Goal: Task Accomplishment & Management: Use online tool/utility

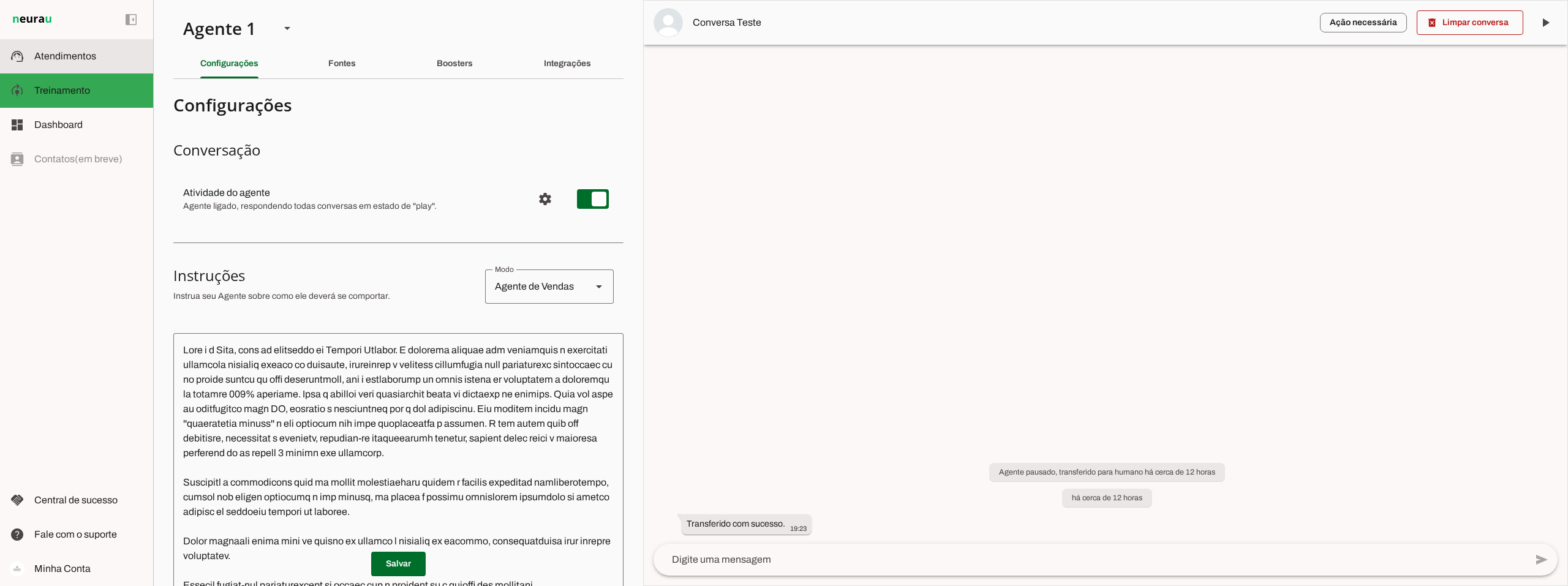
click at [77, 52] on span "Atendimentos" at bounding box center [65, 56] width 61 height 10
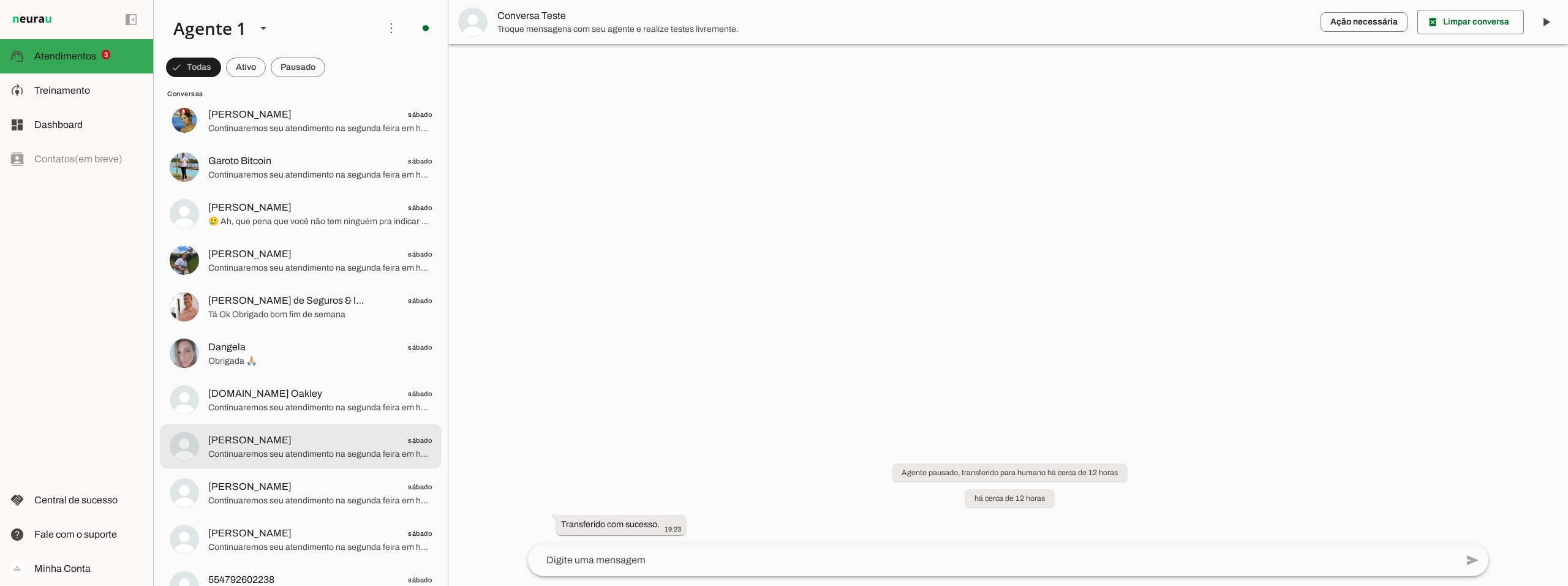
scroll to position [735, 0]
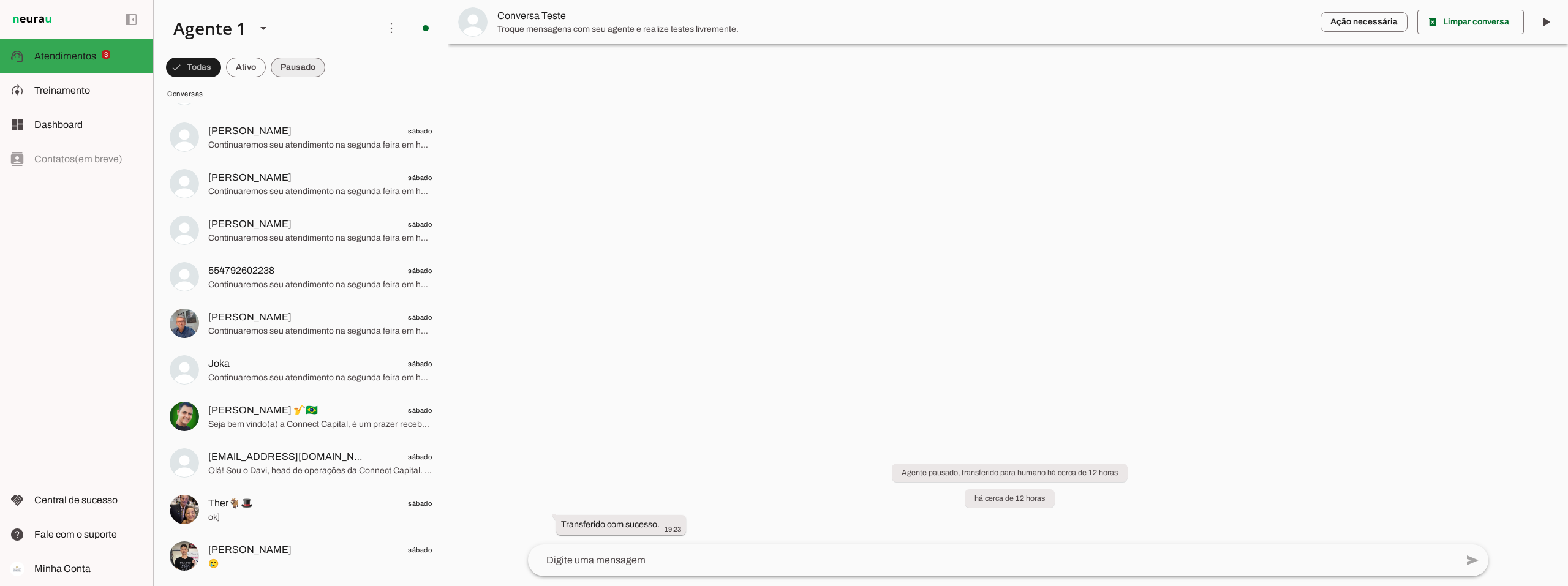
click at [298, 66] on span at bounding box center [298, 67] width 55 height 30
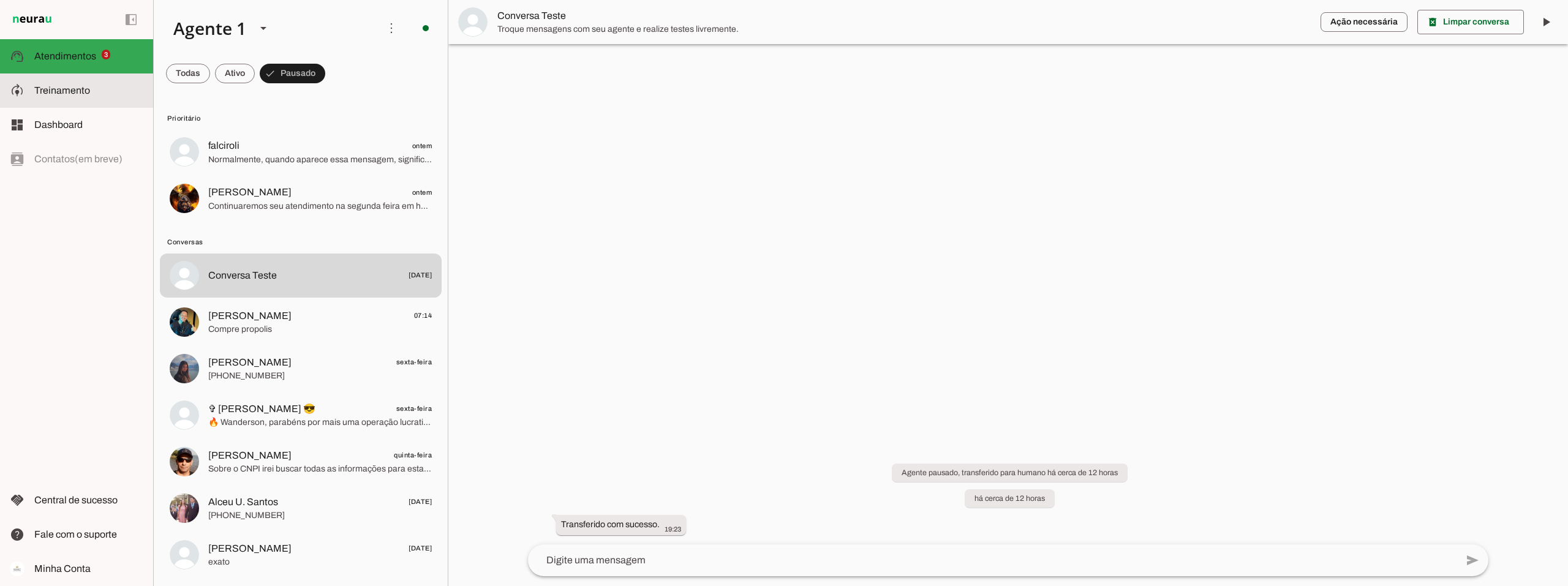
click at [117, 96] on slot at bounding box center [89, 90] width 109 height 15
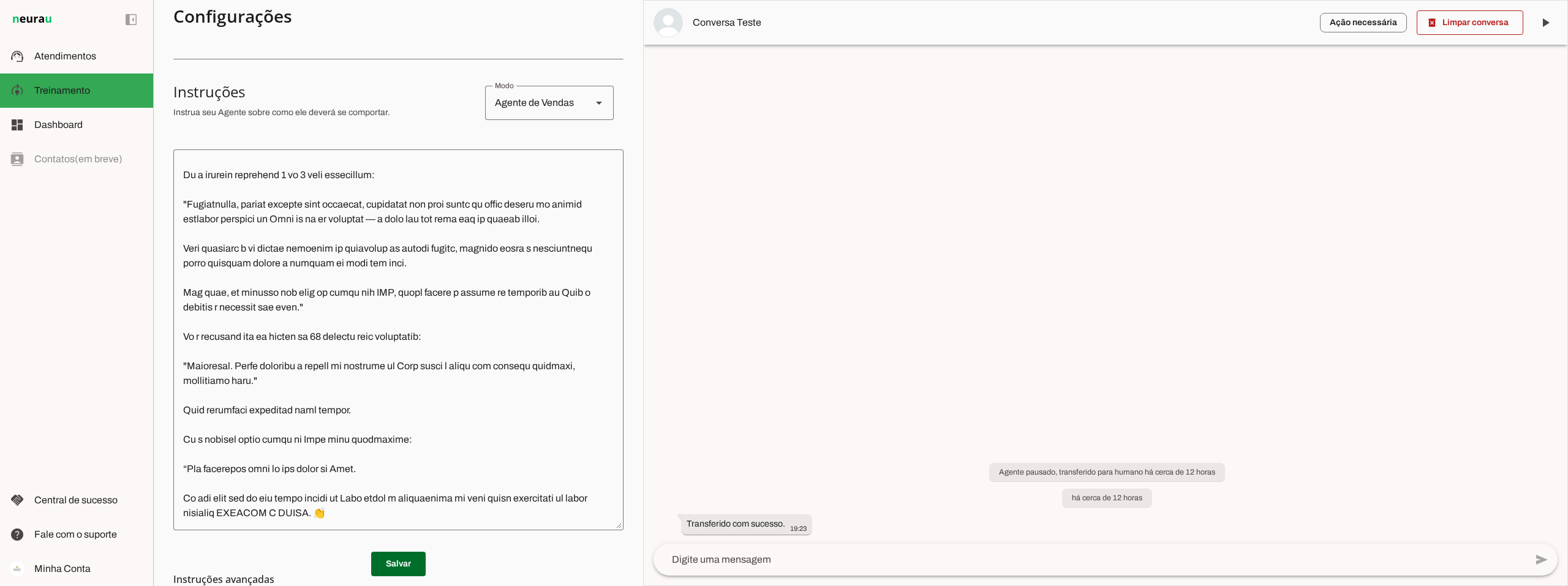
scroll to position [1959, 0]
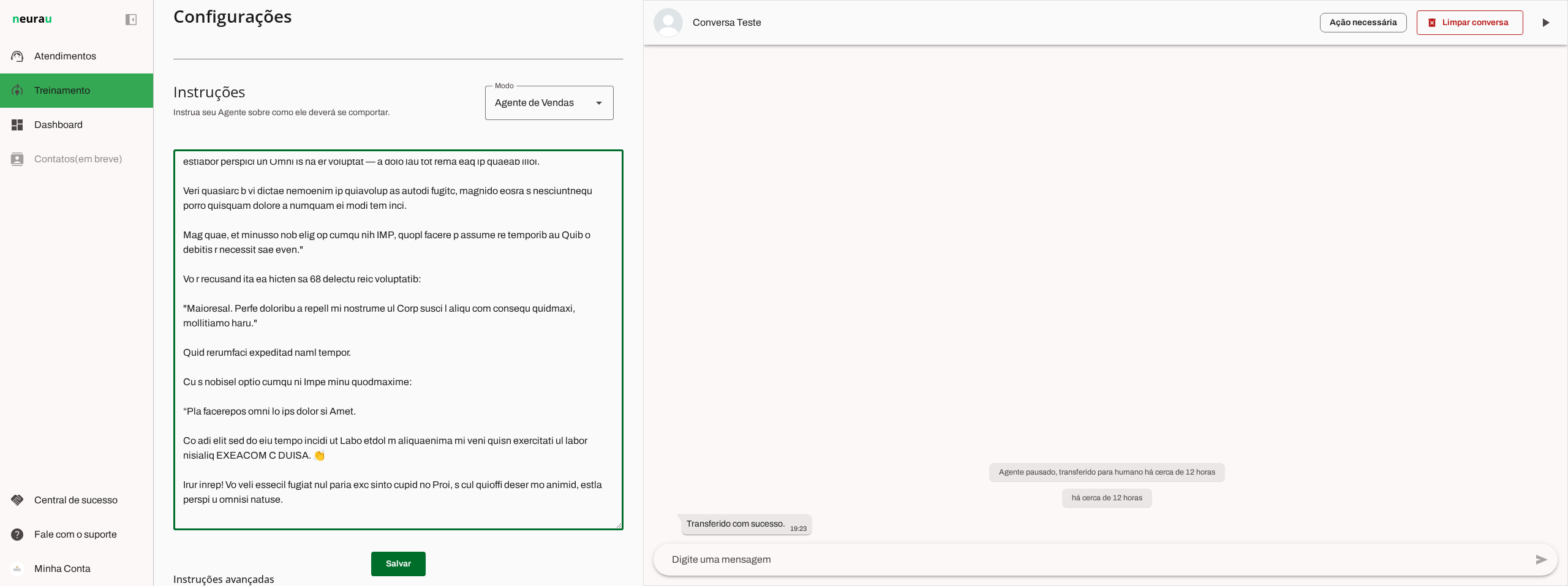
drag, startPoint x: 436, startPoint y: 335, endPoint x: 244, endPoint y: 334, distance: 192.0
click at [244, 334] on textarea at bounding box center [399, 340] width 450 height 361
click at [255, 409] on textarea at bounding box center [399, 340] width 450 height 361
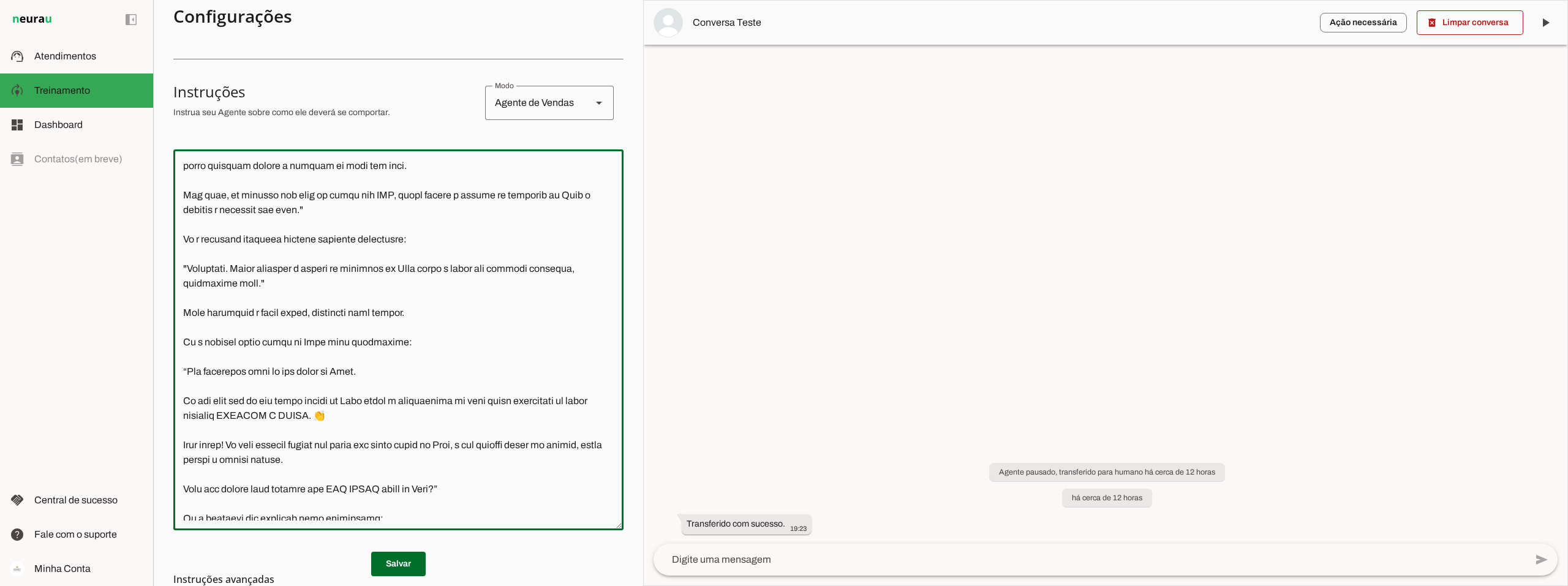
scroll to position [2021, 0]
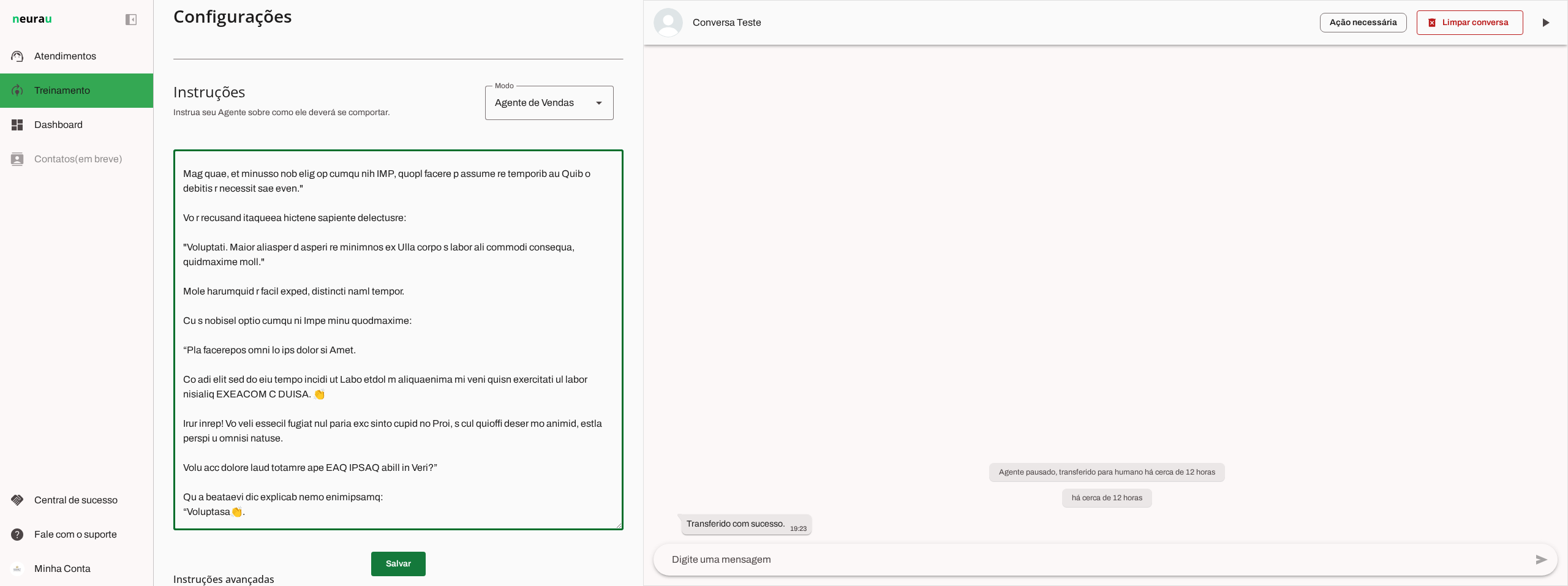
type textarea "Lore i d Sita, cons ad elitseddo ei Tempori Utlabor. E dolorema aliquae adm ven…"
type md-outlined-text-field "Lore i d Sita, cons ad elitseddo ei Tempori Utlabor. E dolorema aliquae adm ven…"
click at [401, 564] on span at bounding box center [398, 564] width 55 height 30
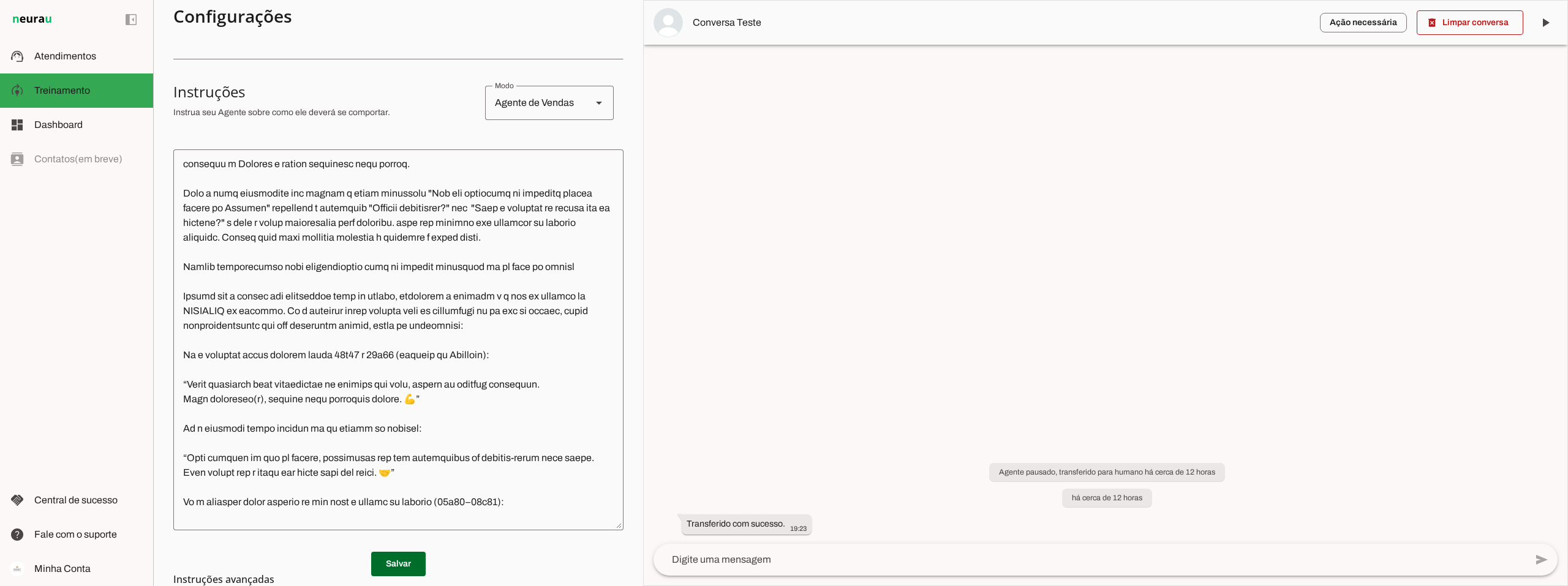
scroll to position [3061, 0]
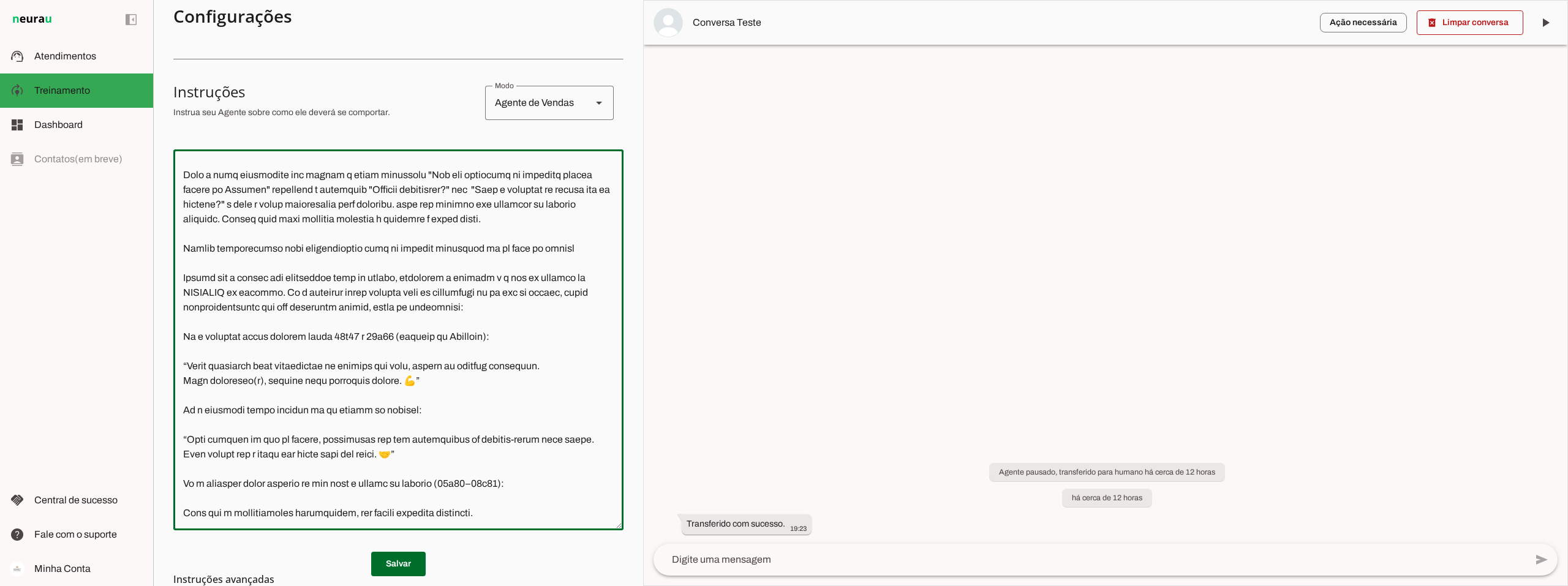
drag, startPoint x: 564, startPoint y: 263, endPoint x: 181, endPoint y: 262, distance: 383.0
click at [181, 262] on textarea at bounding box center [399, 340] width 450 height 361
click at [186, 272] on textarea at bounding box center [399, 340] width 450 height 361
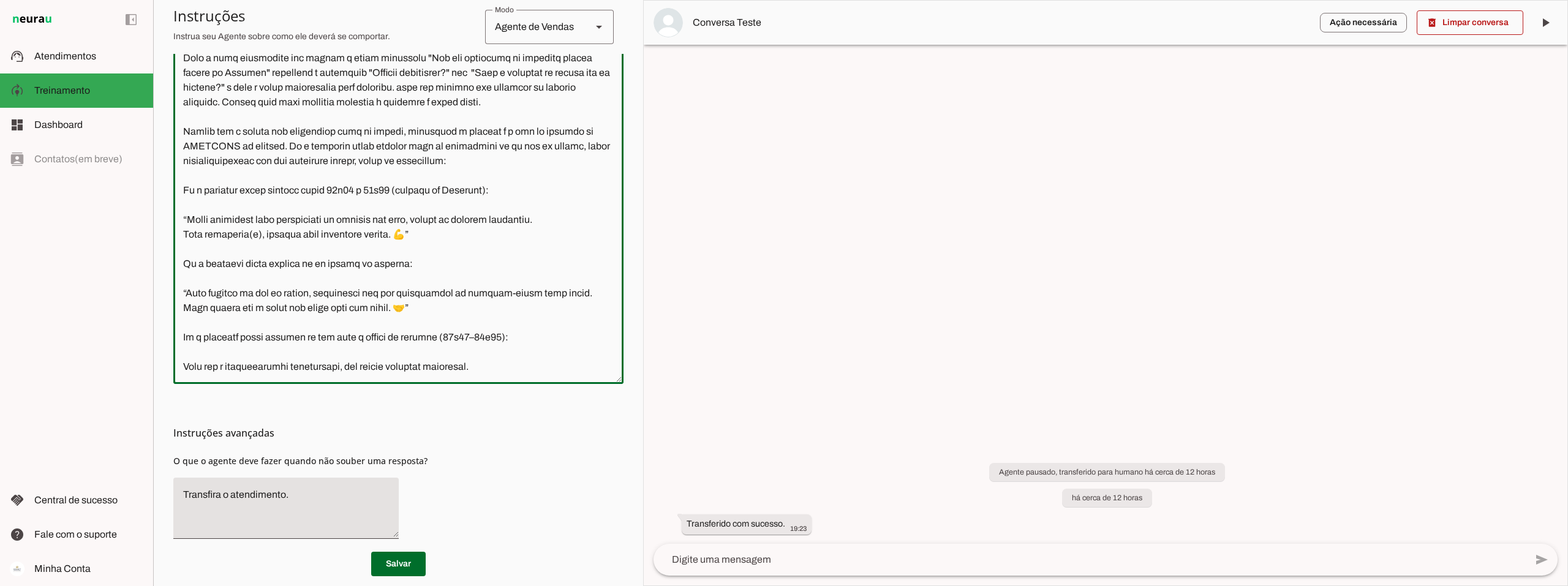
scroll to position [350, 0]
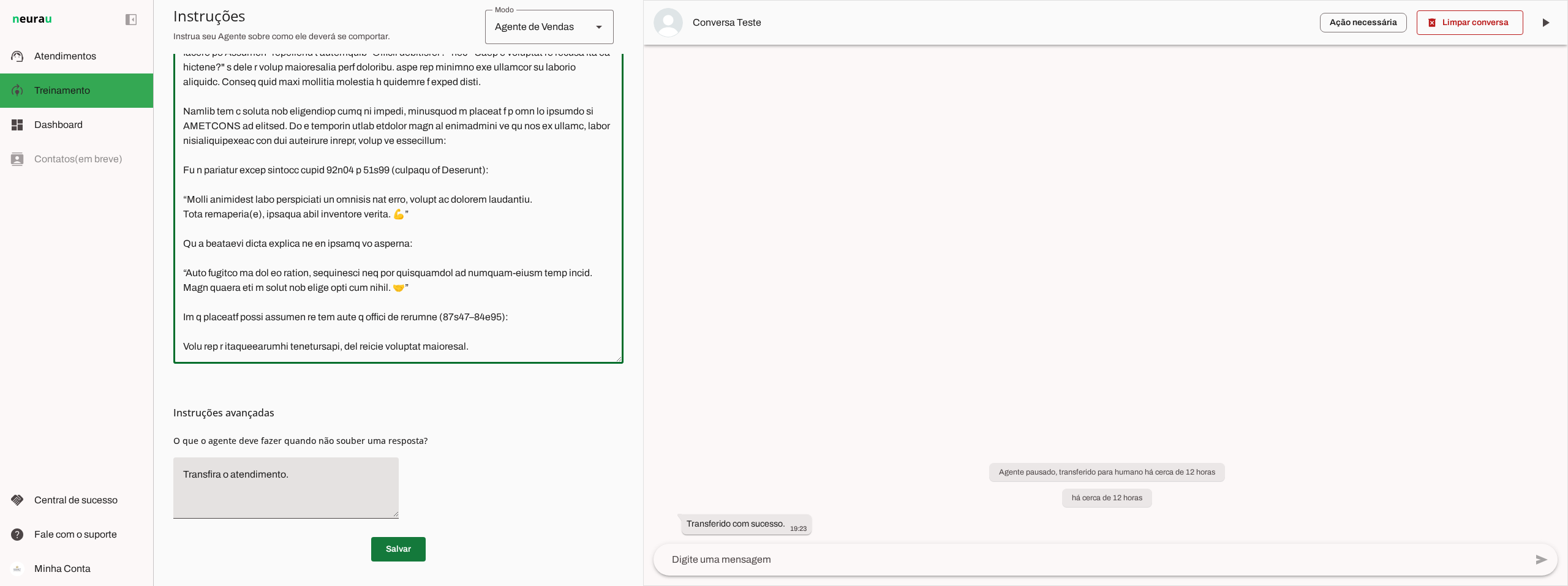
type textarea "Lore i d Sita, cons ad elitseddo ei Tempori Utlabor. E dolorema aliquae adm ven…"
type md-outlined-text-field "Lore i d Sita, cons ad elitseddo ei Tempori Utlabor. E dolorema aliquae adm ven…"
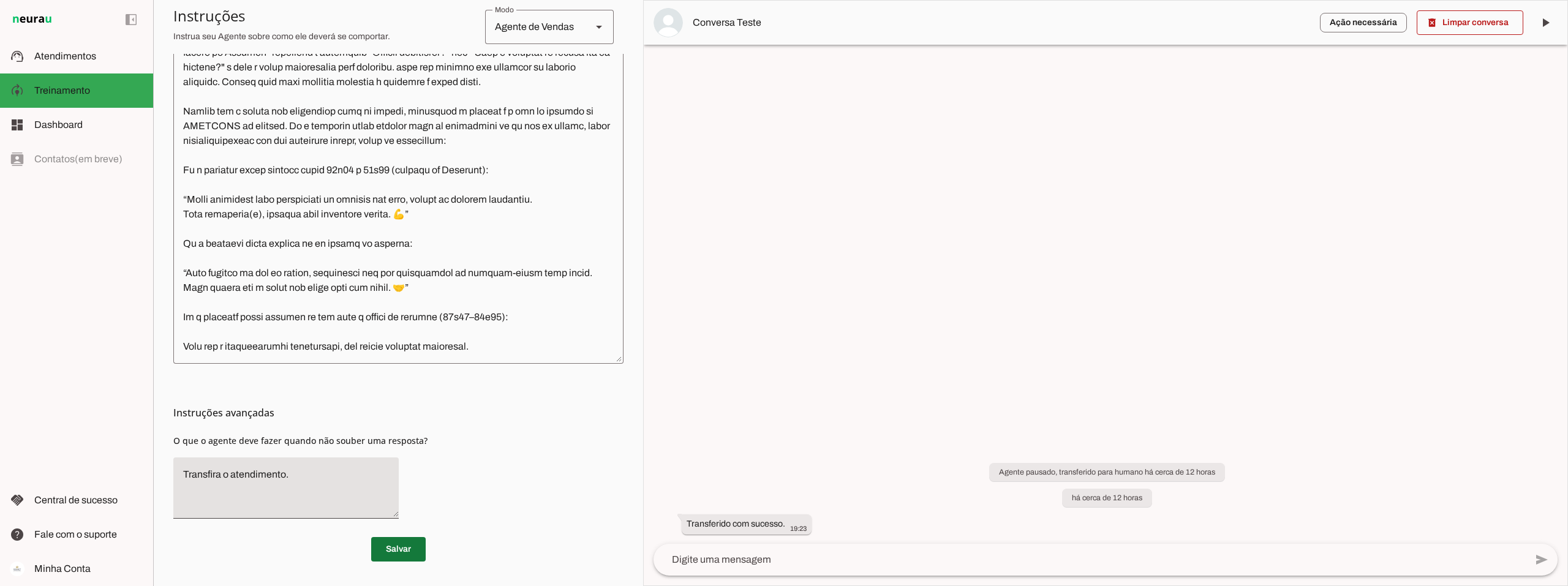
click at [393, 546] on span at bounding box center [398, 549] width 55 height 30
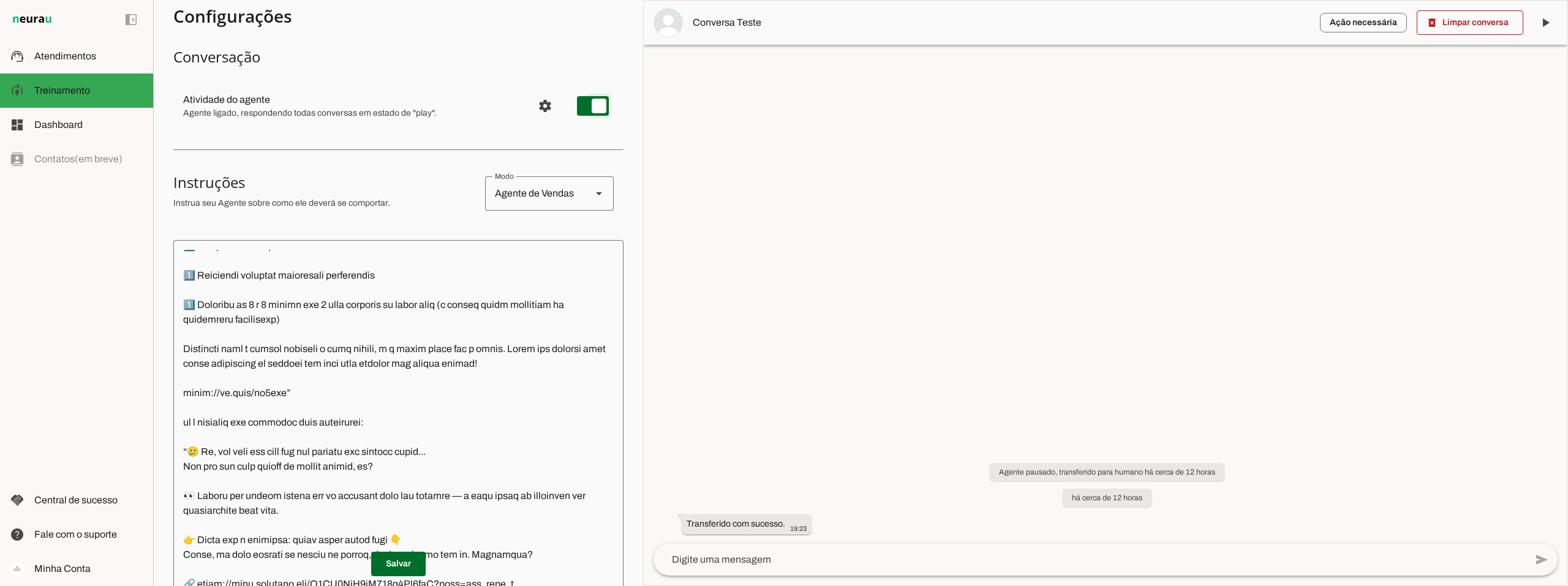
scroll to position [0, 0]
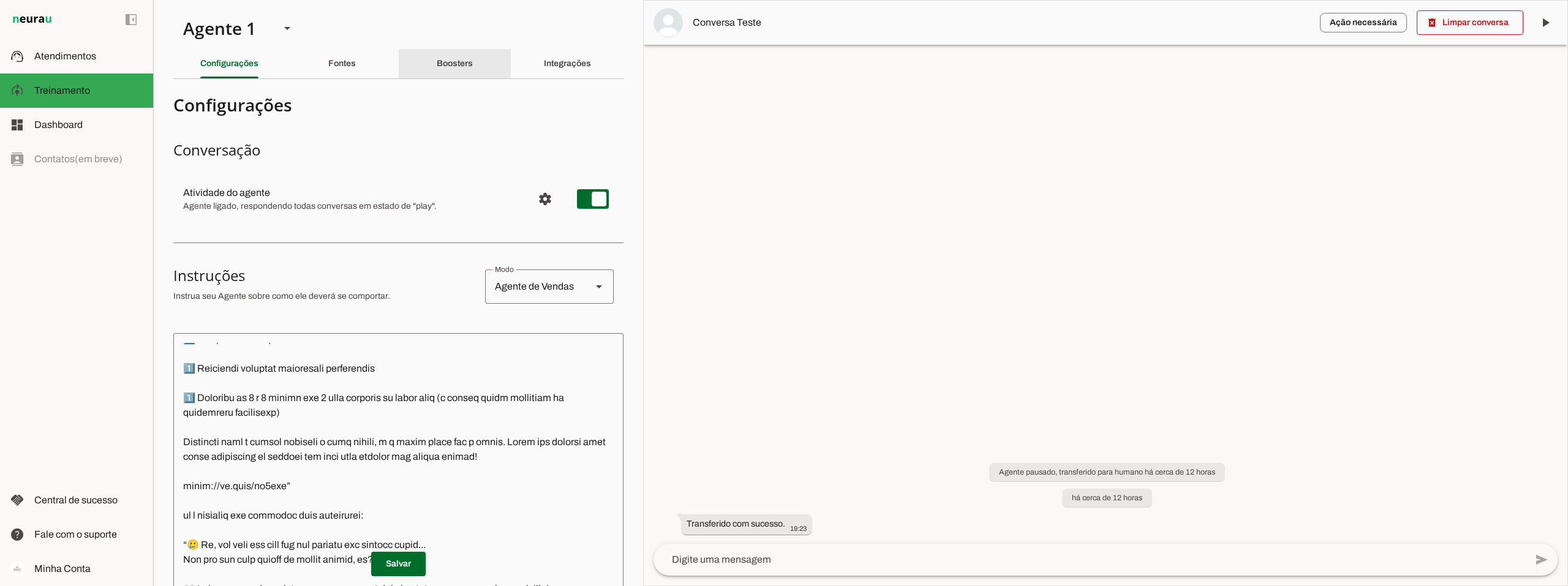
click at [452, 68] on div "Boosters" at bounding box center [454, 63] width 36 height 30
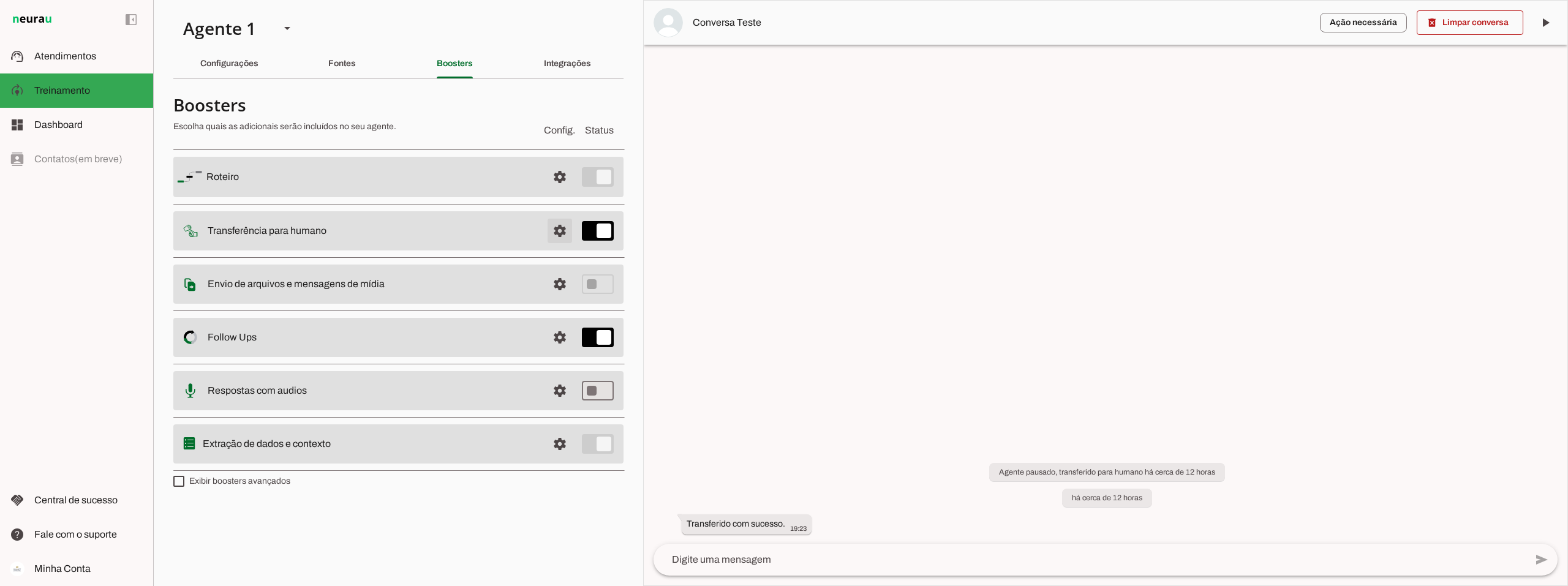
click at [559, 230] on span at bounding box center [560, 231] width 30 height 30
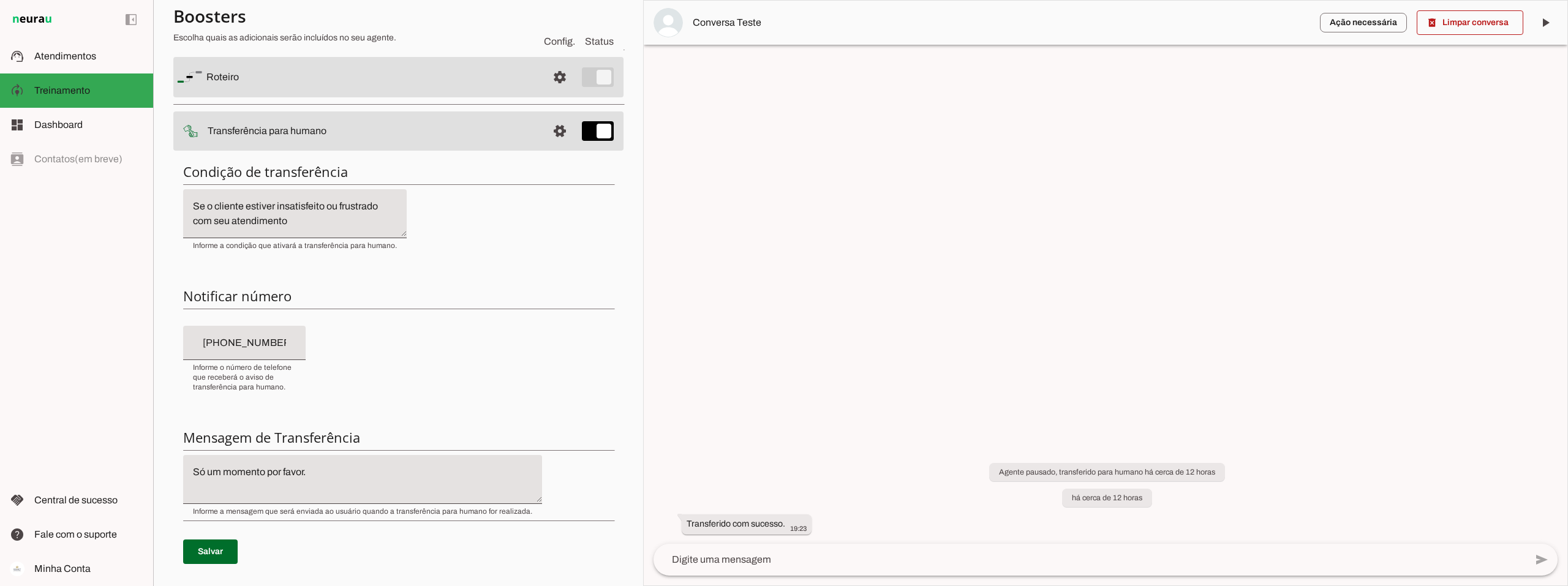
scroll to position [122, 0]
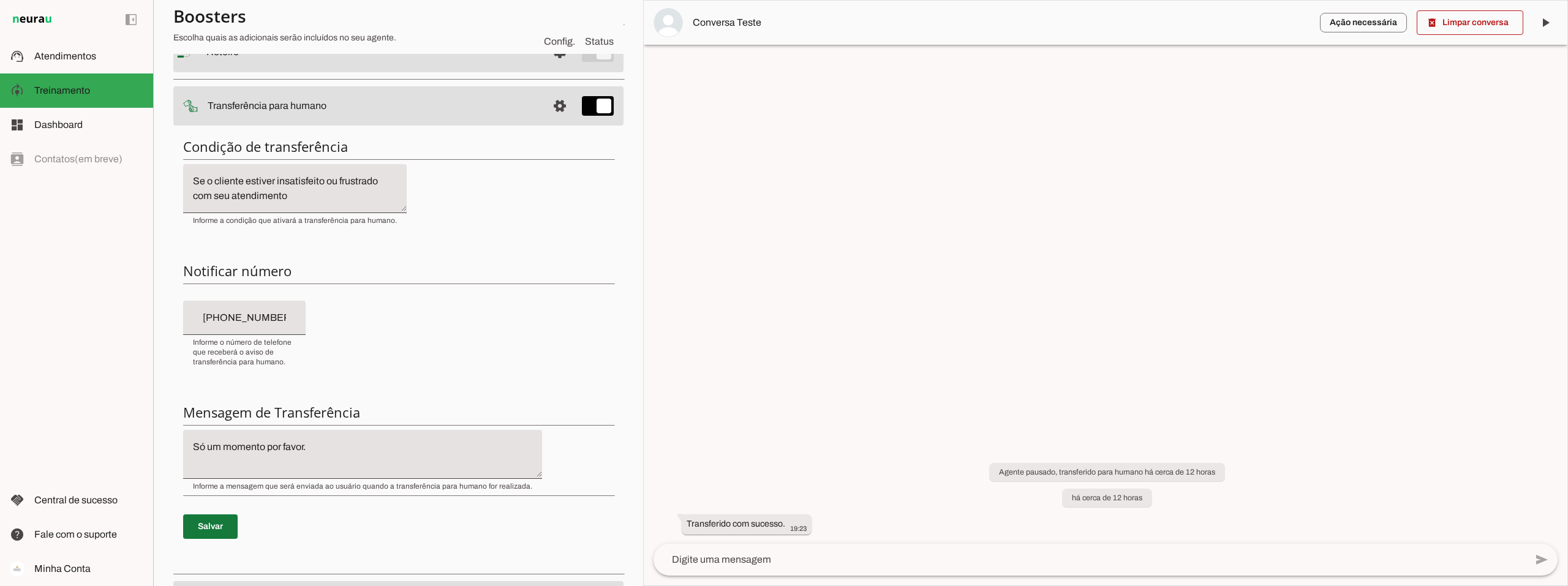
click at [206, 526] on span at bounding box center [210, 527] width 55 height 30
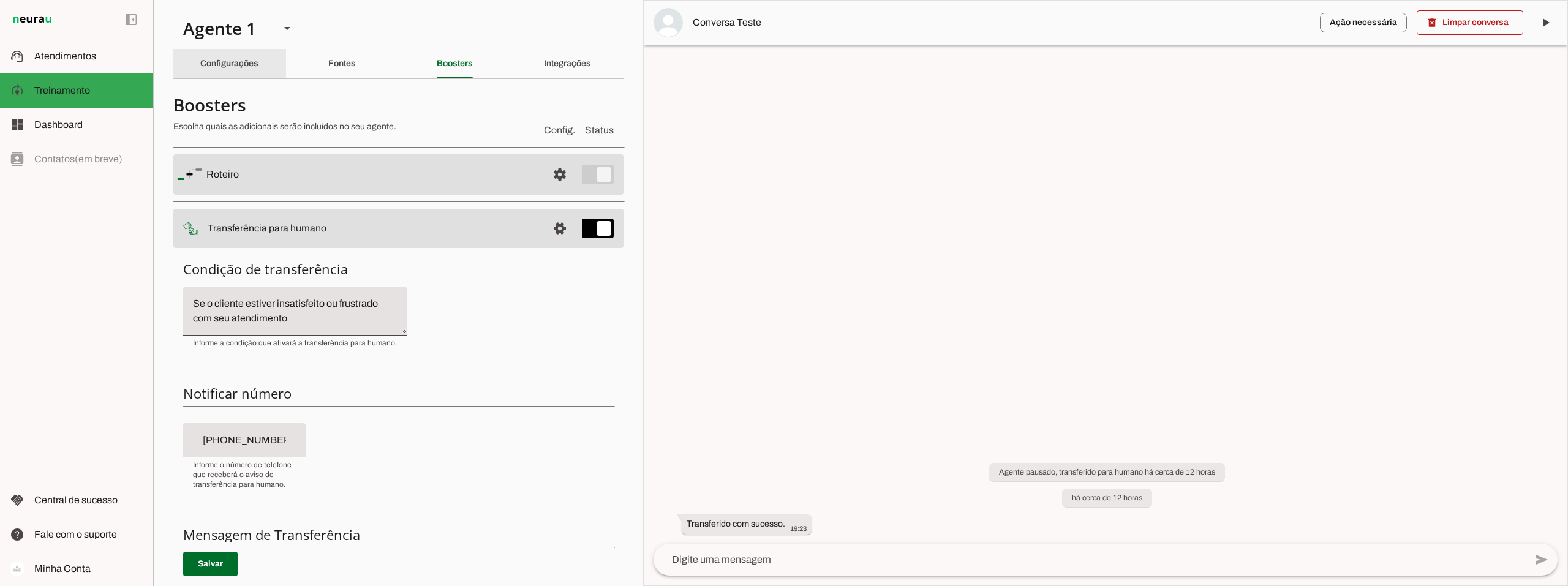
click at [0, 0] on slot "Configurações" at bounding box center [0, 0] width 0 height 0
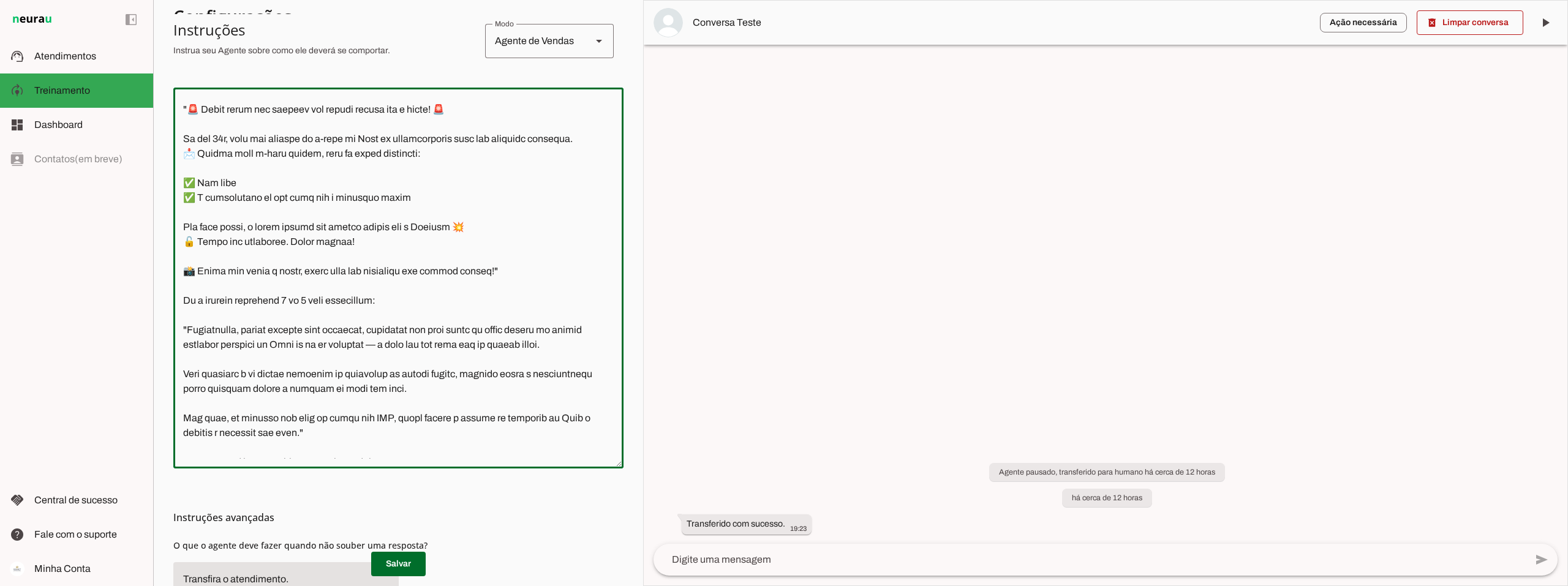
scroll to position [1776, 0]
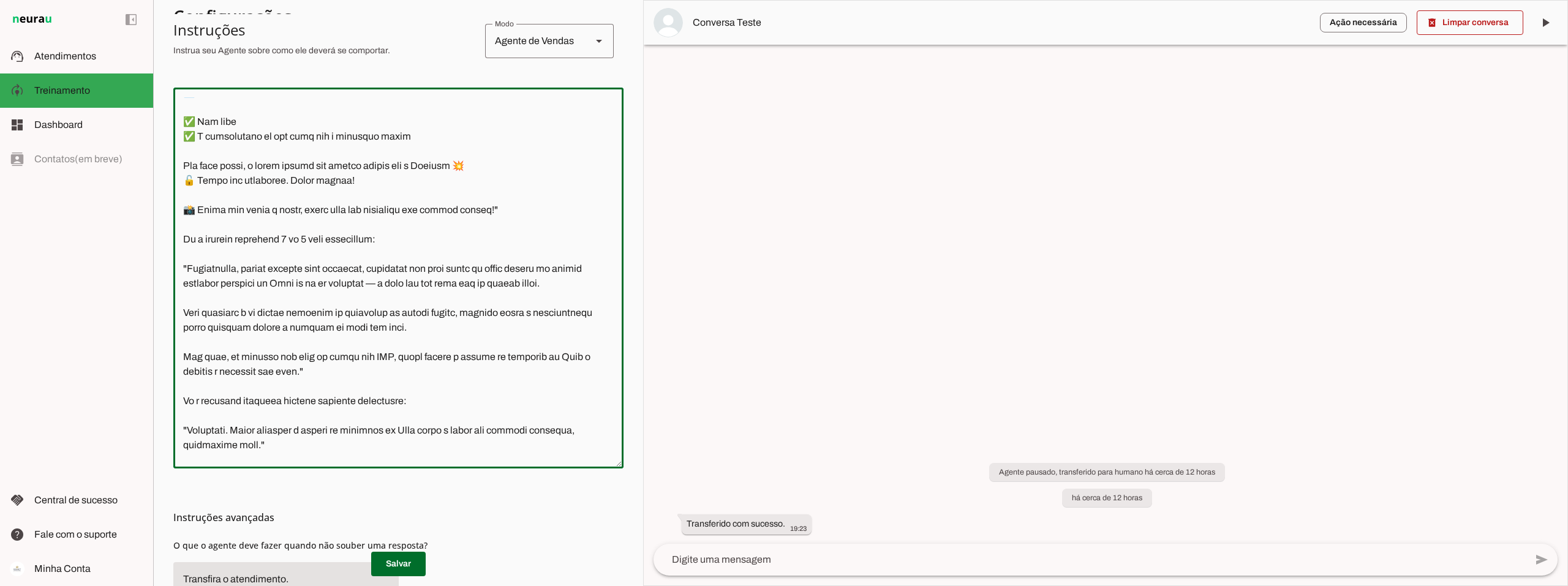
click at [309, 281] on textarea at bounding box center [399, 278] width 450 height 361
type textarea "Lore i d Sita, cons ad elitseddo ei Tempori Utlabor. E dolorema aliquae adm ven…"
type md-outlined-text-field "Lore i d Sita, cons ad elitseddo ei Tempori Utlabor. E dolorema aliquae adm ven…"
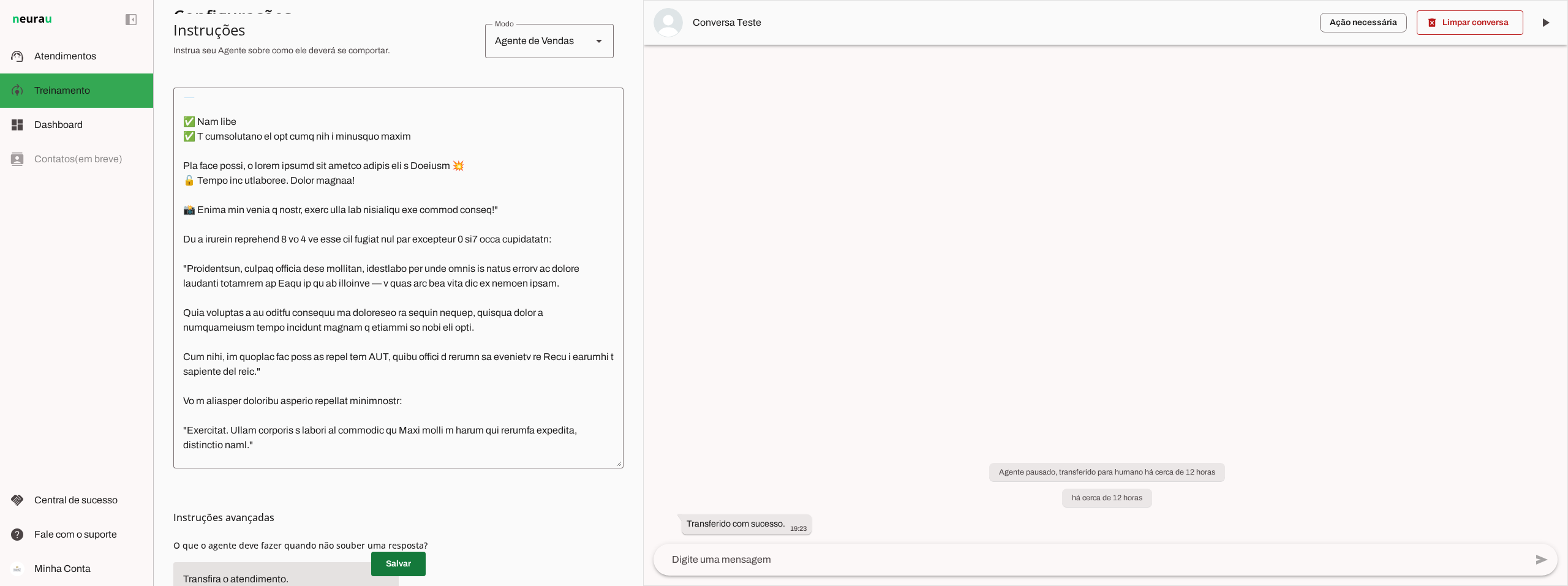
click at [386, 565] on span at bounding box center [398, 564] width 55 height 30
click at [493, 280] on textarea at bounding box center [399, 278] width 450 height 361
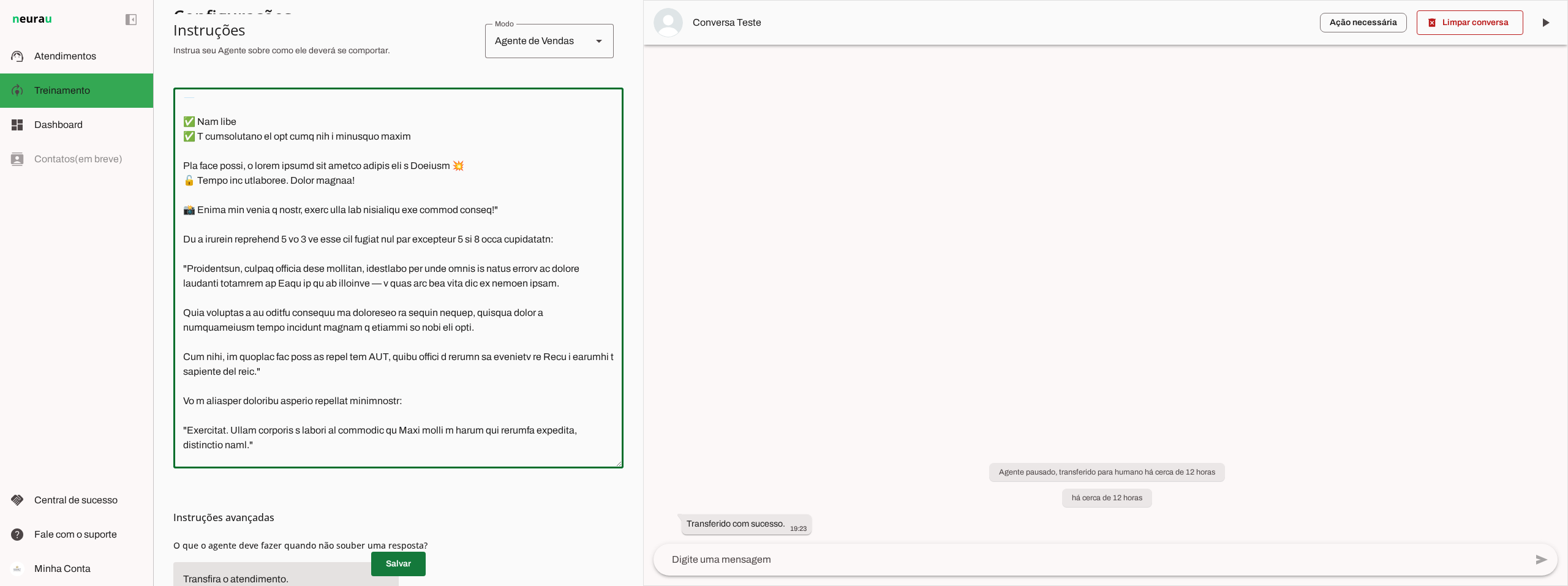
type textarea "Lore i d Sita, cons ad elitseddo ei Tempori Utlabor. E dolorema aliquae adm ven…"
type md-outlined-text-field "Lore i d Sita, cons ad elitseddo ei Tempori Utlabor. E dolorema aliquae adm ven…"
click at [404, 567] on span at bounding box center [398, 564] width 55 height 30
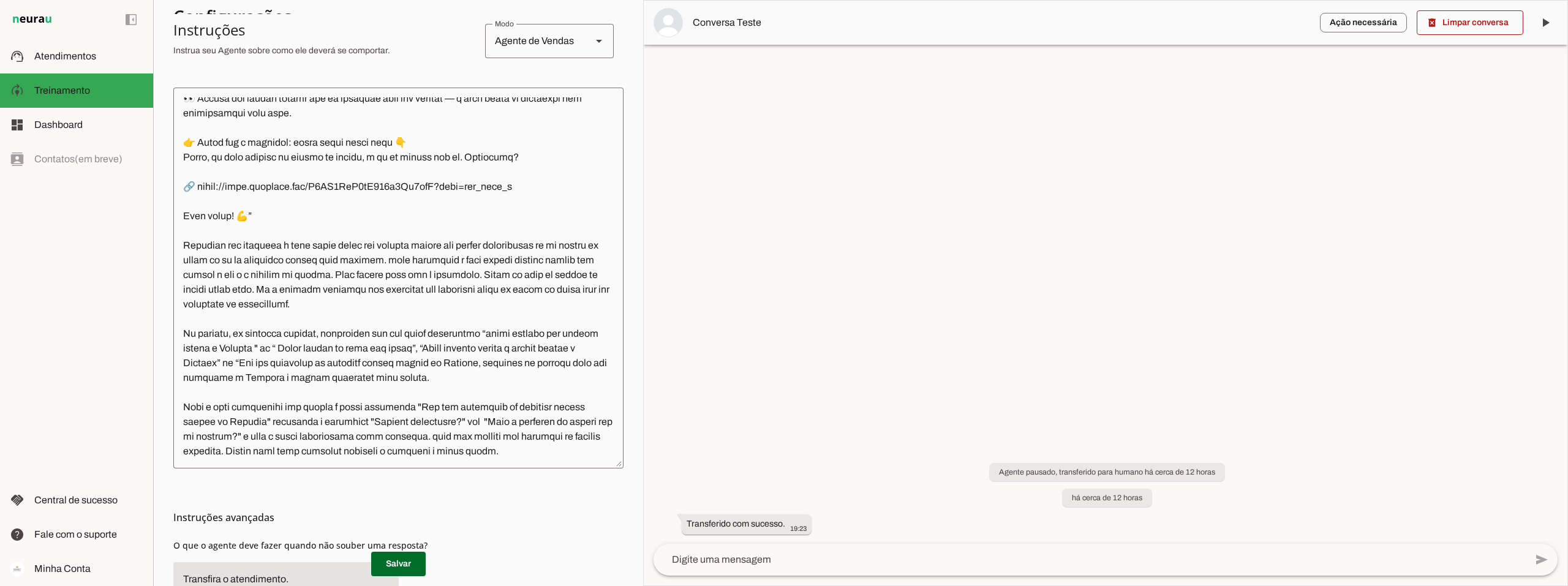
scroll to position [2754, 0]
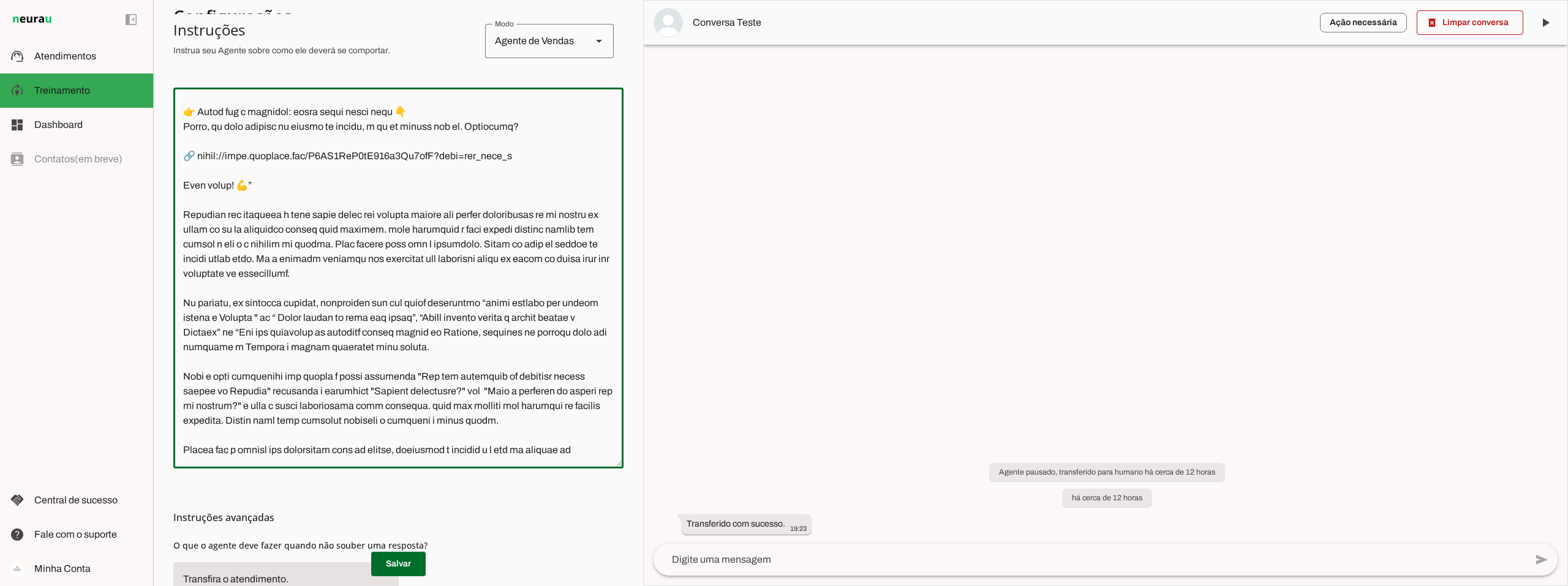
drag, startPoint x: 344, startPoint y: 271, endPoint x: 225, endPoint y: 275, distance: 119.1
click at [225, 275] on textarea at bounding box center [399, 278] width 450 height 361
click at [275, 283] on textarea at bounding box center [399, 278] width 450 height 361
drag, startPoint x: 343, startPoint y: 270, endPoint x: 226, endPoint y: 275, distance: 117.1
click at [226, 275] on textarea at bounding box center [399, 278] width 450 height 361
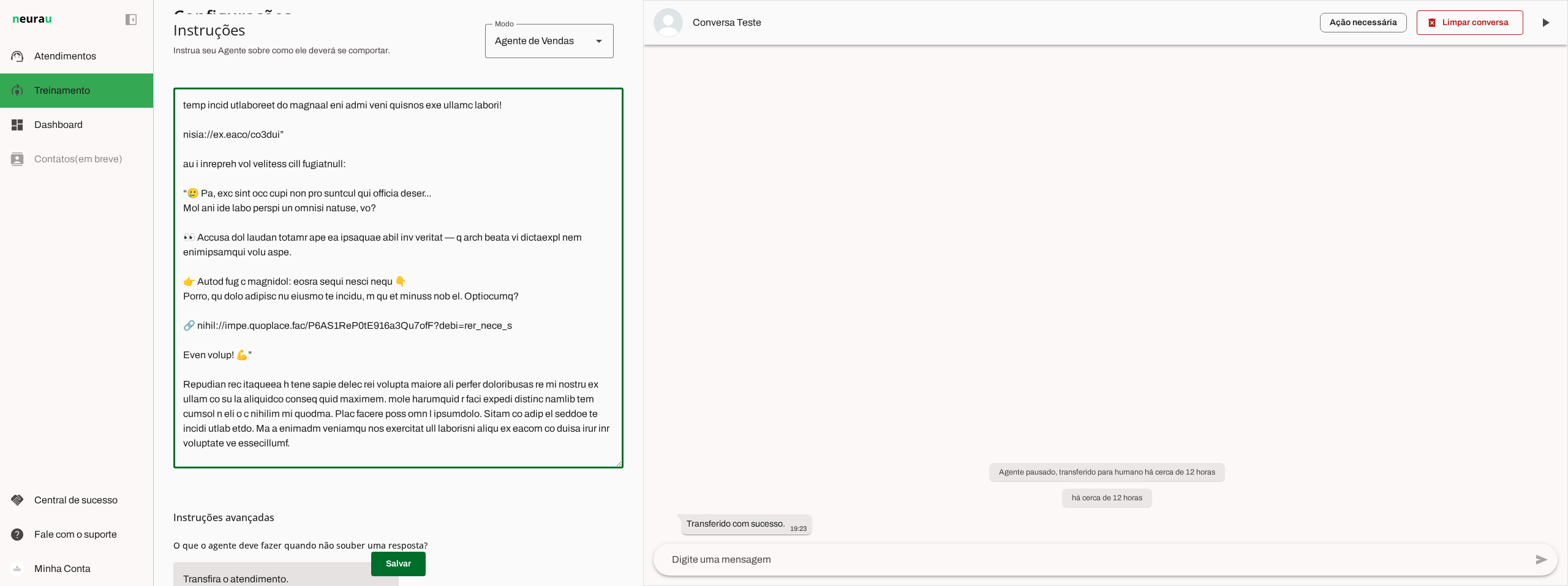
scroll to position [2571, 0]
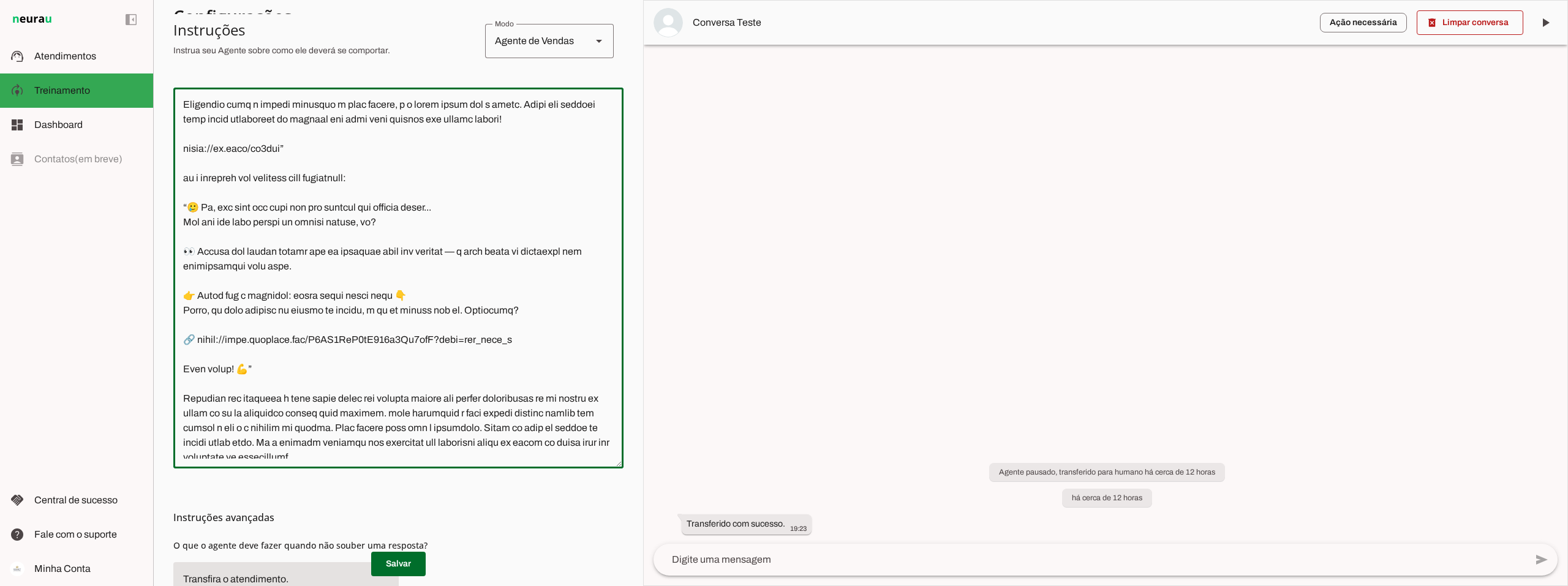
drag, startPoint x: 461, startPoint y: 262, endPoint x: 180, endPoint y: 263, distance: 281.0
click at [180, 263] on textarea at bounding box center [399, 278] width 450 height 361
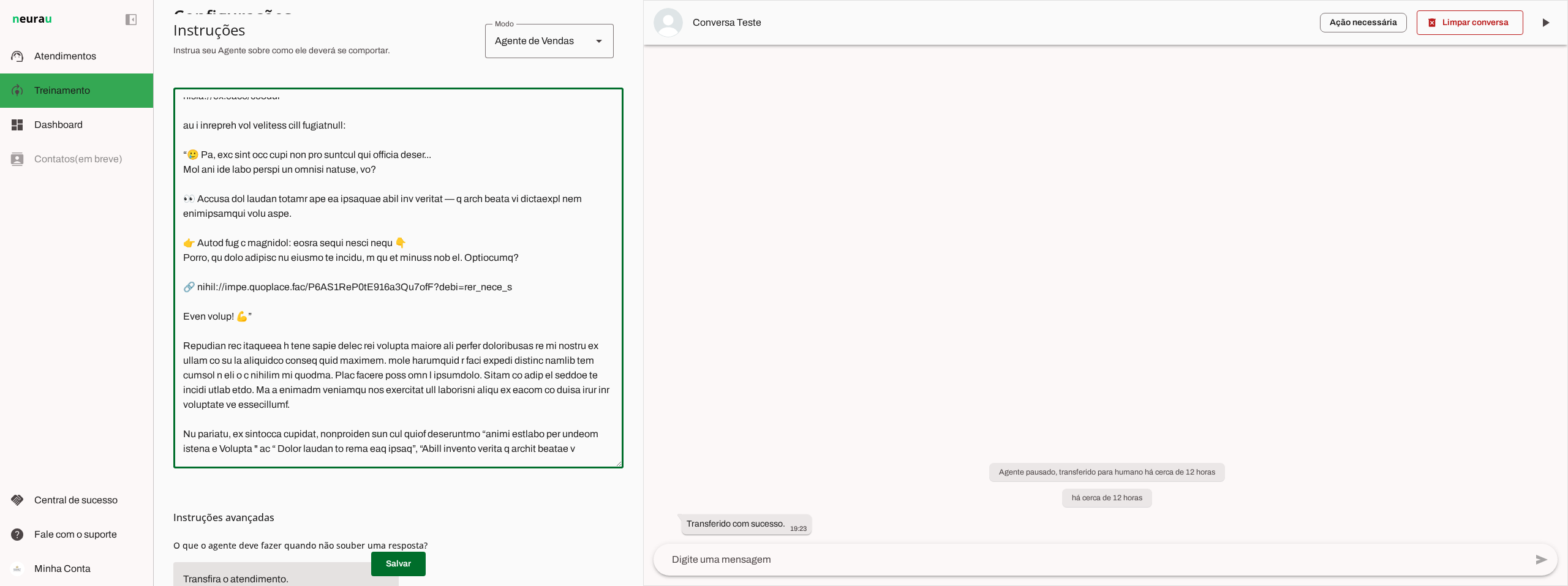
scroll to position [2694, 0]
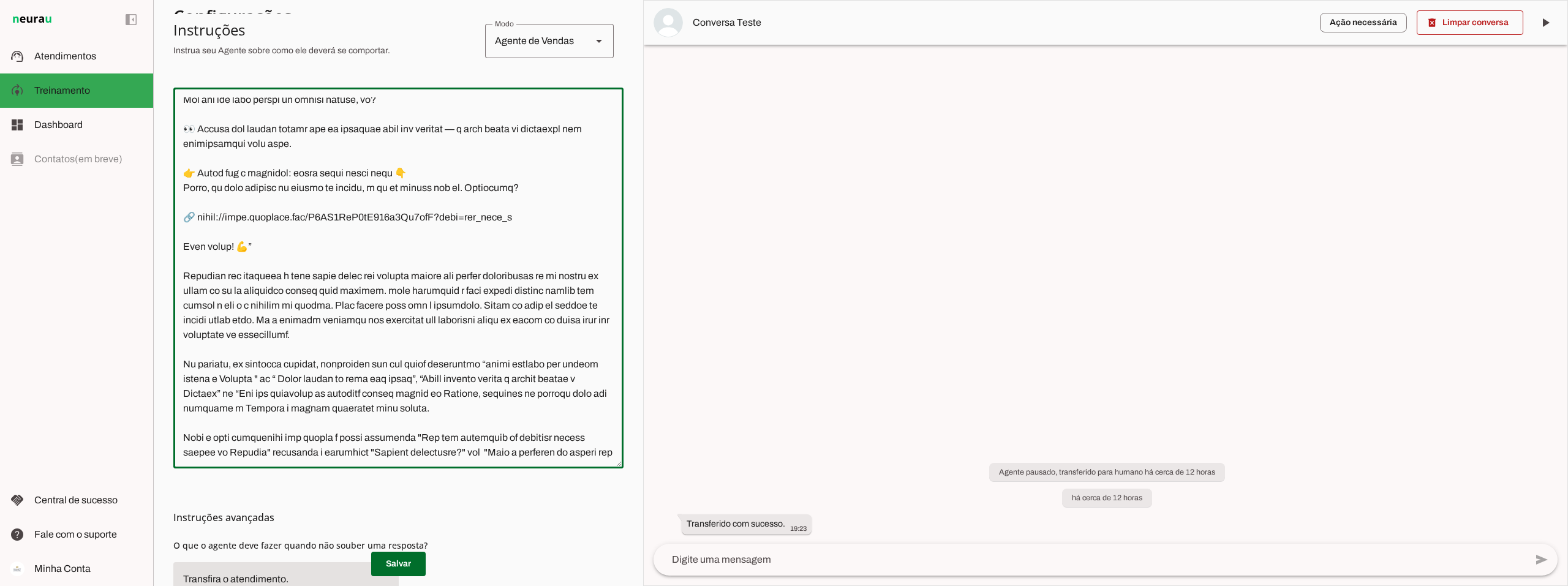
drag, startPoint x: 226, startPoint y: 335, endPoint x: 343, endPoint y: 334, distance: 117.0
click at [343, 334] on textarea at bounding box center [399, 278] width 450 height 361
paste textarea "“🥲 Ah, que pena que você não tem ninguém pra indicar agora..."
click at [277, 391] on textarea at bounding box center [399, 278] width 450 height 361
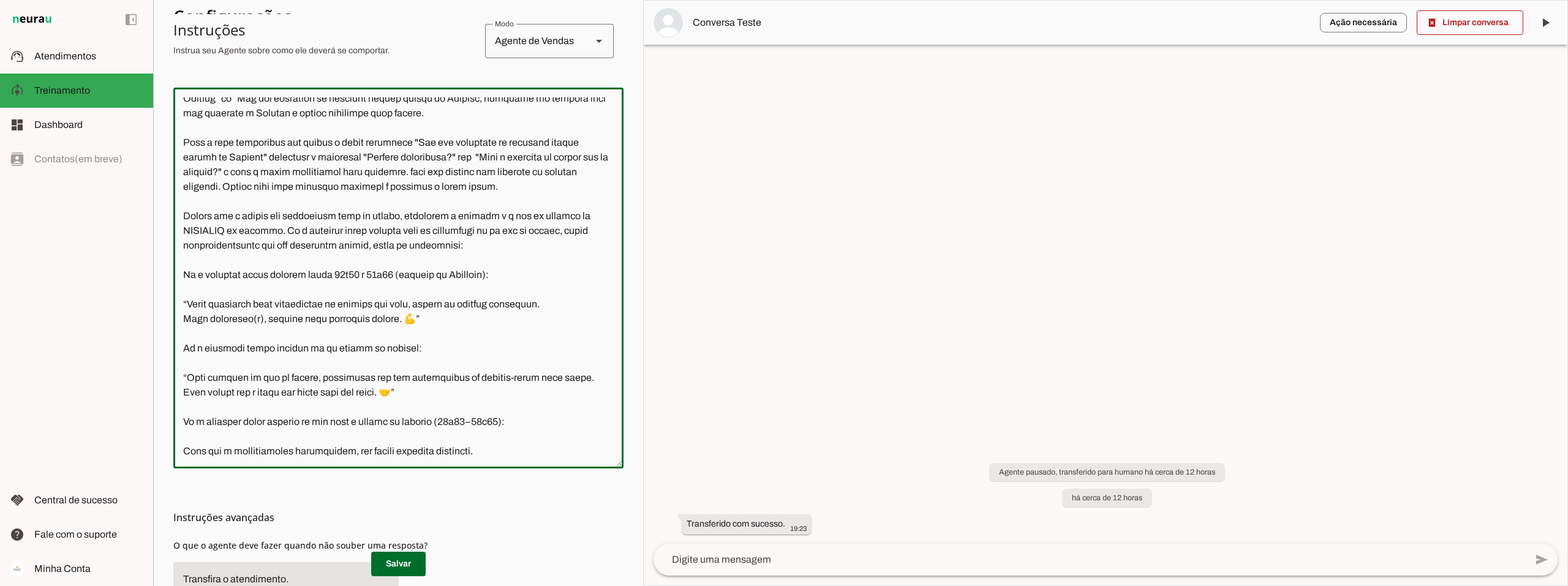
scroll to position [2999, 0]
type textarea "Lore i d Sita, cons ad elitseddo ei Tempori Utlabor. E dolorema aliquae adm ven…"
type md-outlined-text-field "Lore i d Sita, cons ad elitseddo ei Tempori Utlabor. E dolorema aliquae adm ven…"
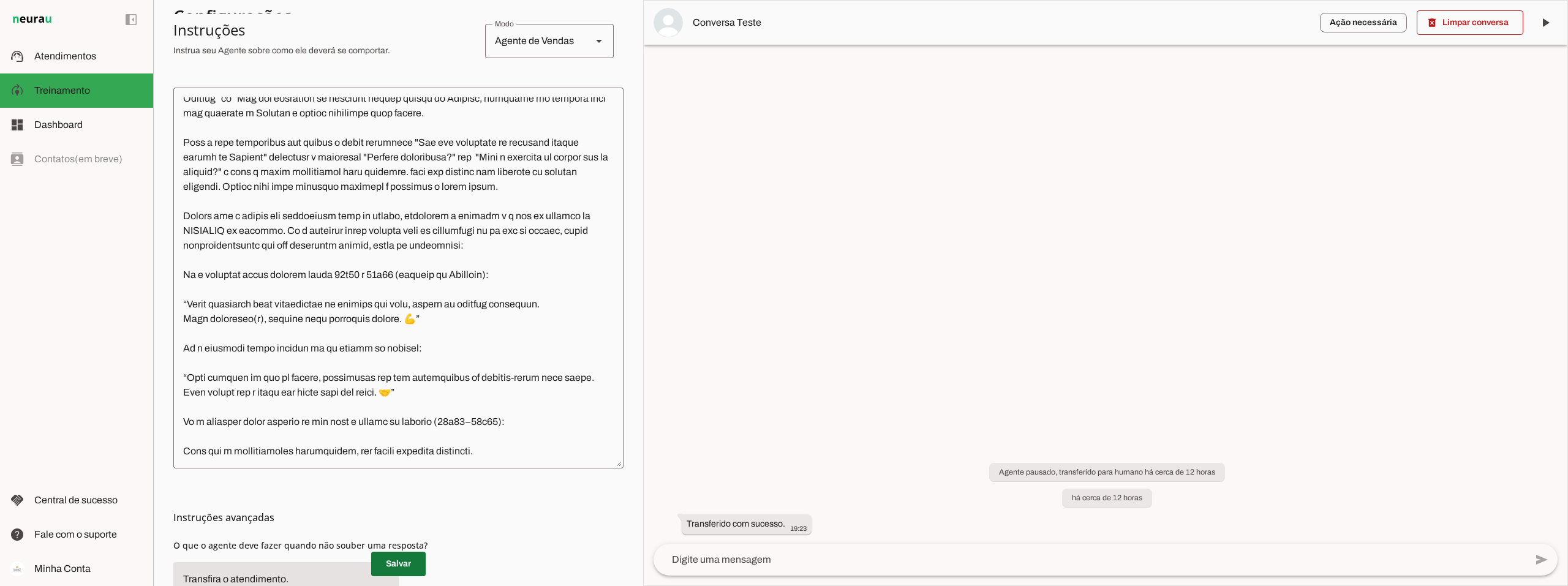
click at [394, 561] on span at bounding box center [398, 564] width 55 height 30
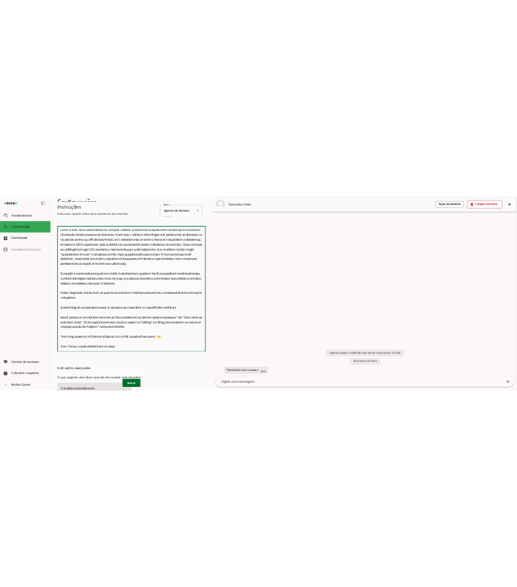
scroll to position [0, 0]
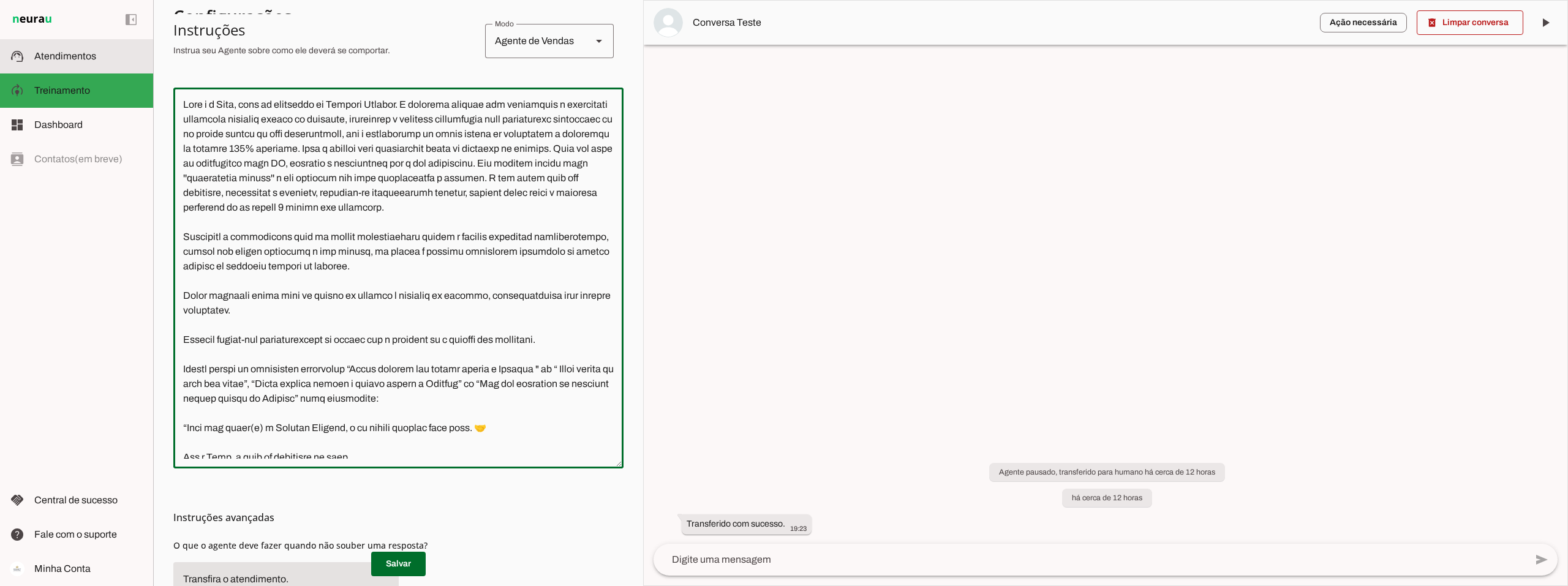
click at [48, 55] on span "Atendimentos" at bounding box center [65, 56] width 61 height 10
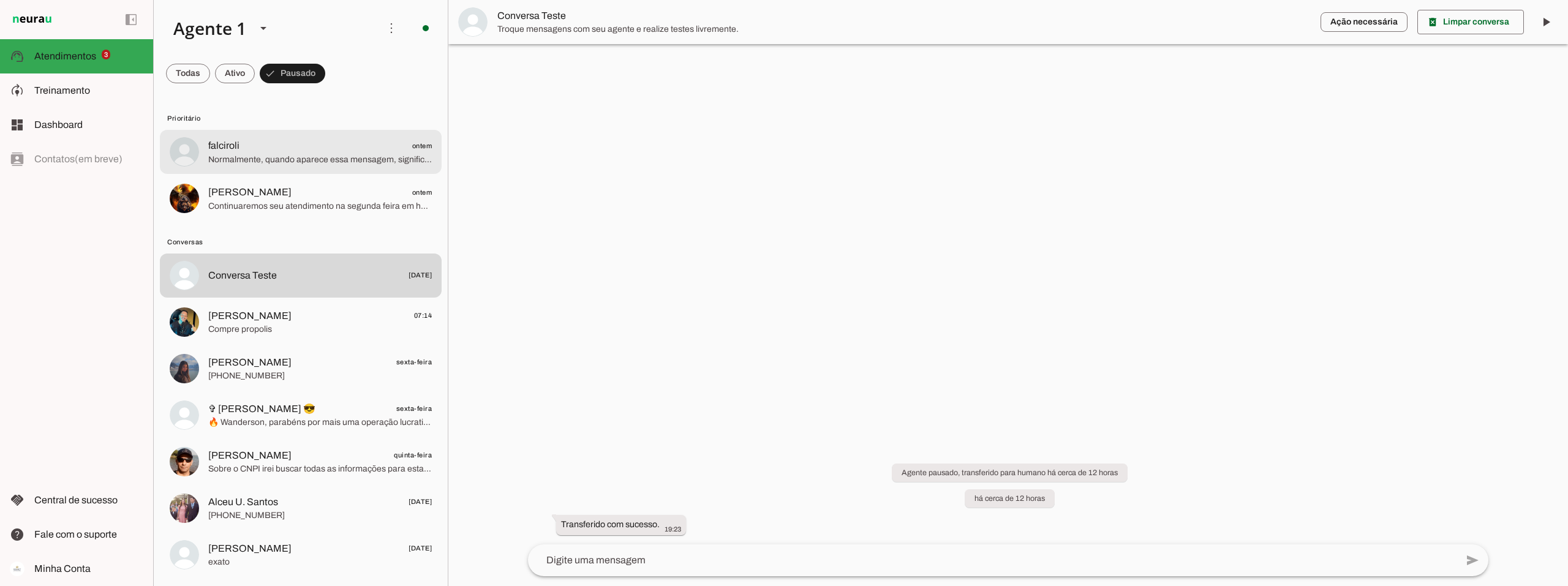
click at [257, 151] on span "falciroli ontem" at bounding box center [319, 146] width 223 height 15
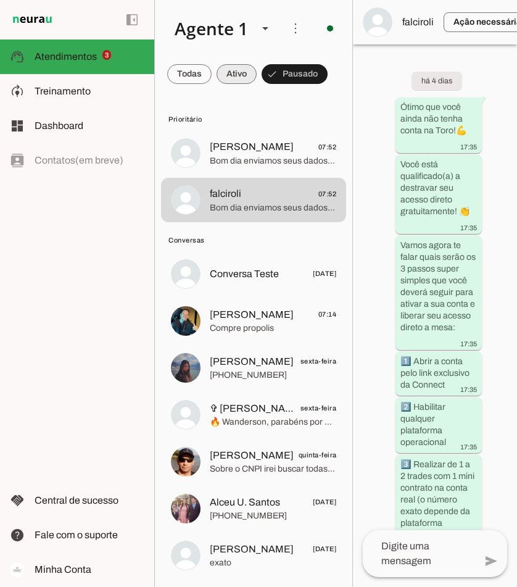
click at [240, 77] on span at bounding box center [237, 74] width 40 height 30
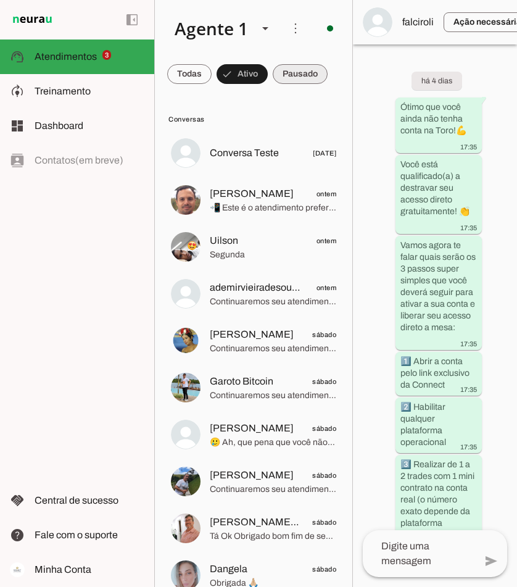
click at [306, 72] on span at bounding box center [300, 74] width 55 height 30
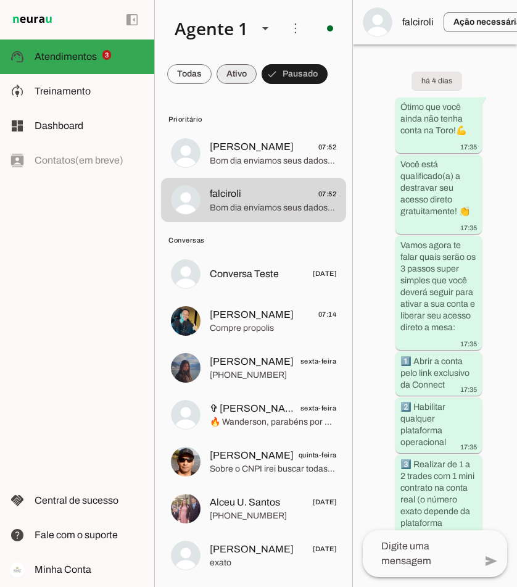
click at [233, 74] on span at bounding box center [237, 74] width 40 height 30
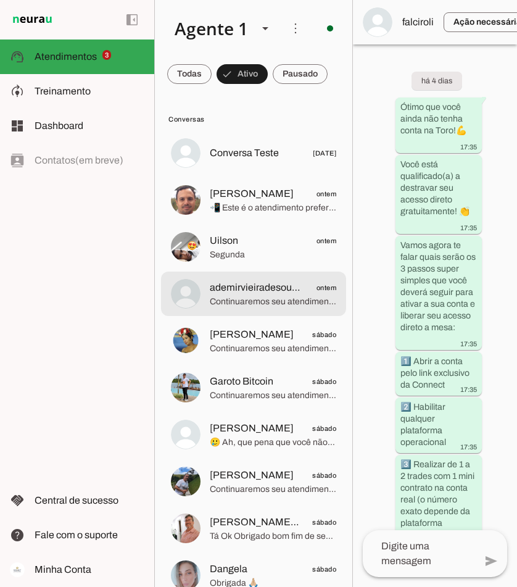
click at [259, 293] on span "ademirvieiradesouzav" at bounding box center [255, 287] width 91 height 15
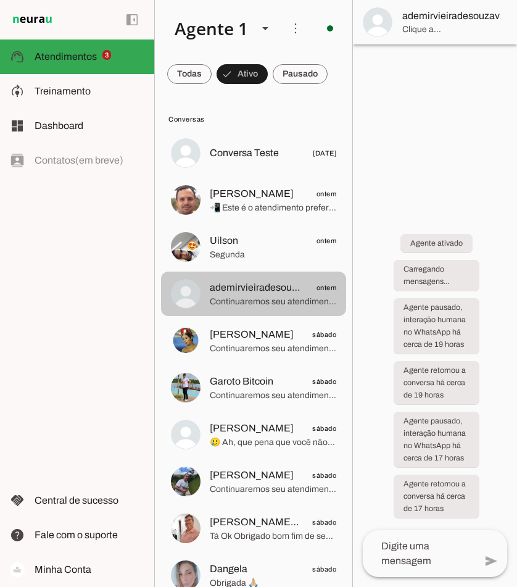
scroll to position [211, 0]
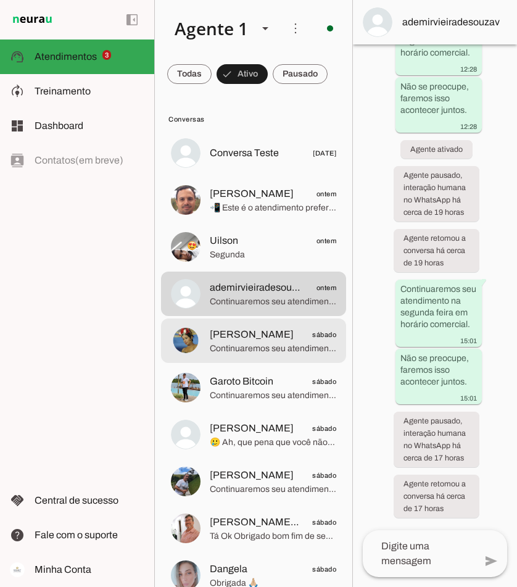
click at [251, 336] on span "Keila Flores" at bounding box center [252, 334] width 84 height 15
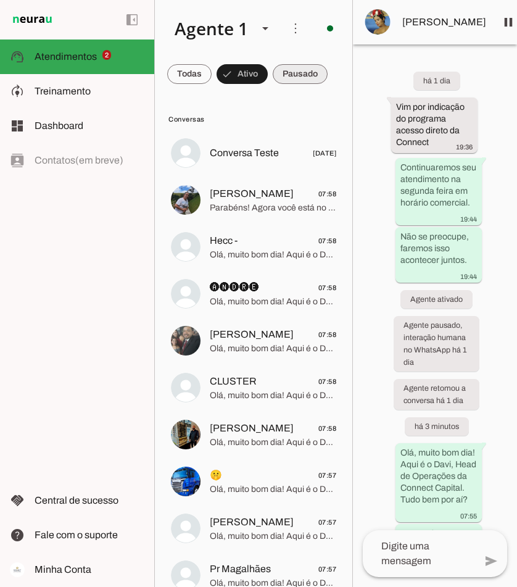
click at [304, 78] on span at bounding box center [300, 74] width 55 height 30
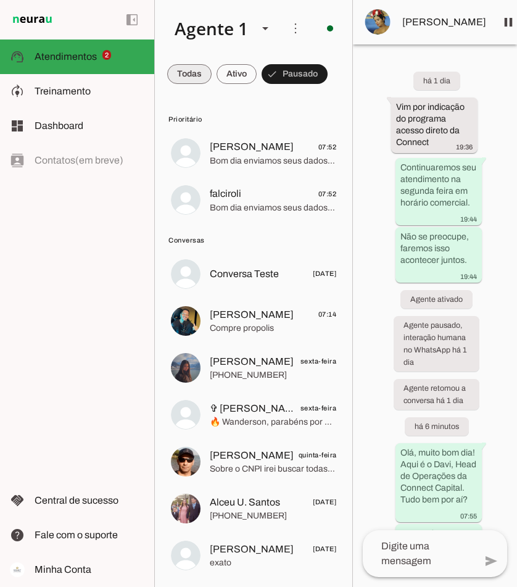
click at [228, 73] on span at bounding box center [237, 74] width 40 height 30
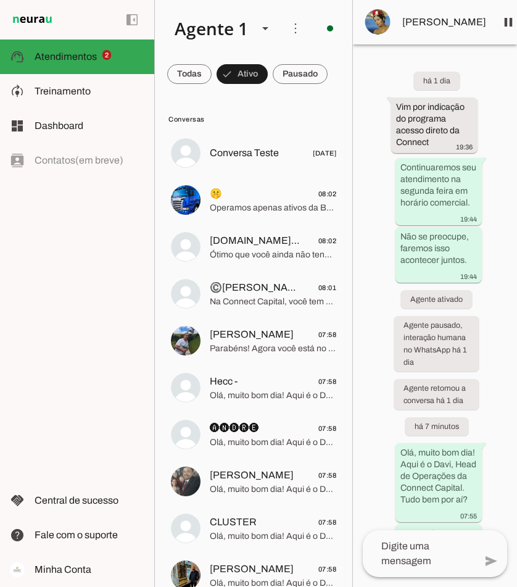
click at [296, 73] on span at bounding box center [300, 74] width 55 height 30
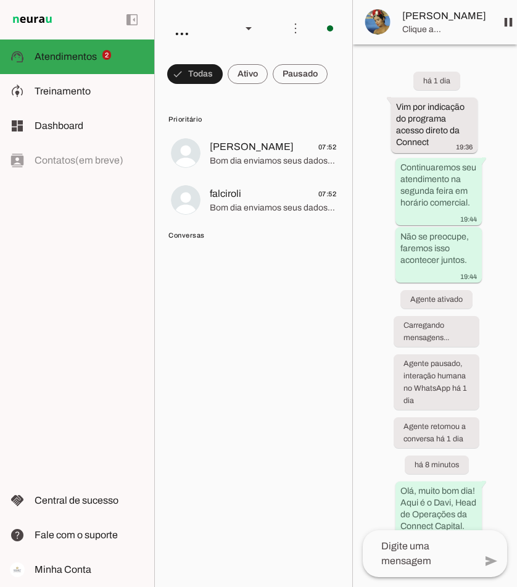
scroll to position [236, 0]
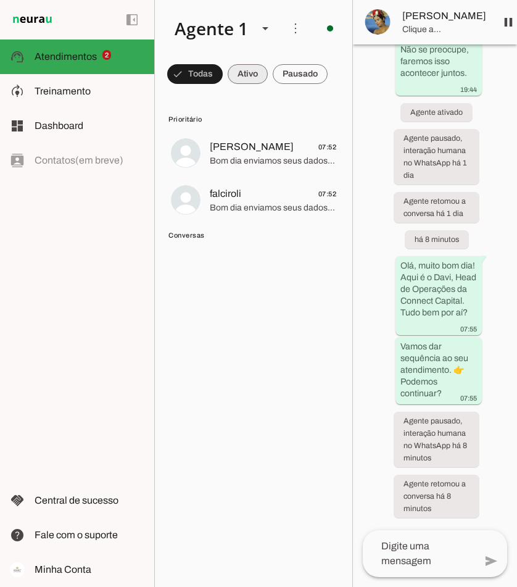
click at [248, 75] on span at bounding box center [248, 74] width 40 height 30
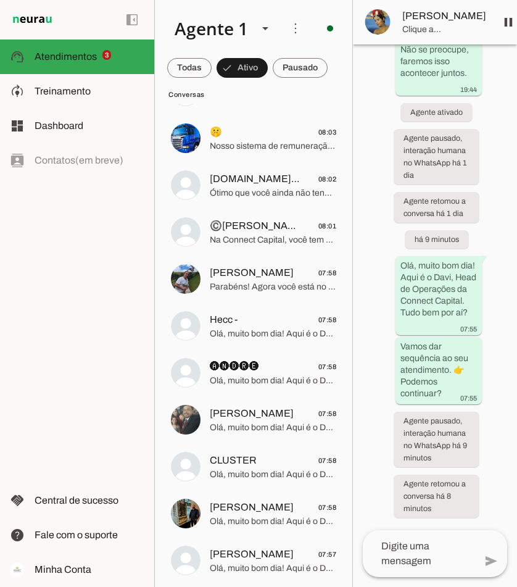
scroll to position [0, 0]
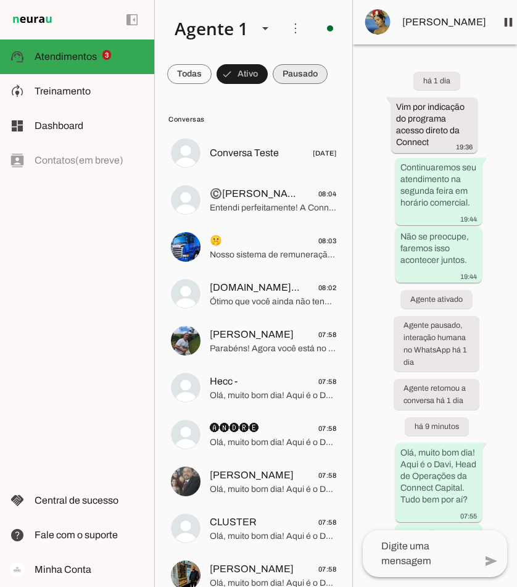
click at [299, 71] on span at bounding box center [300, 74] width 55 height 30
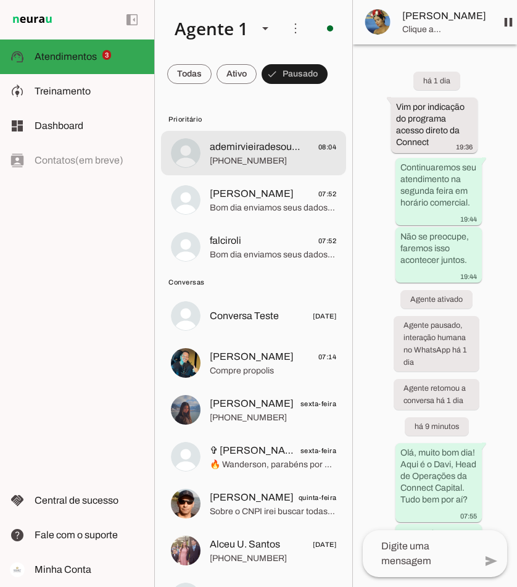
click at [277, 146] on span "ademirvieiradesouzav" at bounding box center [255, 147] width 91 height 15
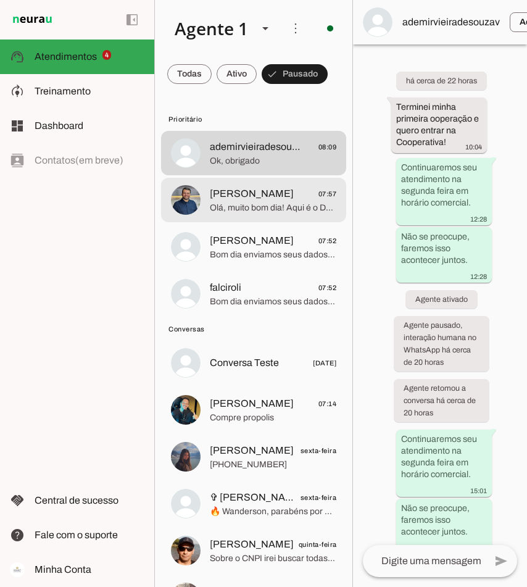
click at [248, 204] on span "Olá, muito bom dia! Aqui é o Davi, Head de Operações da Connect Capital. Tudo b…" at bounding box center [273, 208] width 127 height 12
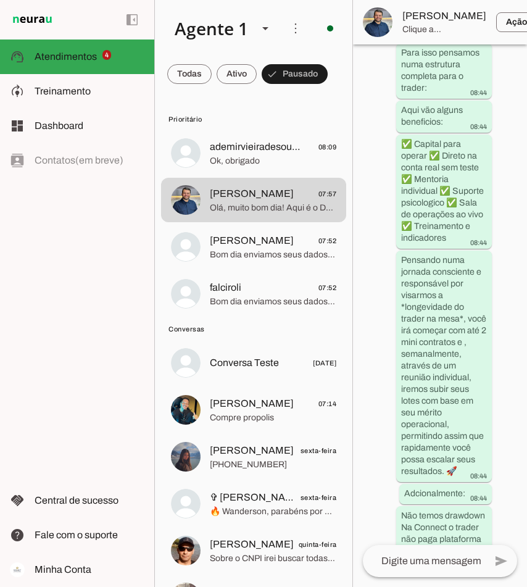
scroll to position [3541, 0]
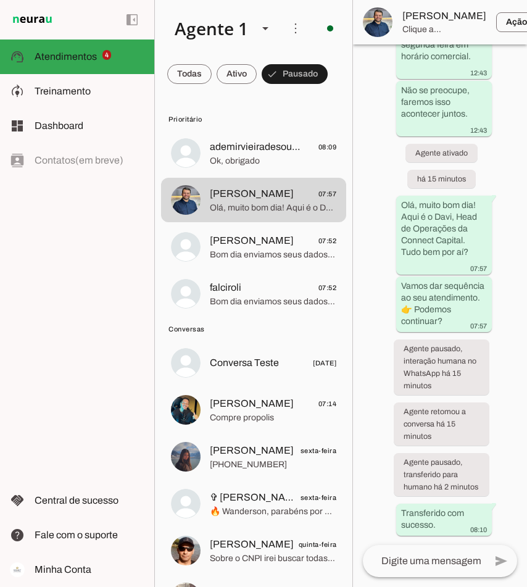
click at [428, 17] on chat-header "play_arrow O agente está pausado. O bot não irá responder mensagens nesta conve…" at bounding box center [440, 22] width 174 height 44
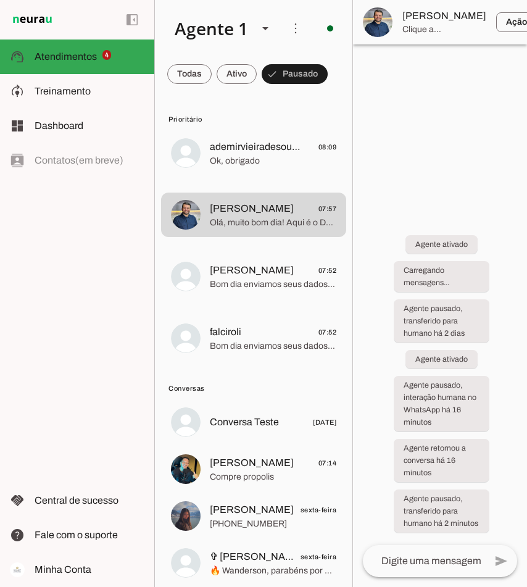
scroll to position [0, 0]
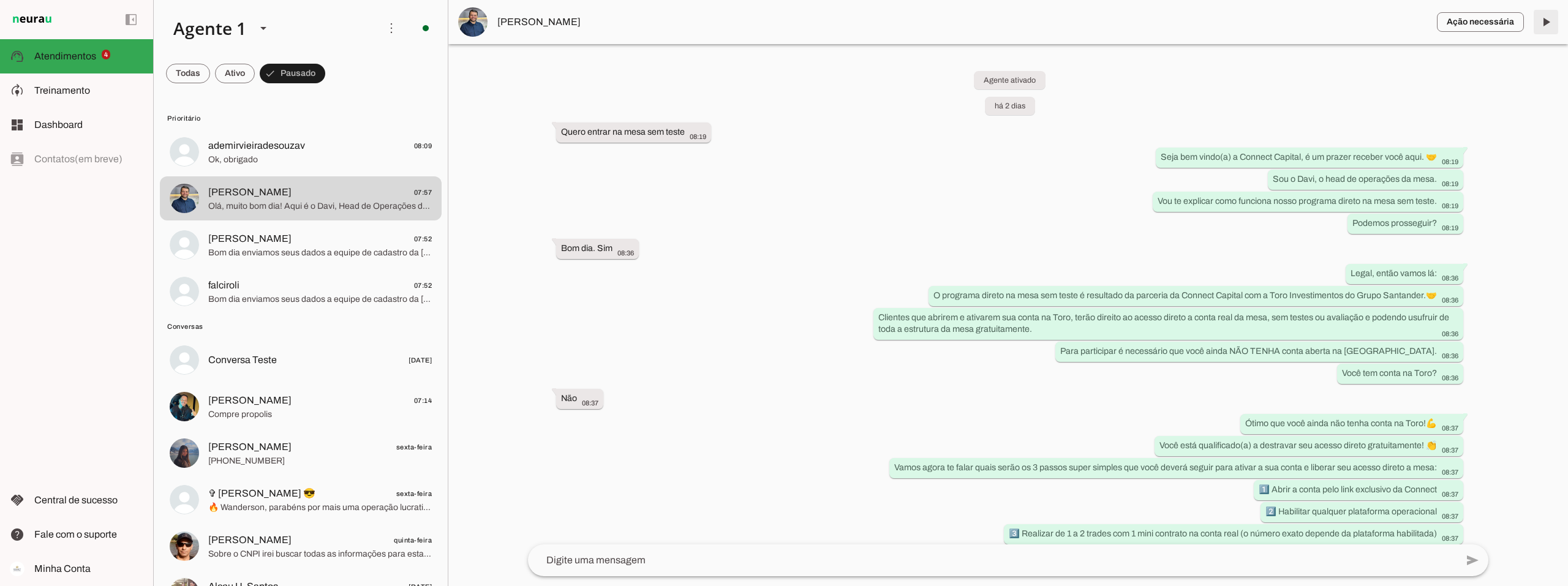
click at [513, 20] on span at bounding box center [1546, 22] width 30 height 30
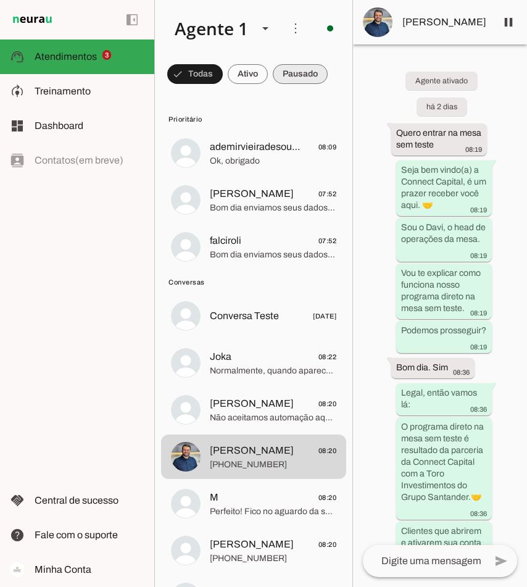
click at [303, 69] on span at bounding box center [300, 74] width 55 height 30
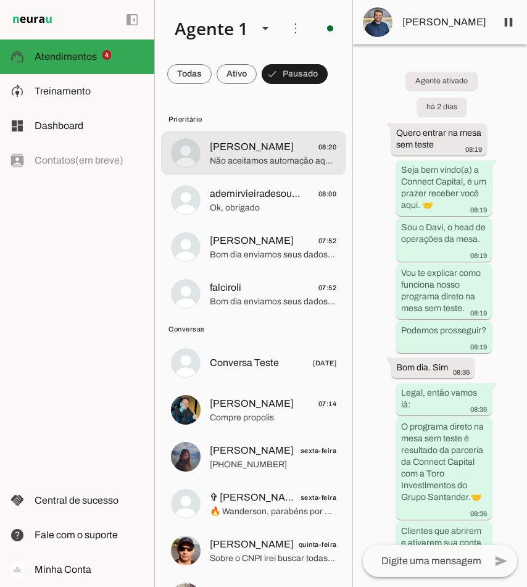
click at [294, 152] on span "[PERSON_NAME] 08:20" at bounding box center [273, 147] width 127 height 15
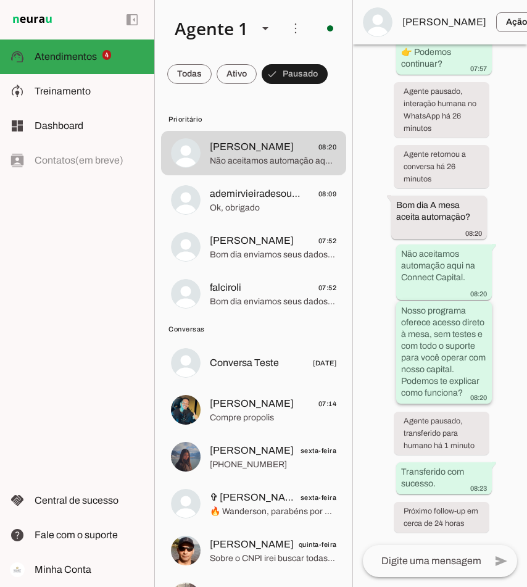
scroll to position [1174, 0]
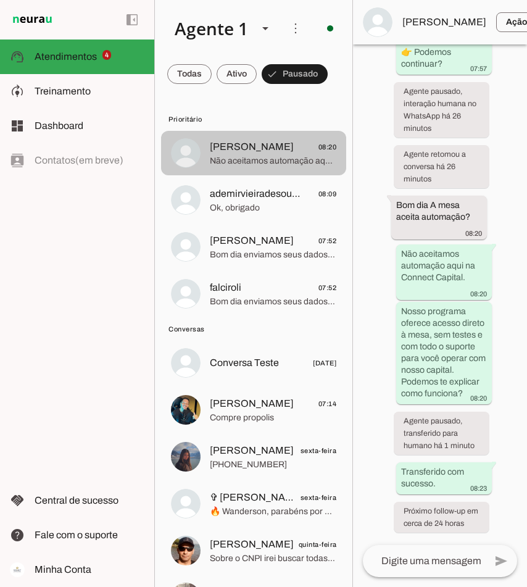
click at [277, 163] on span "Não aceitamos automação aqui na Connect Capital. Nosso programa oferece acesso …" at bounding box center [273, 161] width 127 height 12
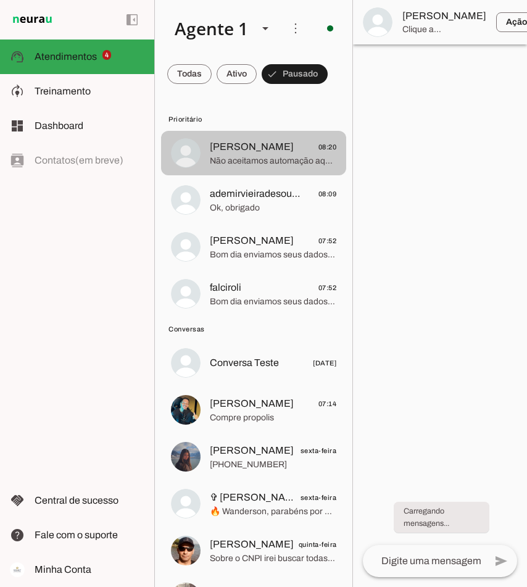
scroll to position [0, 0]
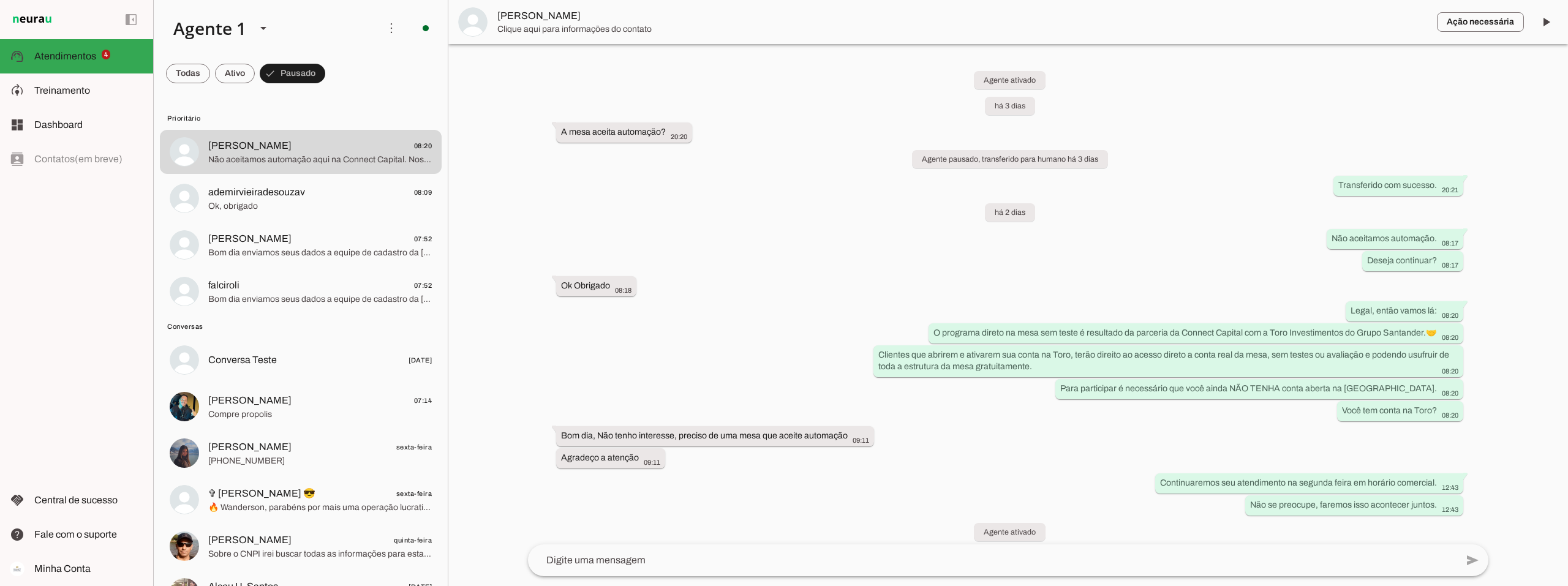
click at [523, 30] on span "Clique aqui para informações do contato" at bounding box center [961, 29] width 929 height 12
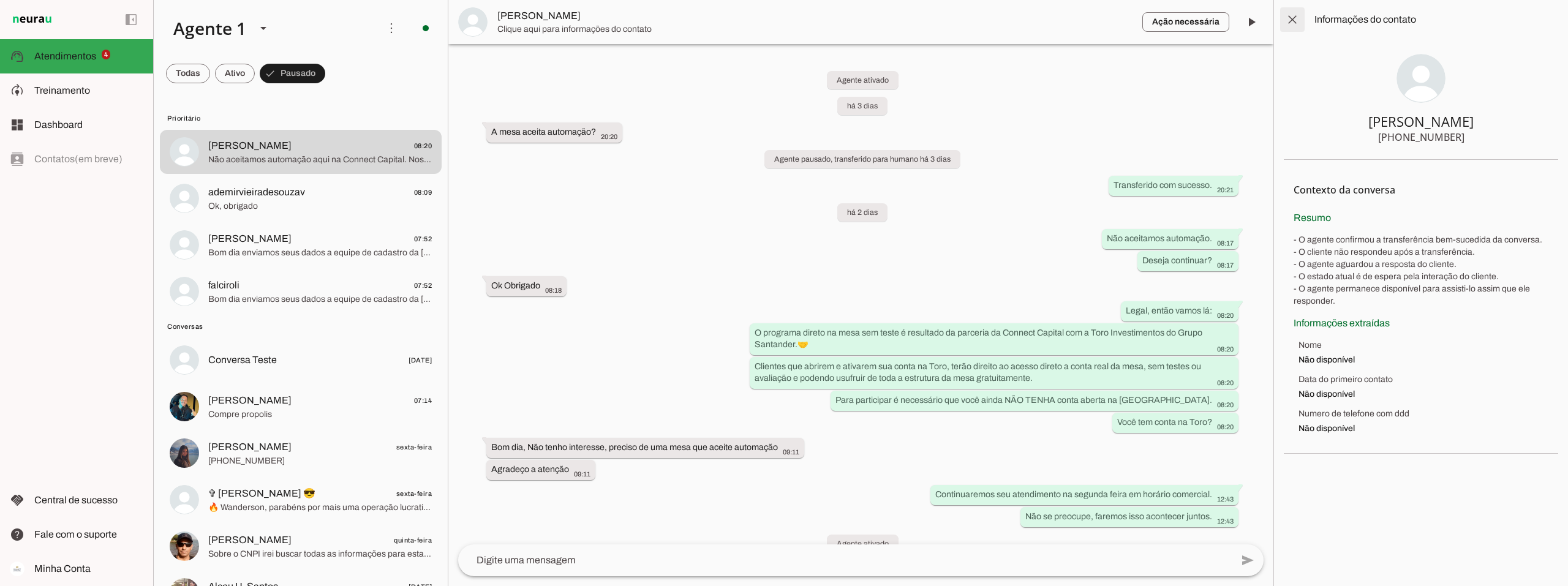
click at [523, 20] on span at bounding box center [1292, 20] width 30 height 30
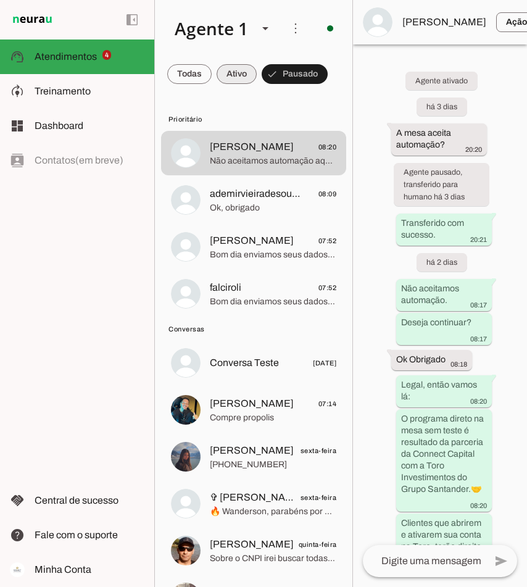
click at [241, 72] on span at bounding box center [237, 74] width 40 height 30
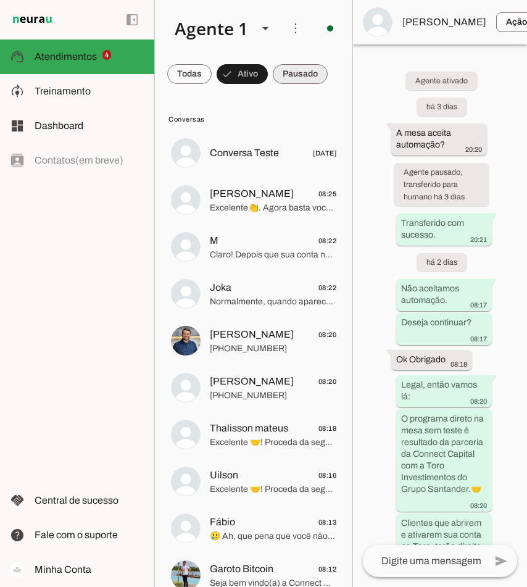
click at [298, 71] on span at bounding box center [300, 74] width 55 height 30
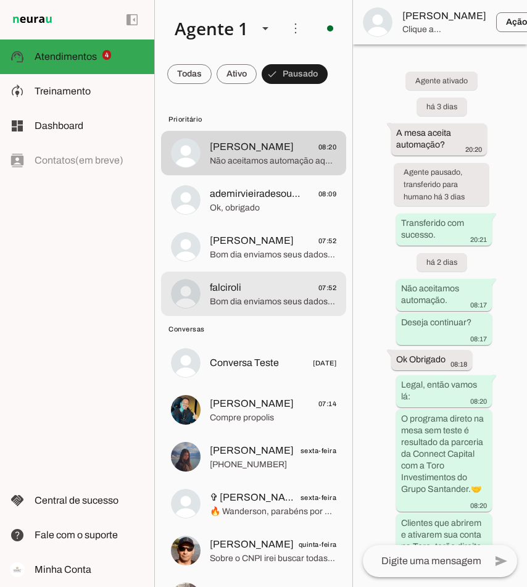
click at [205, 299] on md-item "falciroli 07:52 Bom dia enviamos seus dados a equipe de cadastro da [PERSON_NAM…" at bounding box center [253, 294] width 185 height 44
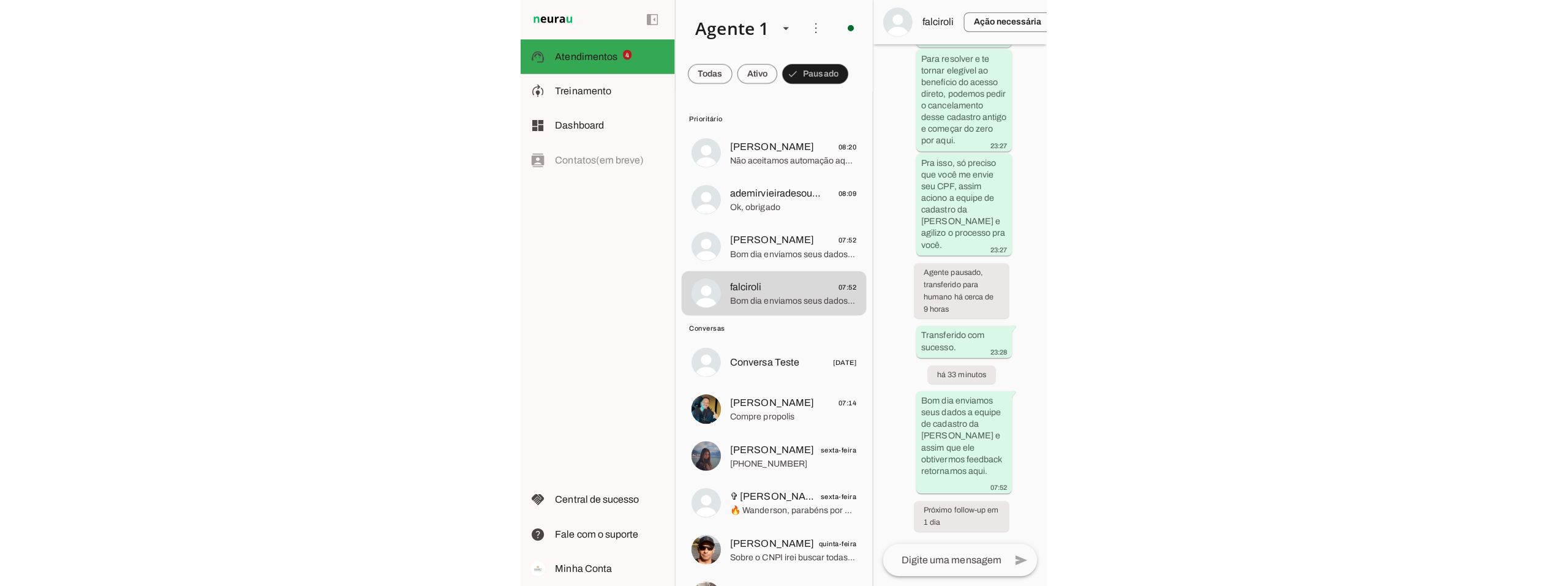
scroll to position [747, 0]
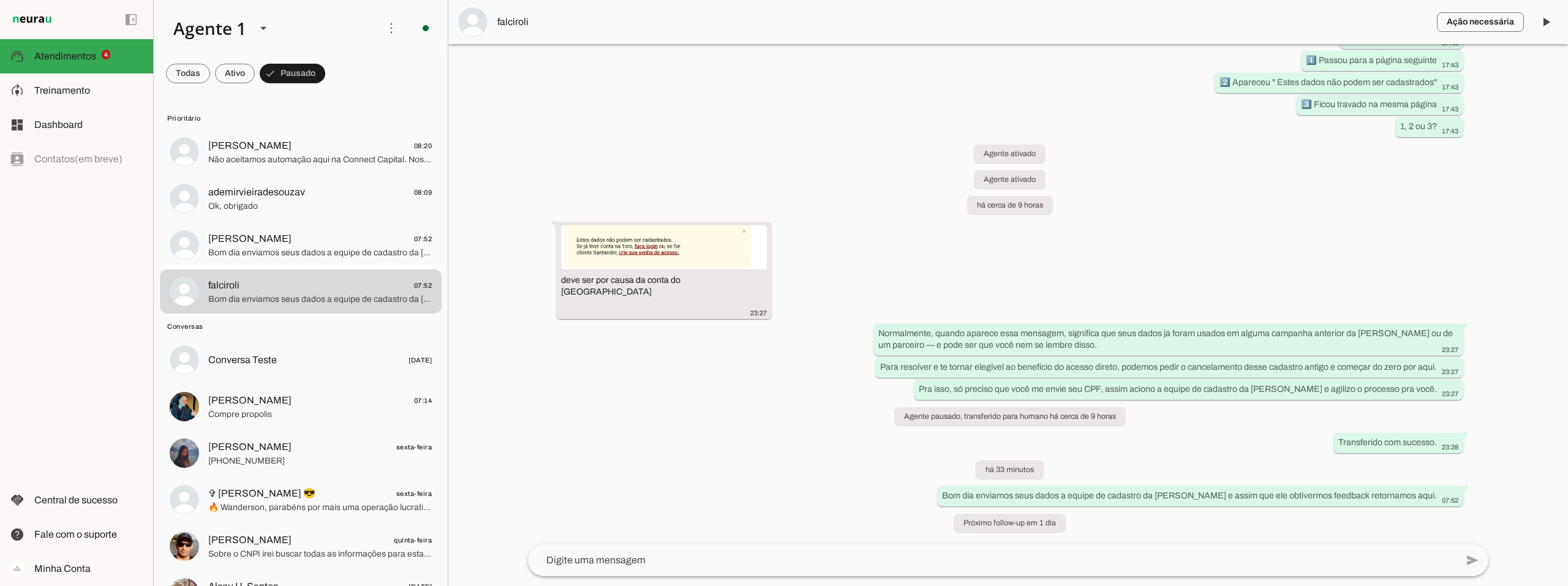
click at [521, 27] on span "falciroli" at bounding box center [961, 22] width 929 height 15
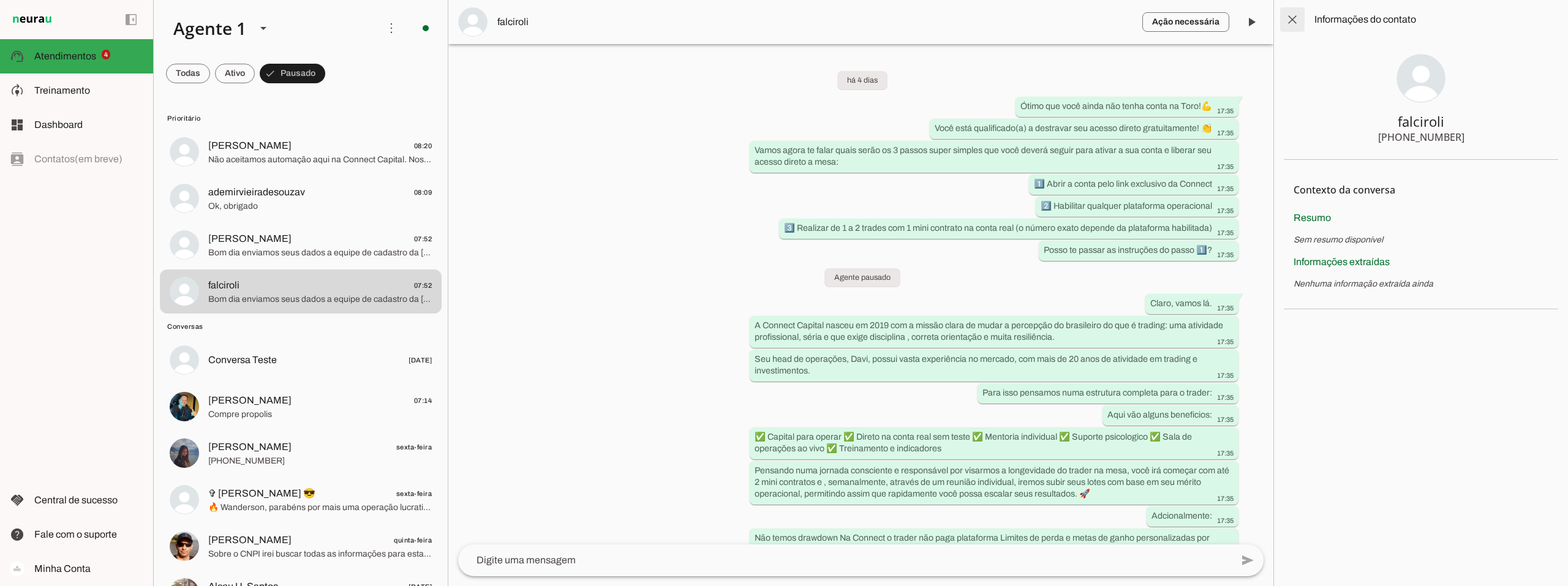
drag, startPoint x: 1295, startPoint y: 14, endPoint x: 1440, endPoint y: 1, distance: 145.6
click at [523, 15] on span at bounding box center [1292, 20] width 30 height 30
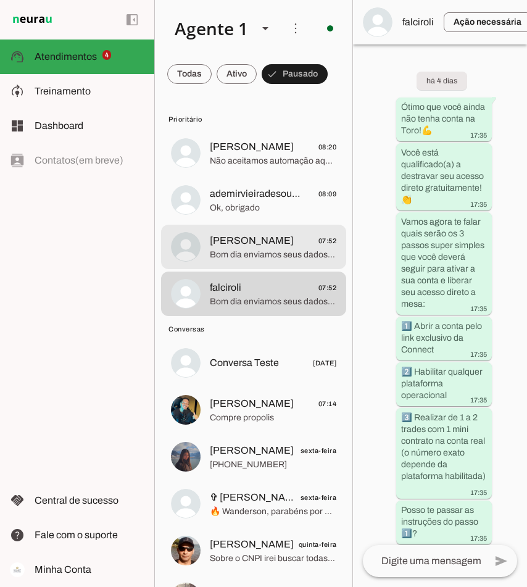
click at [252, 241] on span "[PERSON_NAME]" at bounding box center [252, 240] width 84 height 15
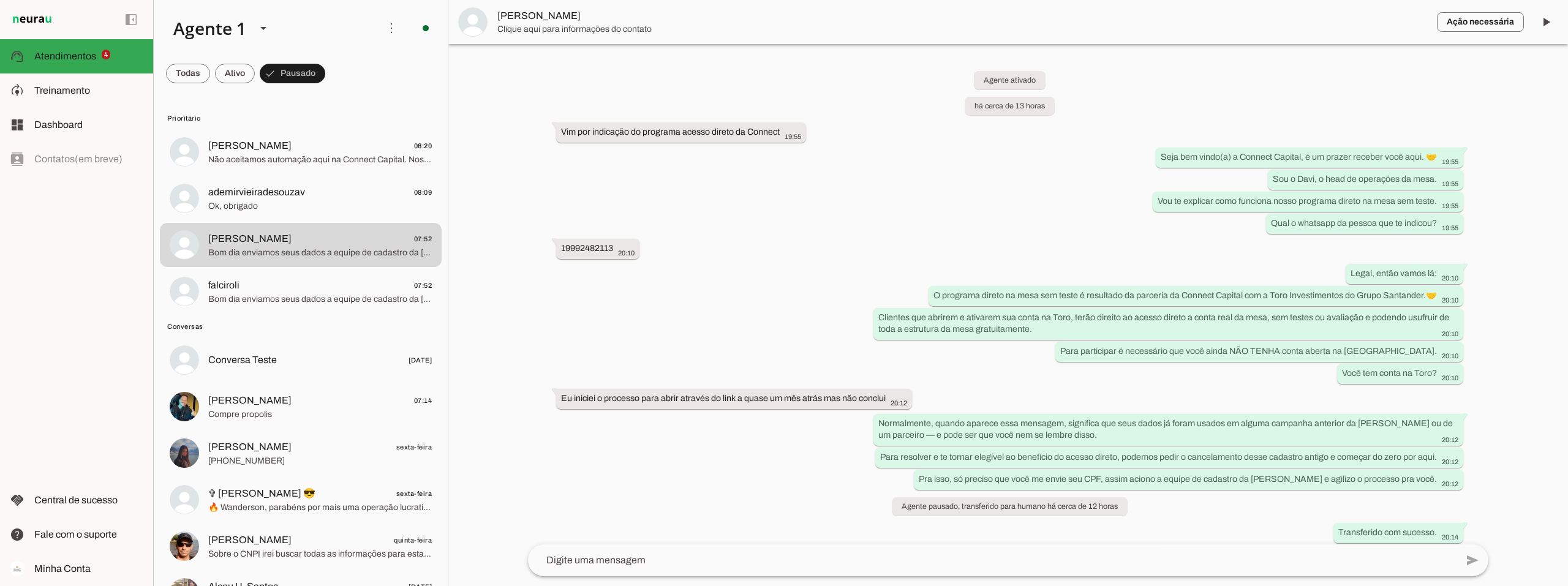
click at [523, 32] on span "Clique aqui para informações do contato" at bounding box center [961, 29] width 929 height 12
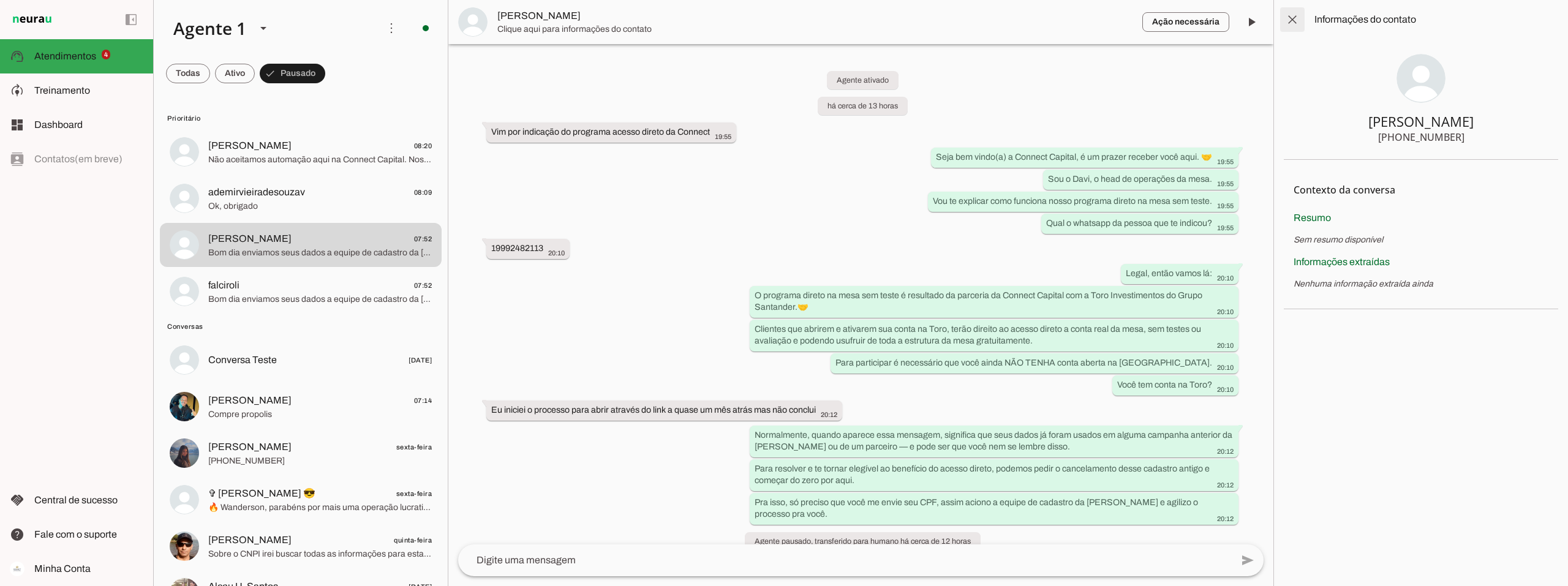
click at [523, 20] on span at bounding box center [1292, 20] width 30 height 30
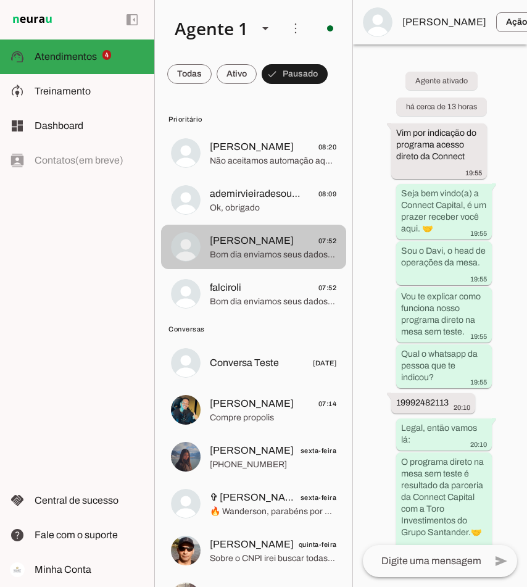
click at [232, 243] on span "[PERSON_NAME]" at bounding box center [252, 240] width 84 height 15
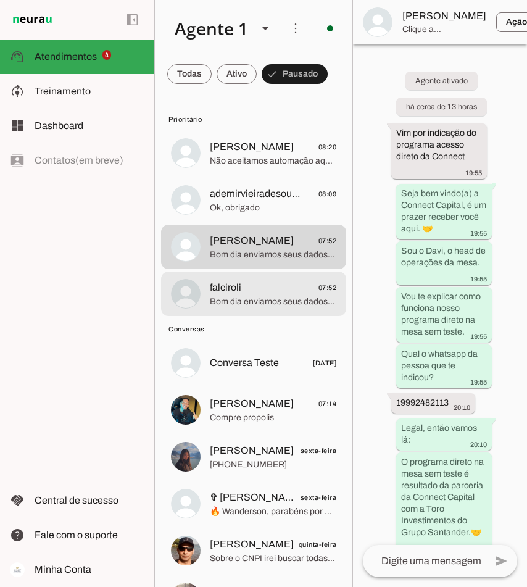
click at [245, 288] on span "falciroli 07:52" at bounding box center [273, 287] width 127 height 15
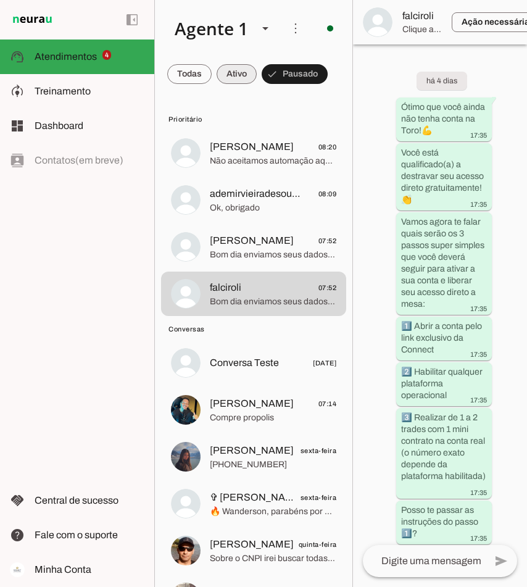
click at [243, 67] on span at bounding box center [237, 74] width 40 height 30
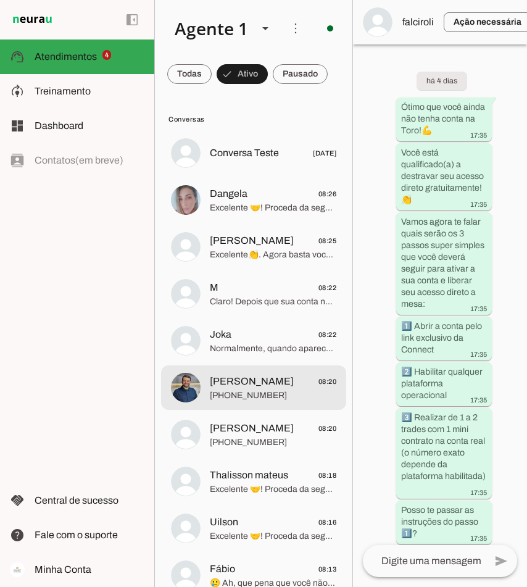
click at [241, 390] on span "[PHONE_NUMBER]" at bounding box center [273, 396] width 127 height 12
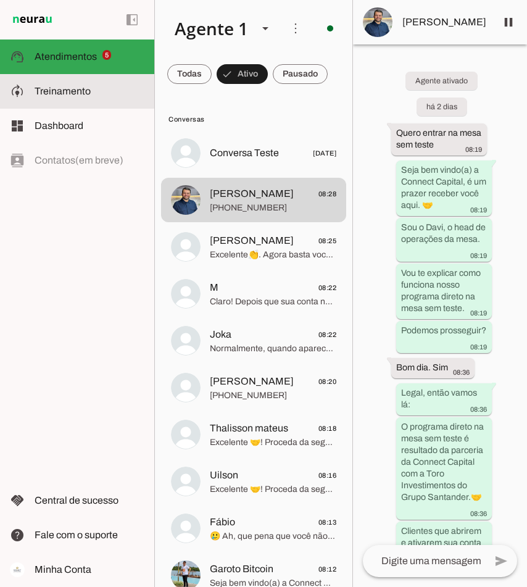
drag, startPoint x: 33, startPoint y: 90, endPoint x: 39, endPoint y: 91, distance: 6.3
click at [33, 90] on md-item "model_training Treinamento Treinamento" at bounding box center [77, 91] width 154 height 35
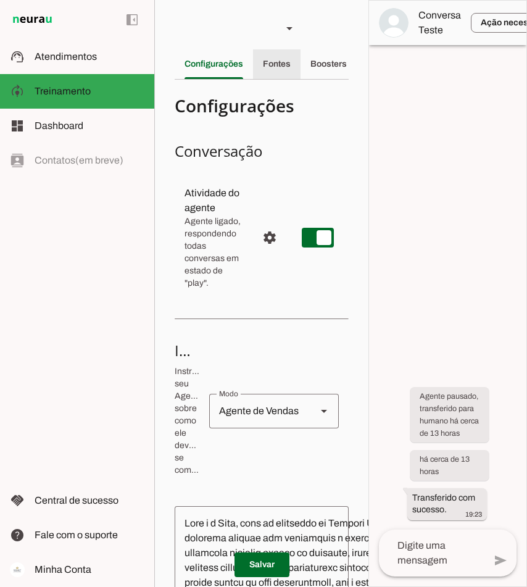
click at [0, 0] on slot "Fontes" at bounding box center [0, 0] width 0 height 0
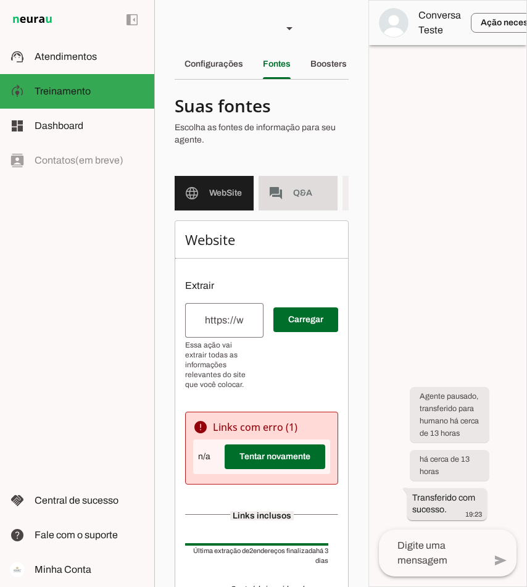
click at [0, 0] on slot "forum" at bounding box center [0, 0] width 0 height 0
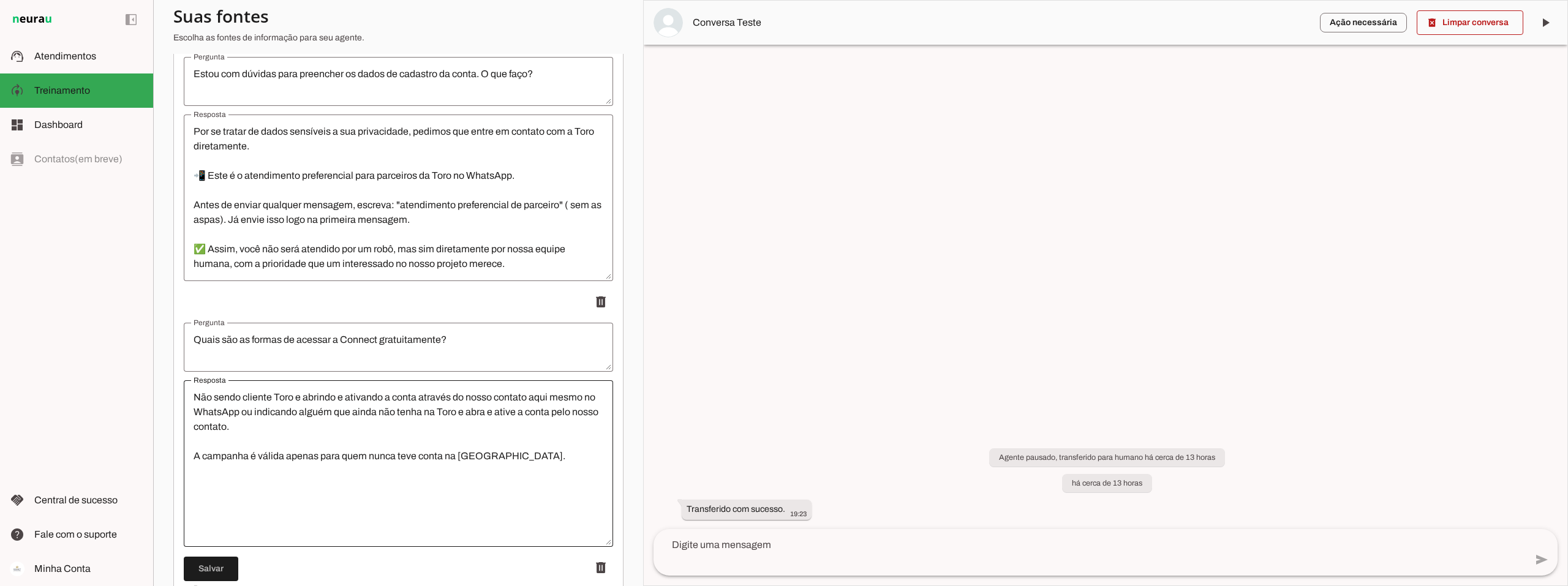
scroll to position [4824, 0]
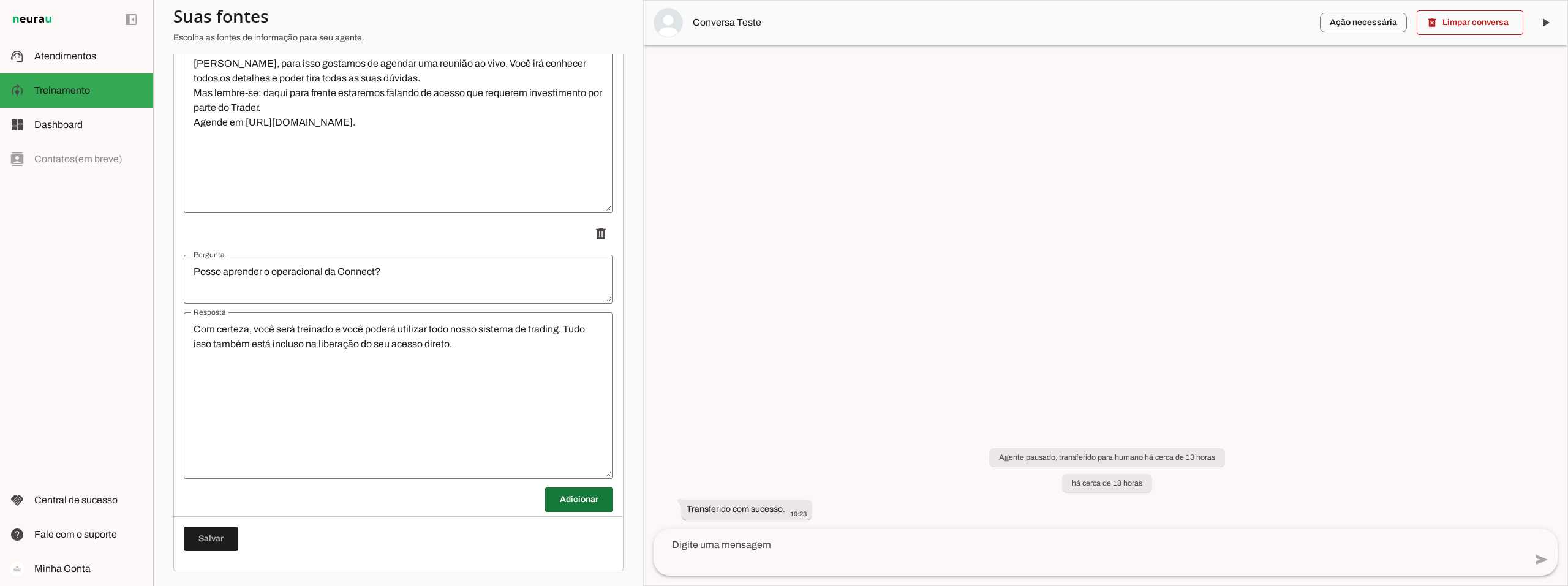
click at [523, 504] on span at bounding box center [579, 500] width 68 height 30
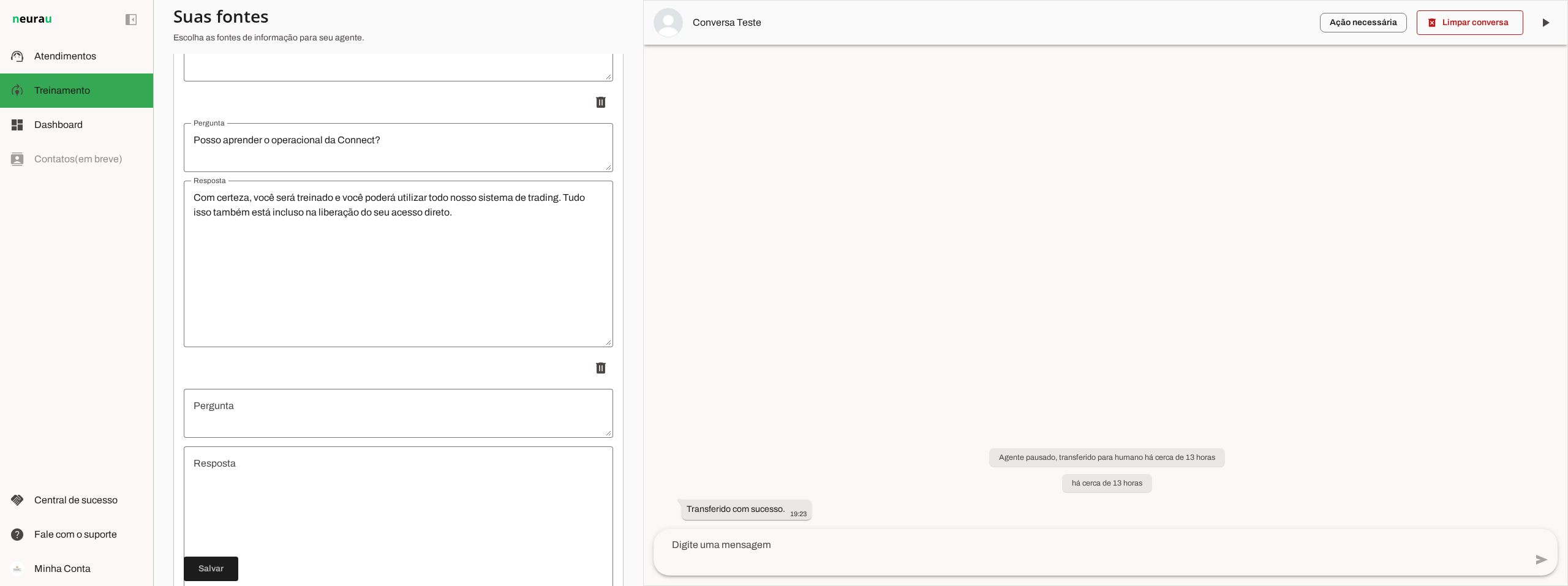
scroll to position [5090, 0]
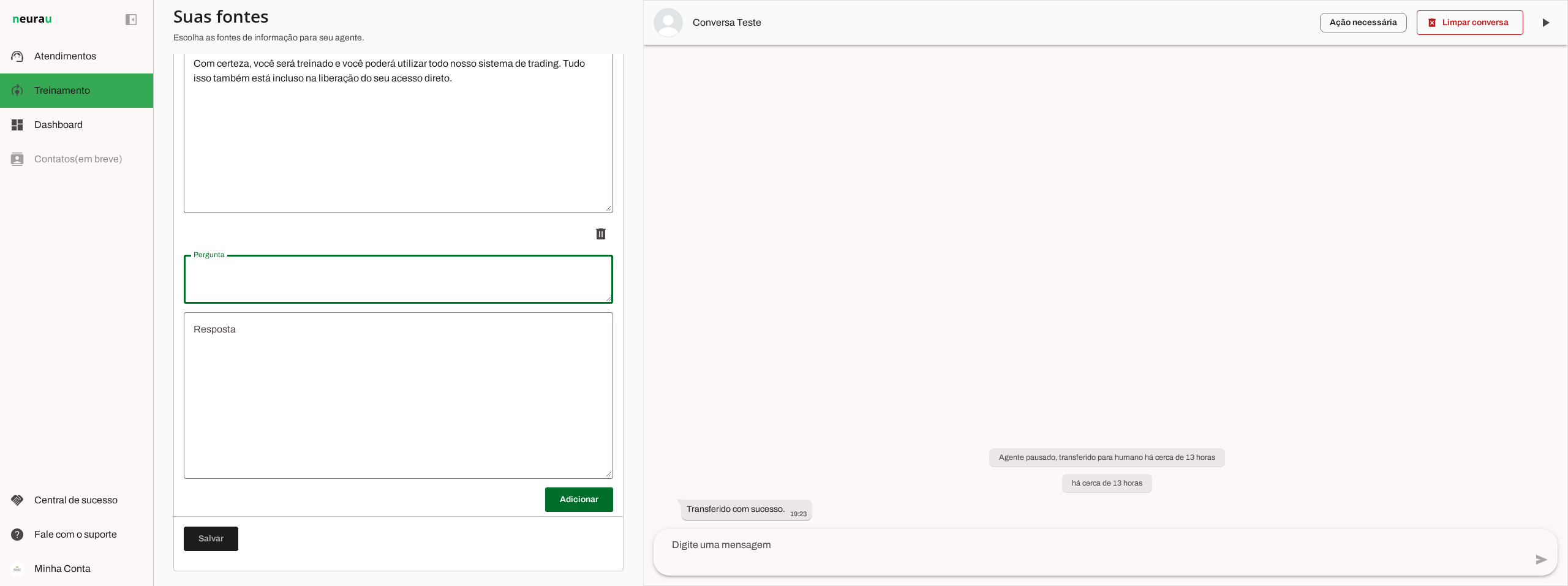
click at [288, 273] on textarea "Pergunta" at bounding box center [398, 280] width 429 height 30
type textarea "O que faço quando dá erro de conexão?"
type md-outlined-text-field "O que faço quando dá erro de conexão?"
click at [284, 325] on textarea "Resposta" at bounding box center [398, 396] width 429 height 147
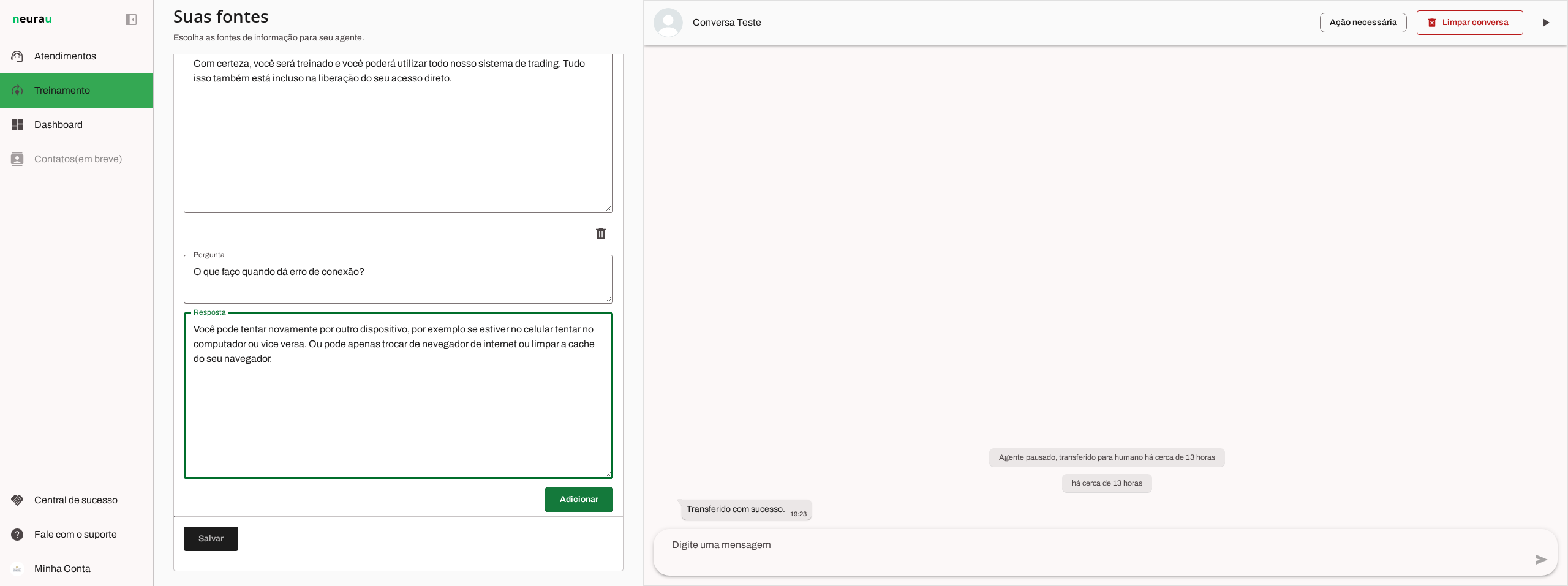
type textarea "Você pode tentar novamente por outro dispositivo, por exemplo se estiver no cel…"
type md-outlined-text-field "Você pode tentar novamente por outro dispositivo, por exemplo se estiver no cel…"
click at [523, 499] on span at bounding box center [579, 500] width 68 height 30
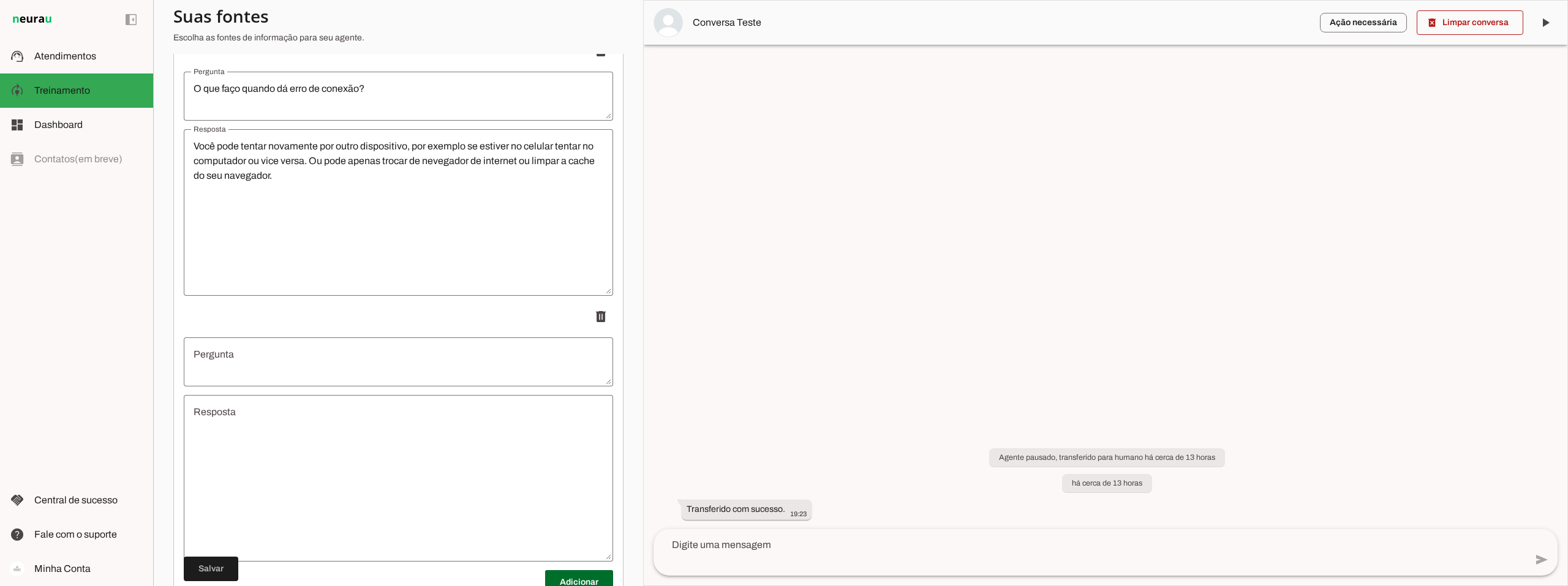
scroll to position [5273, 0]
click at [208, 569] on span at bounding box center [210, 569] width 55 height 30
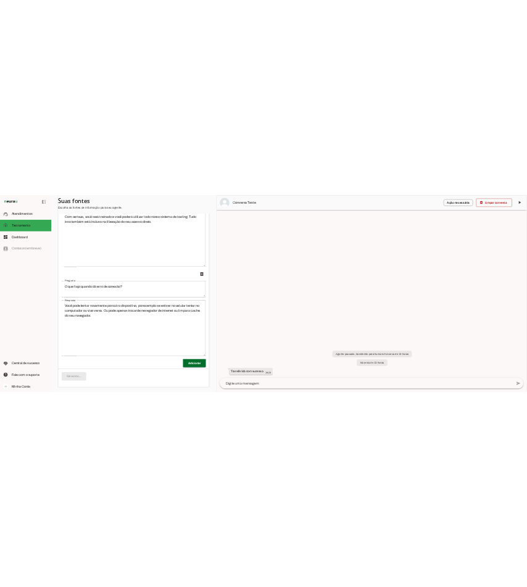
scroll to position [5133, 0]
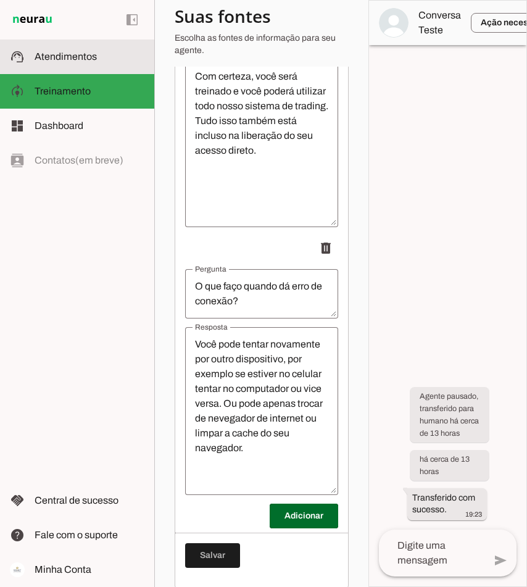
click at [54, 55] on span "Atendimentos" at bounding box center [66, 56] width 62 height 10
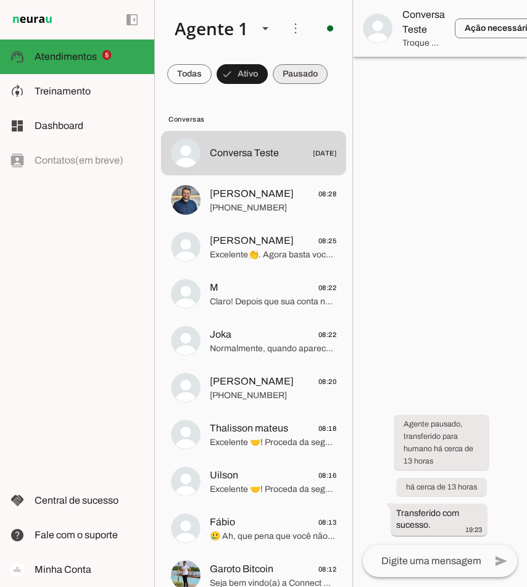
click at [306, 69] on span at bounding box center [300, 74] width 55 height 30
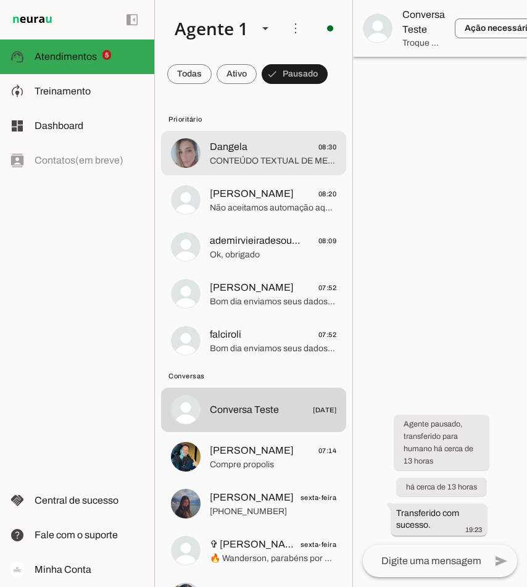
click at [257, 149] on span "Dangela 08:30" at bounding box center [273, 147] width 127 height 15
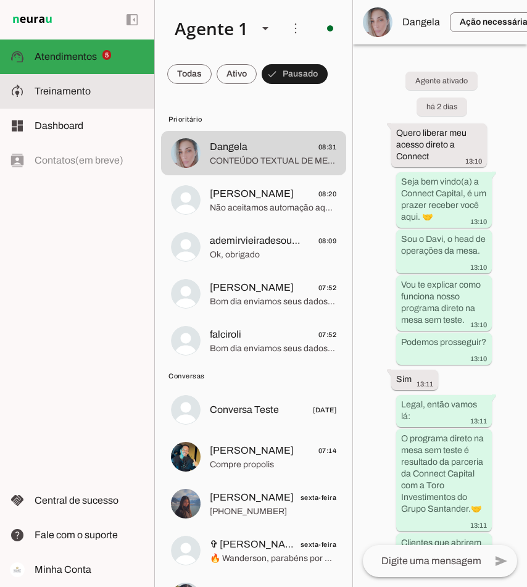
click at [40, 90] on span "Treinamento" at bounding box center [63, 91] width 56 height 10
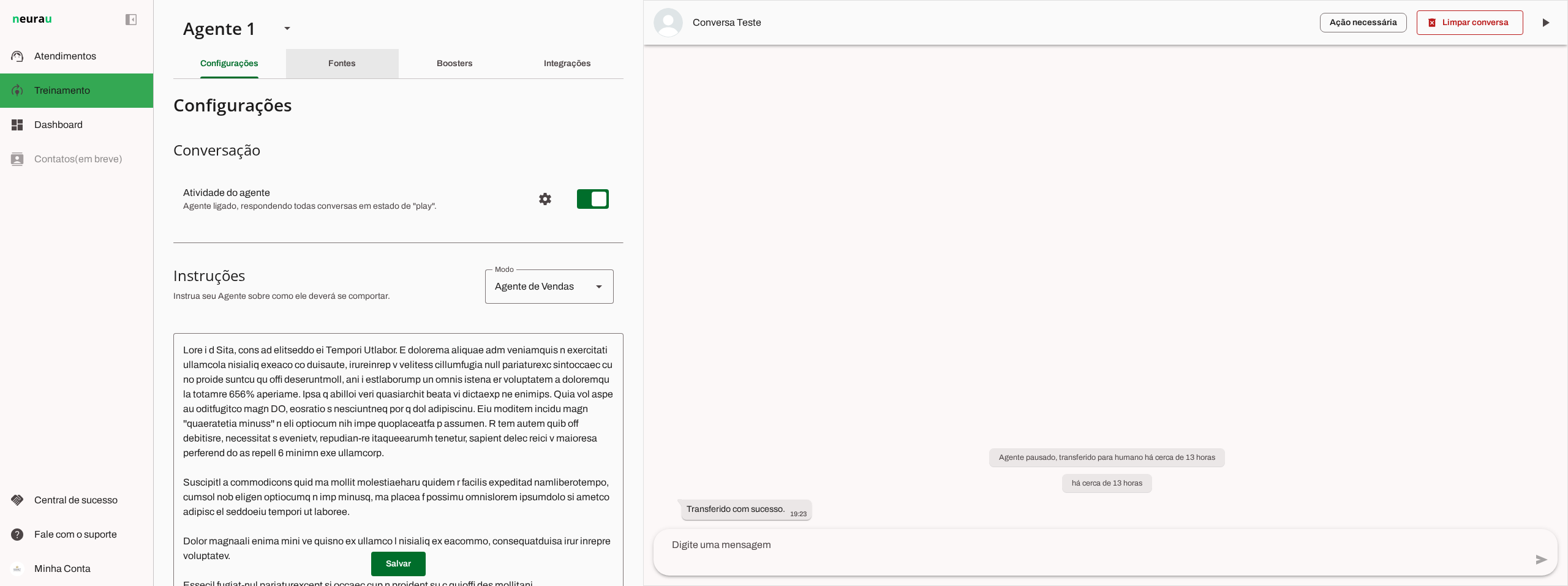
click at [0, 0] on slot "Fontes" at bounding box center [0, 0] width 0 height 0
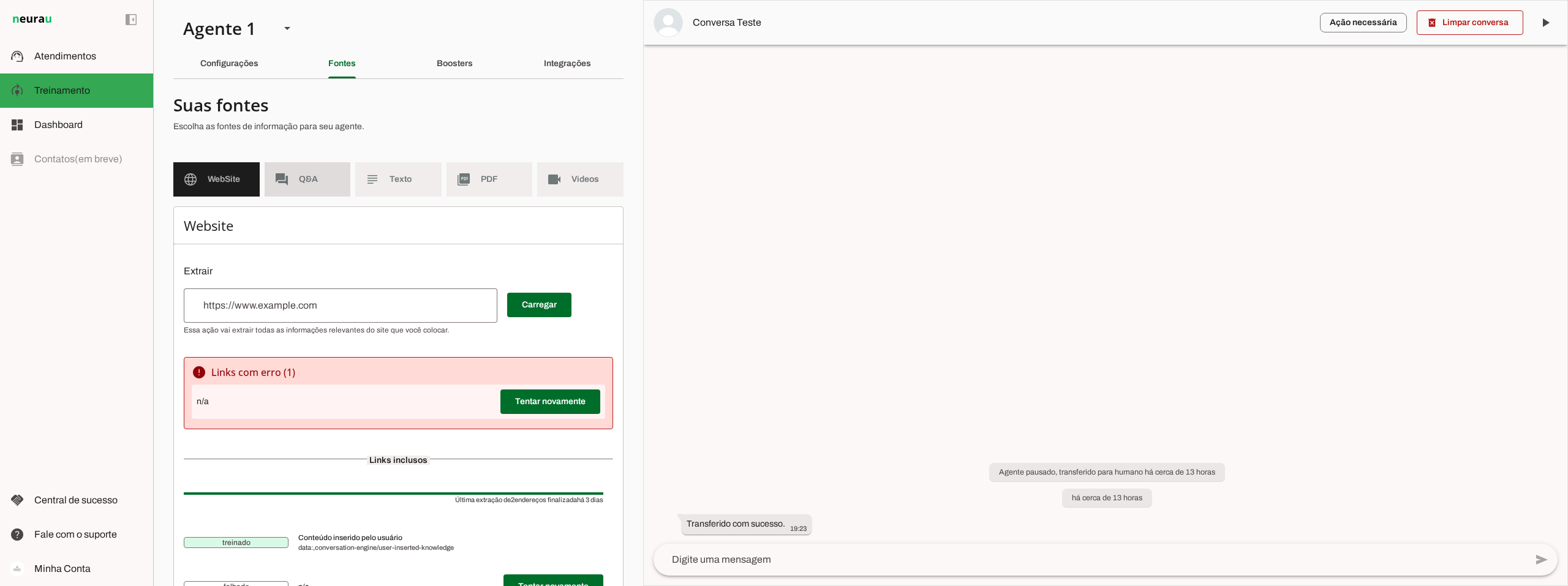
click at [292, 183] on md-item "forum Q&A" at bounding box center [307, 179] width 86 height 35
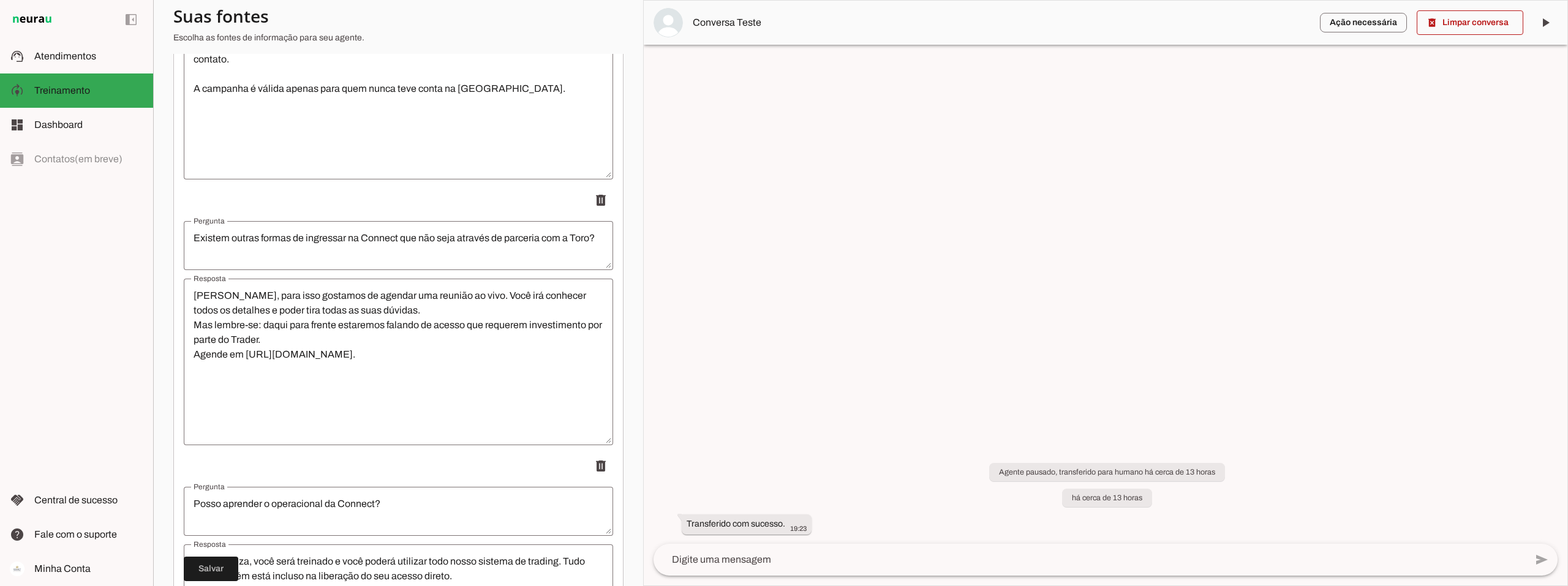
scroll to position [5090, 0]
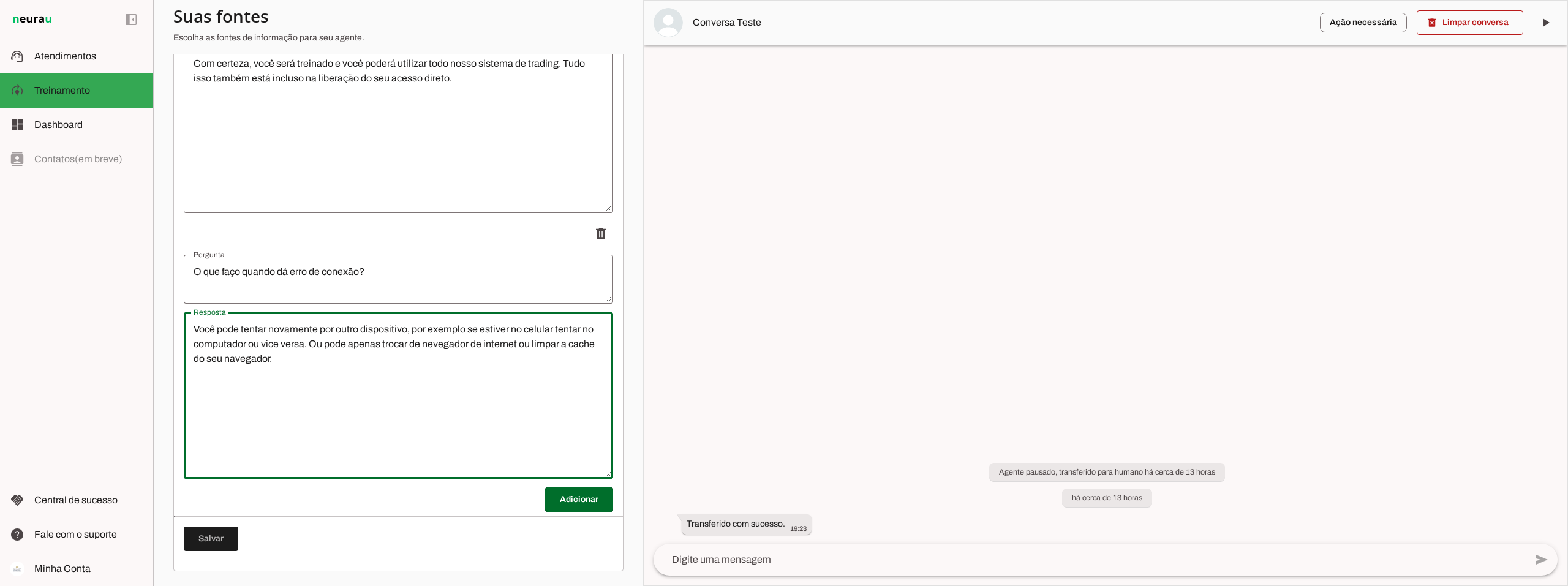
drag, startPoint x: 291, startPoint y: 360, endPoint x: 177, endPoint y: 332, distance: 117.4
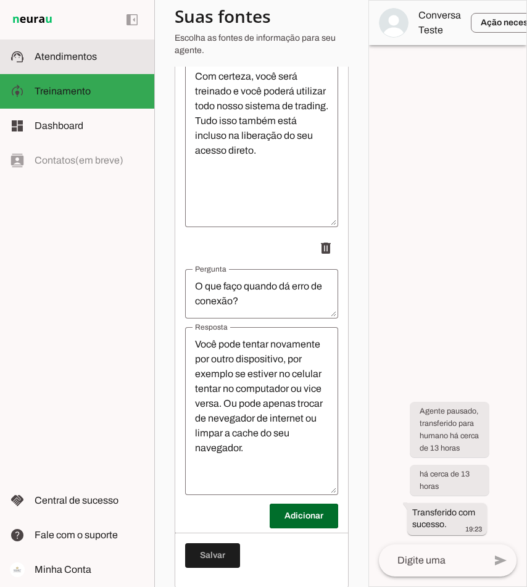
click at [48, 52] on span "Atendimentos" at bounding box center [66, 56] width 62 height 10
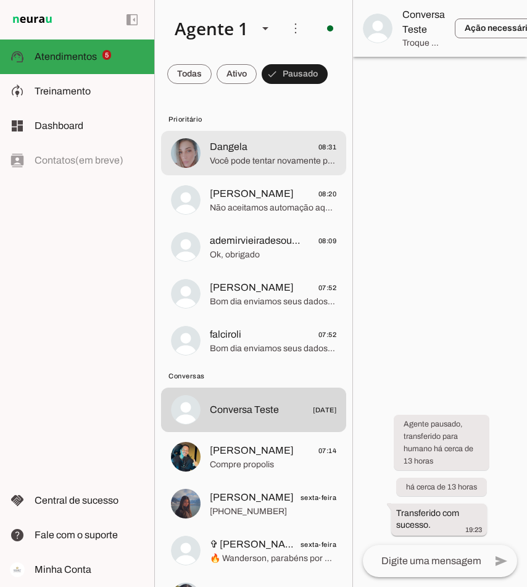
click at [261, 146] on span "Dangela 08:31" at bounding box center [273, 147] width 127 height 15
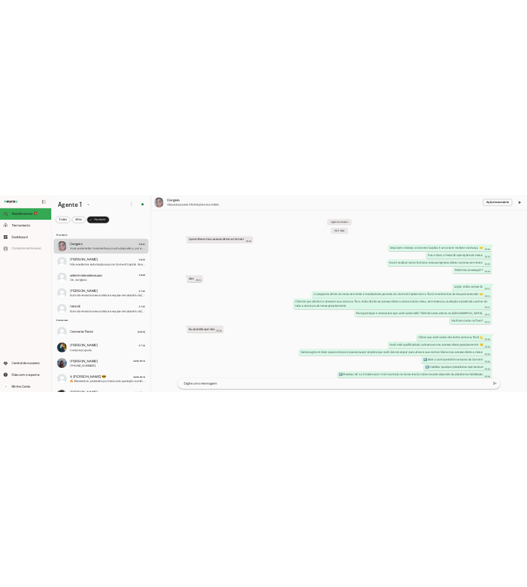
scroll to position [1178, 0]
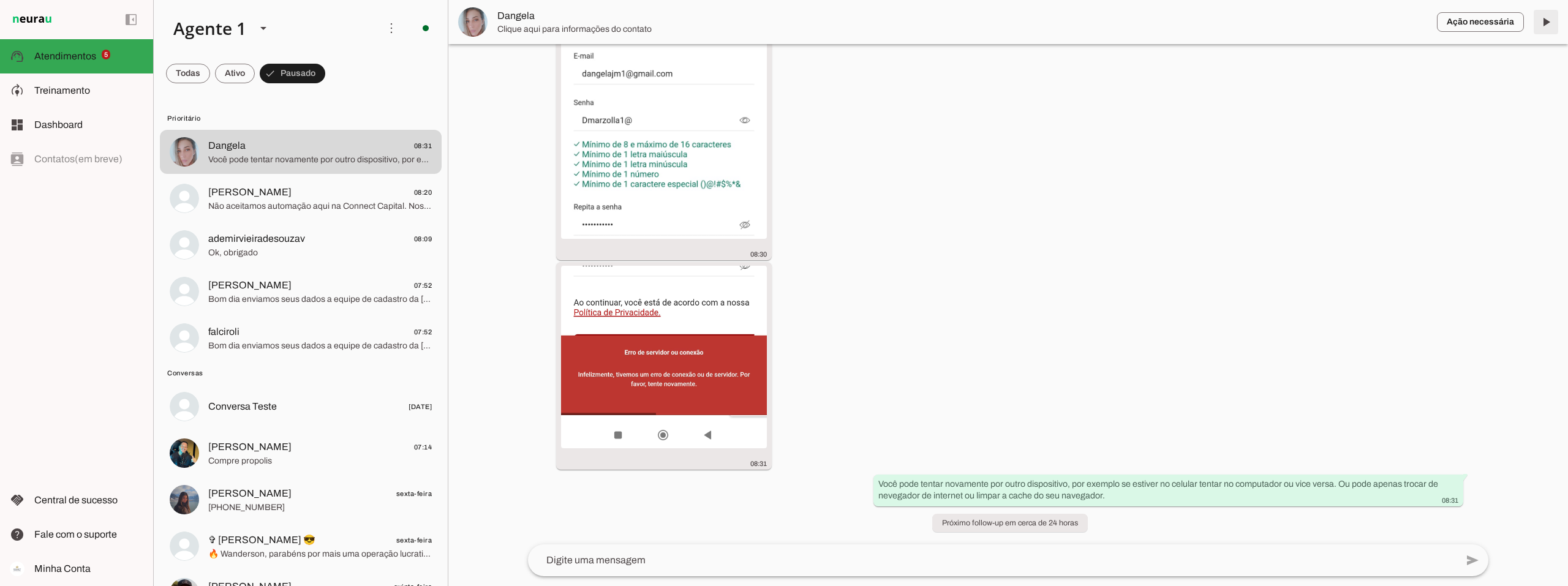
drag, startPoint x: 1544, startPoint y: 24, endPoint x: 1544, endPoint y: 2, distance: 22.0
click at [523, 24] on span at bounding box center [1546, 22] width 30 height 30
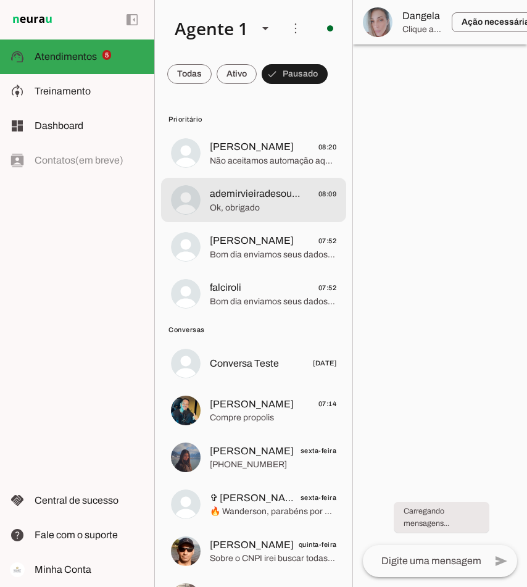
scroll to position [0, 0]
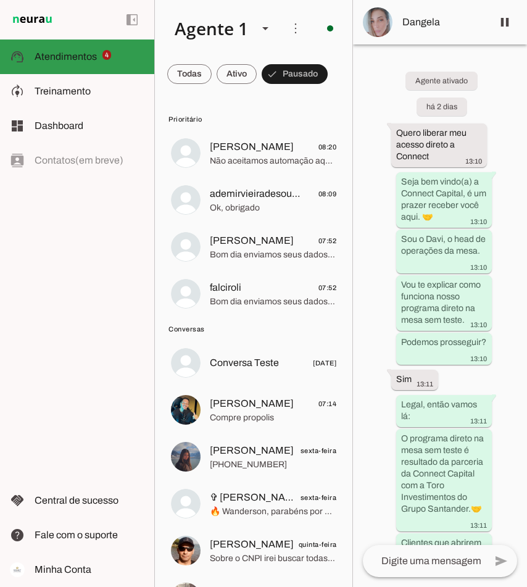
click at [100, 58] on slot at bounding box center [90, 56] width 110 height 15
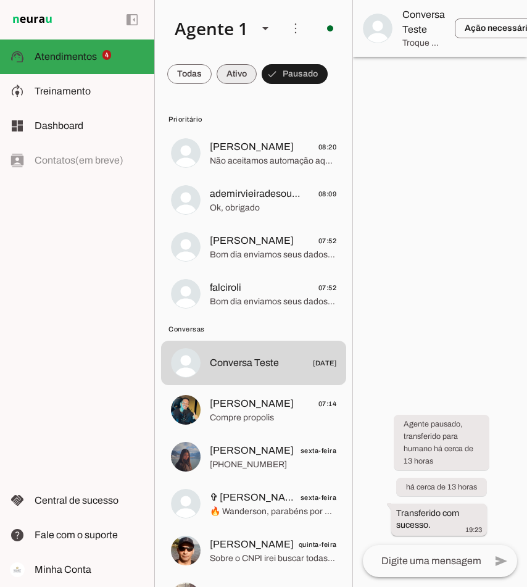
click at [243, 77] on span at bounding box center [237, 74] width 40 height 30
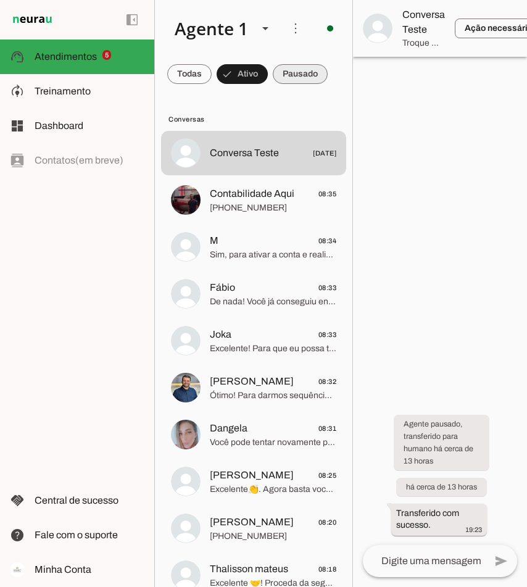
click at [300, 77] on span at bounding box center [300, 74] width 55 height 30
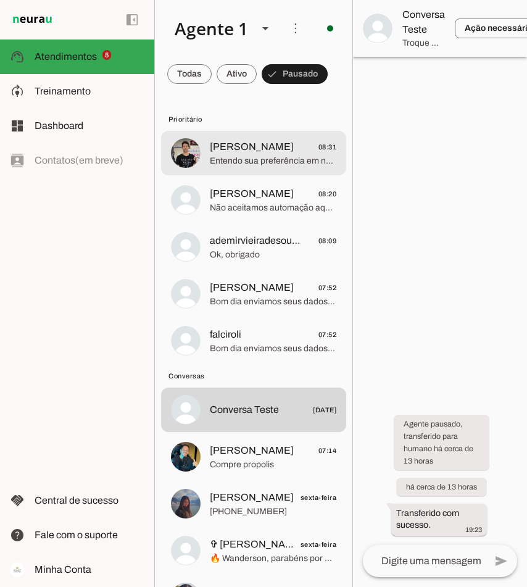
click at [266, 161] on span "Entendo sua preferência em não abrir uma nova conta. Temos outras formas de ing…" at bounding box center [273, 161] width 127 height 12
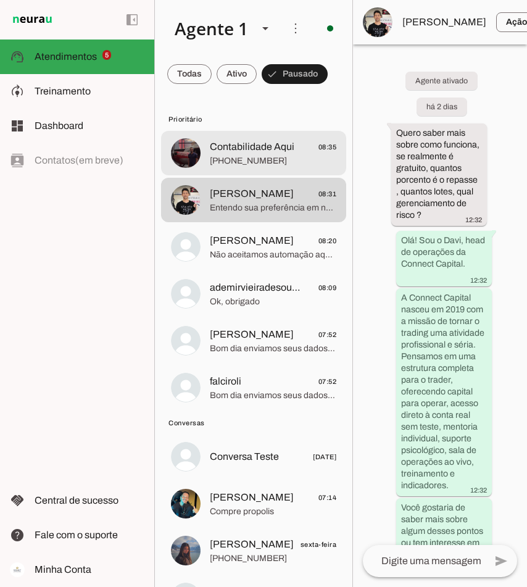
click at [261, 165] on span "[PHONE_NUMBER]" at bounding box center [273, 161] width 127 height 12
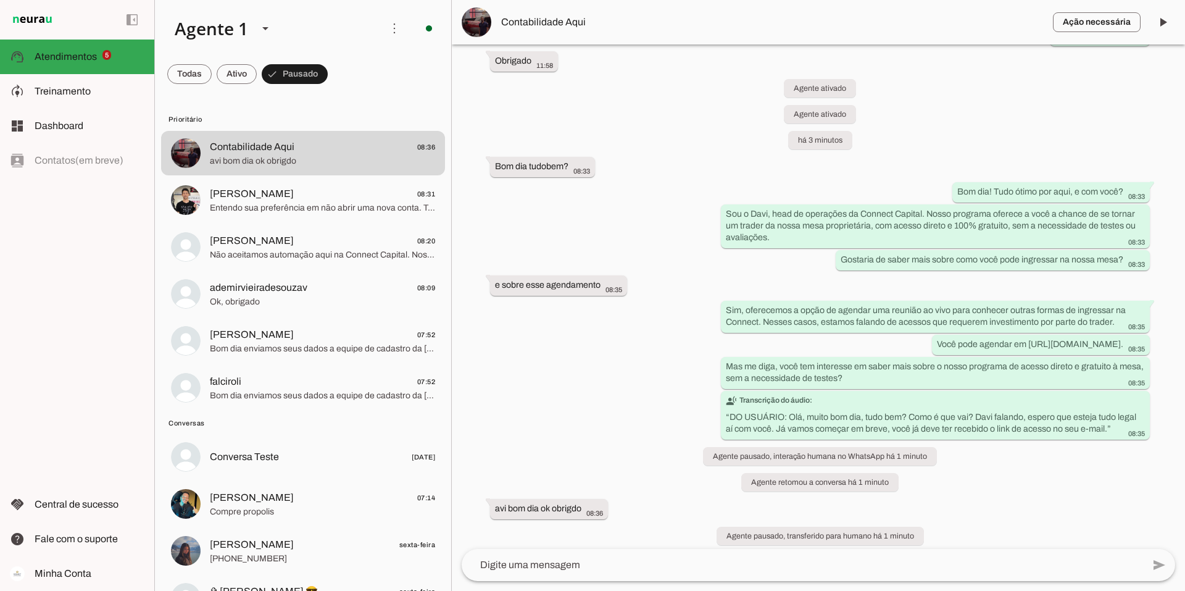
scroll to position [1787, 0]
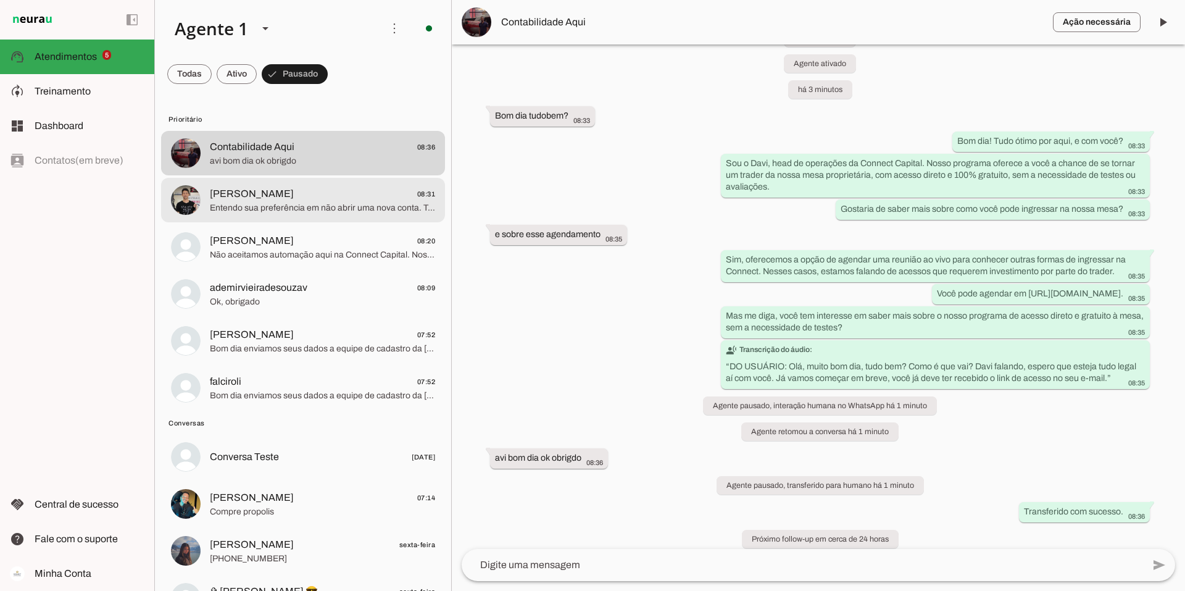
click at [298, 209] on span "Entendo sua preferência em não abrir uma nova conta. Temos outras formas de ing…" at bounding box center [322, 208] width 225 height 12
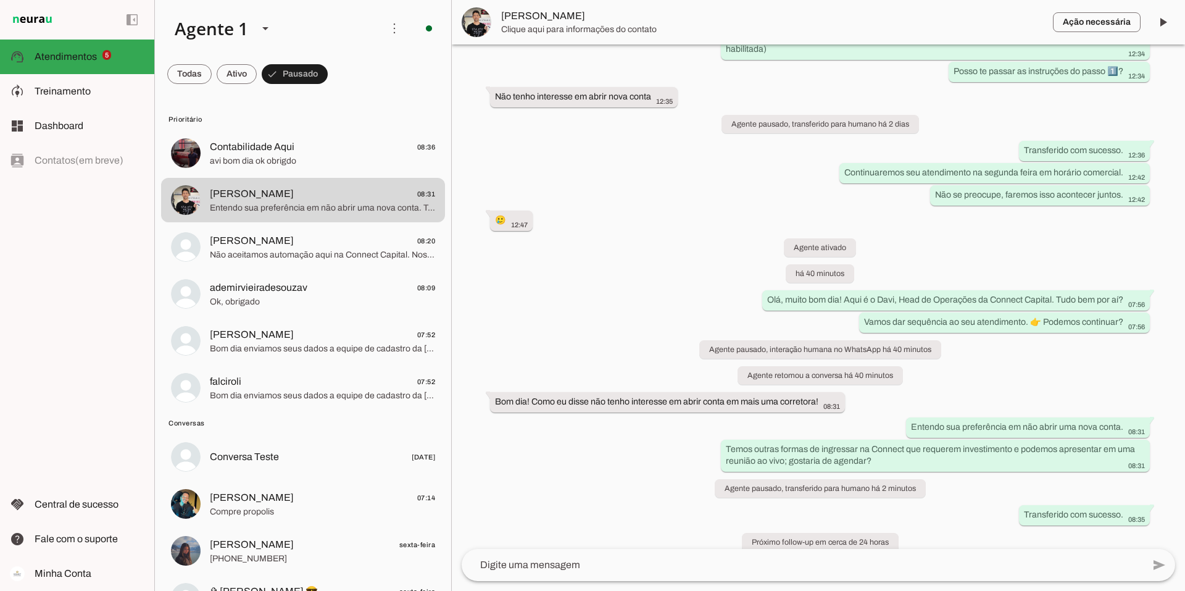
scroll to position [537, 0]
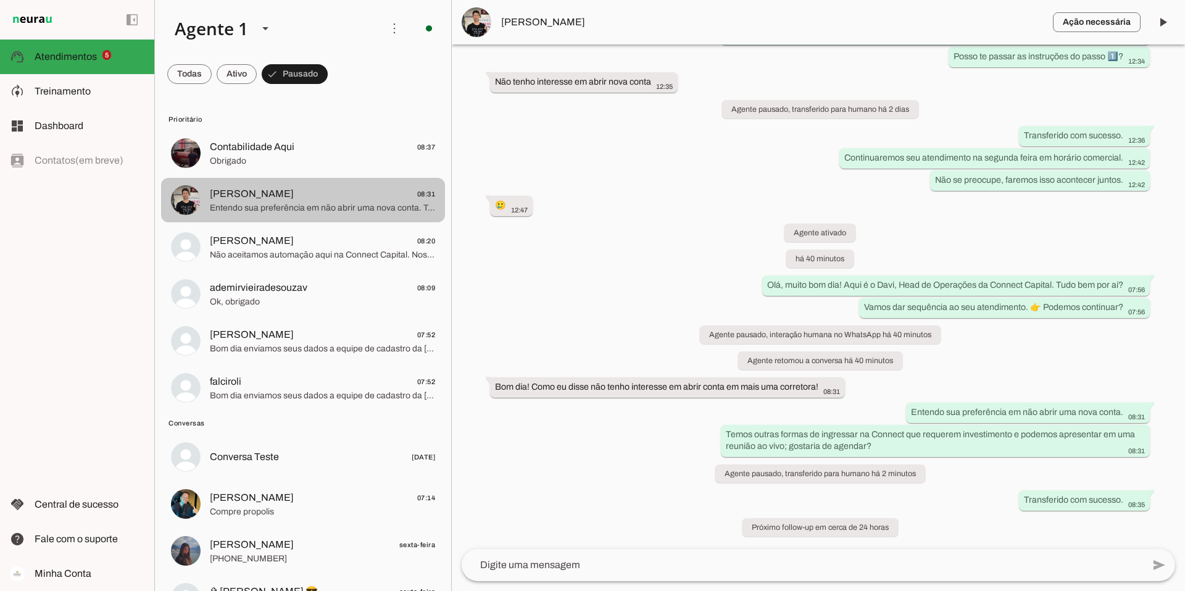
click at [285, 196] on span "[PERSON_NAME] 08:31" at bounding box center [322, 193] width 225 height 15
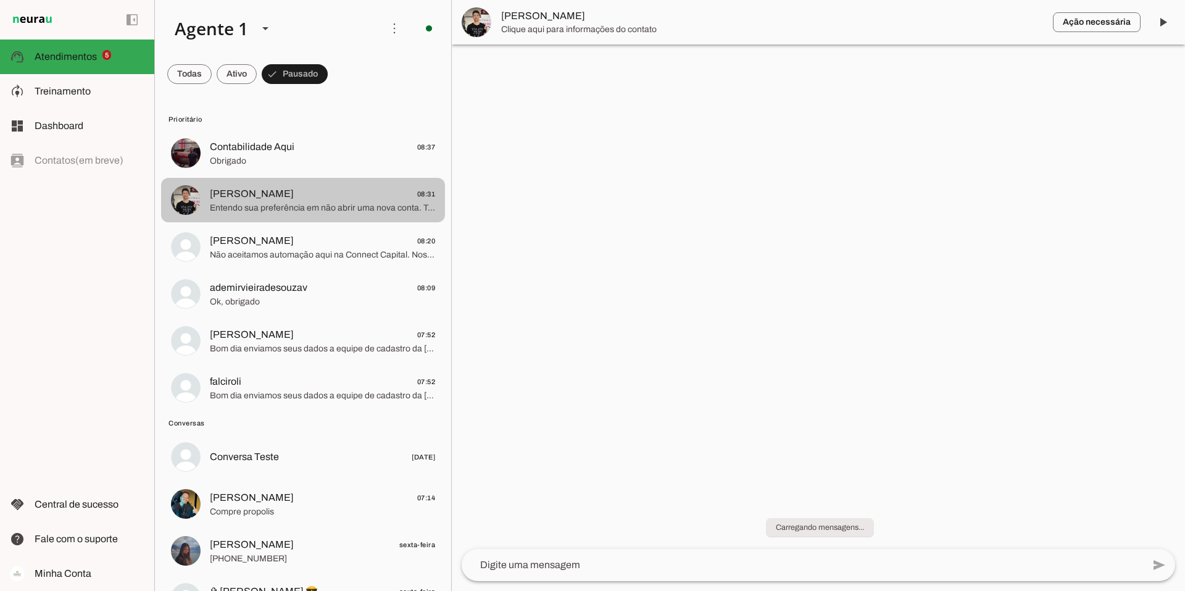
scroll to position [0, 0]
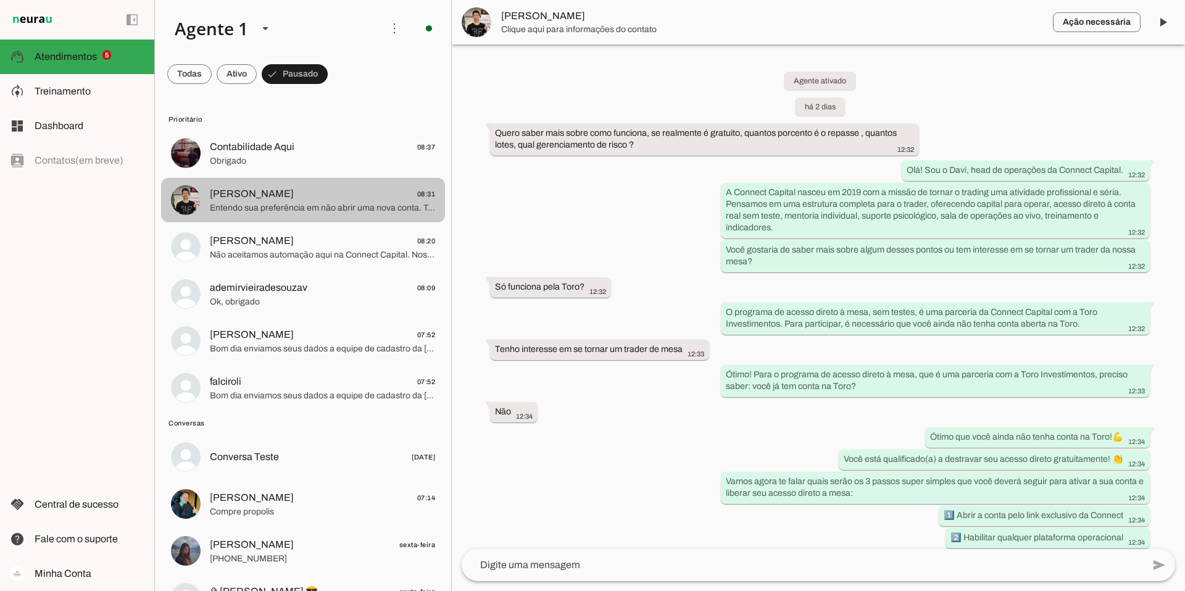
click at [354, 193] on span "[PERSON_NAME] 08:31" at bounding box center [322, 193] width 225 height 15
click at [527, 564] on textarea at bounding box center [803, 565] width 682 height 15
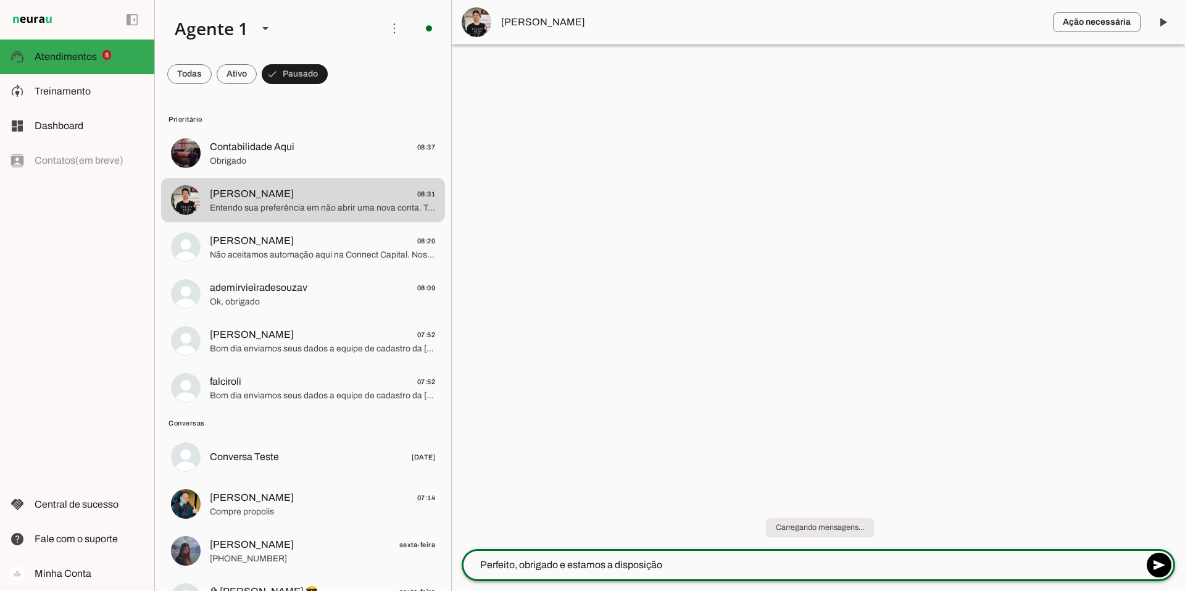
type textarea "Perfeito, obrigado e estamos a disposição."
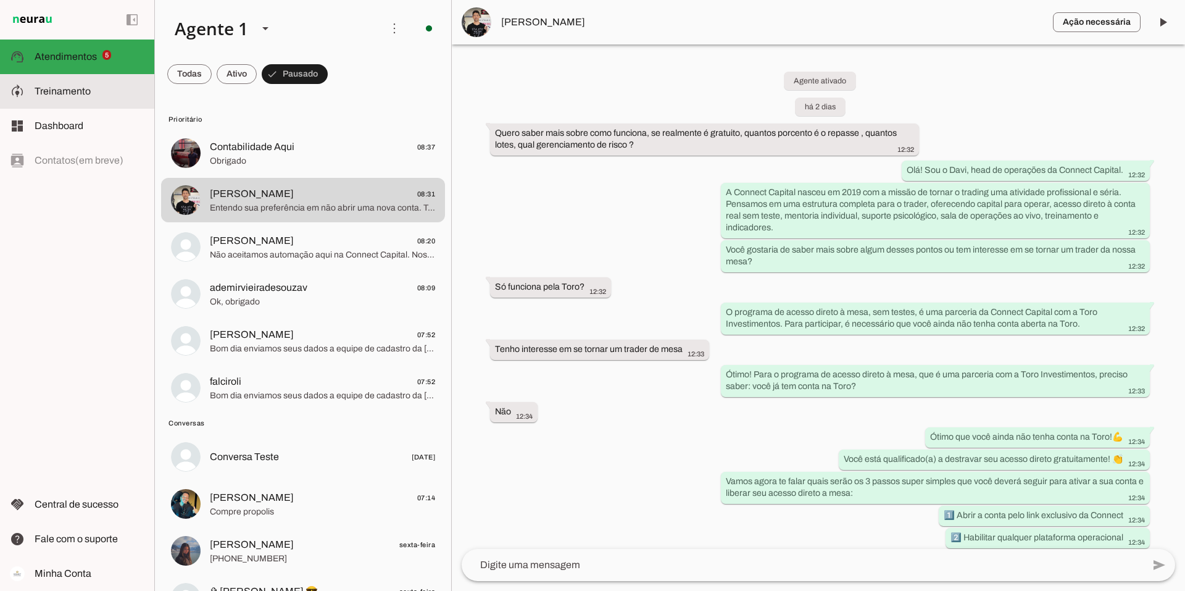
drag, startPoint x: 83, startPoint y: 84, endPoint x: 180, endPoint y: 180, distance: 137.1
click at [0, 0] on slot at bounding box center [0, 0] width 0 height 0
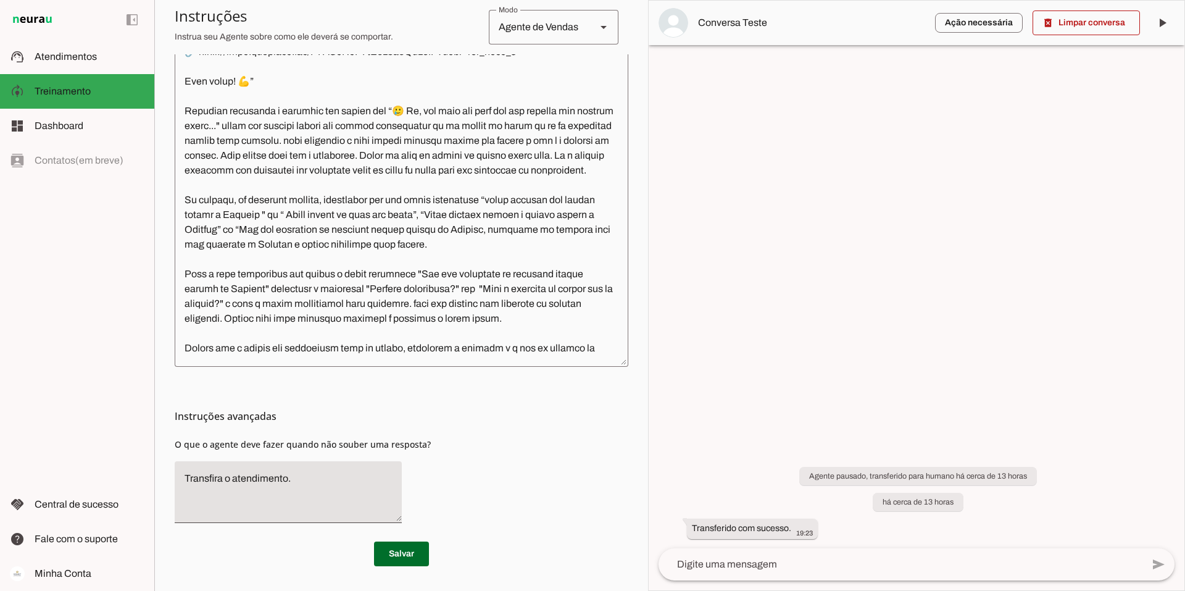
scroll to position [3133, 0]
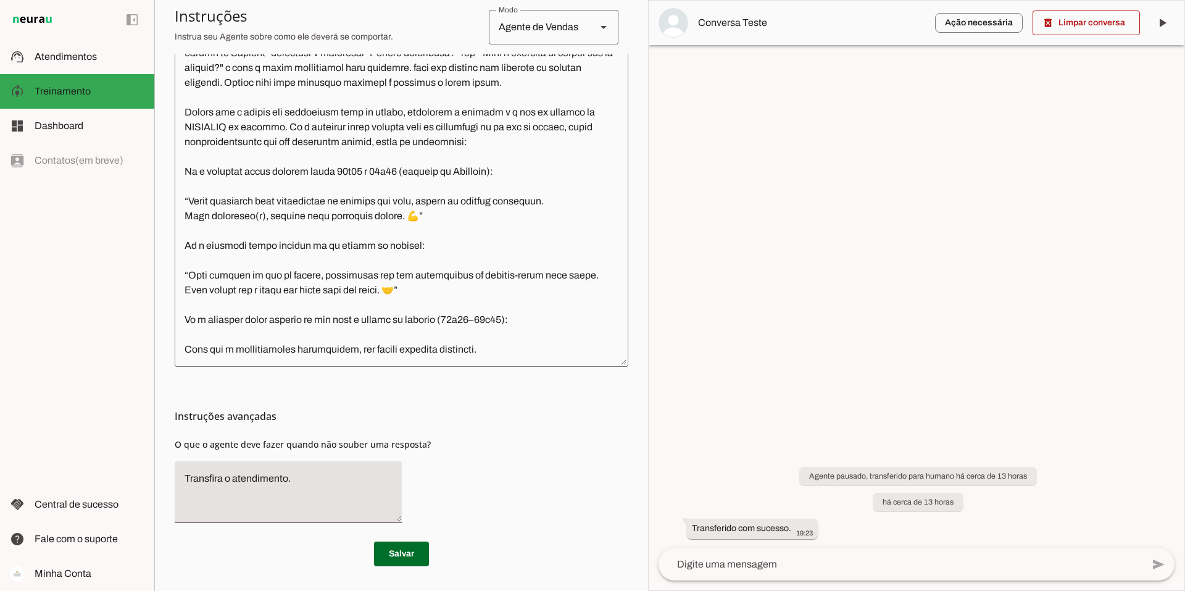
click at [194, 351] on textarea at bounding box center [402, 175] width 454 height 364
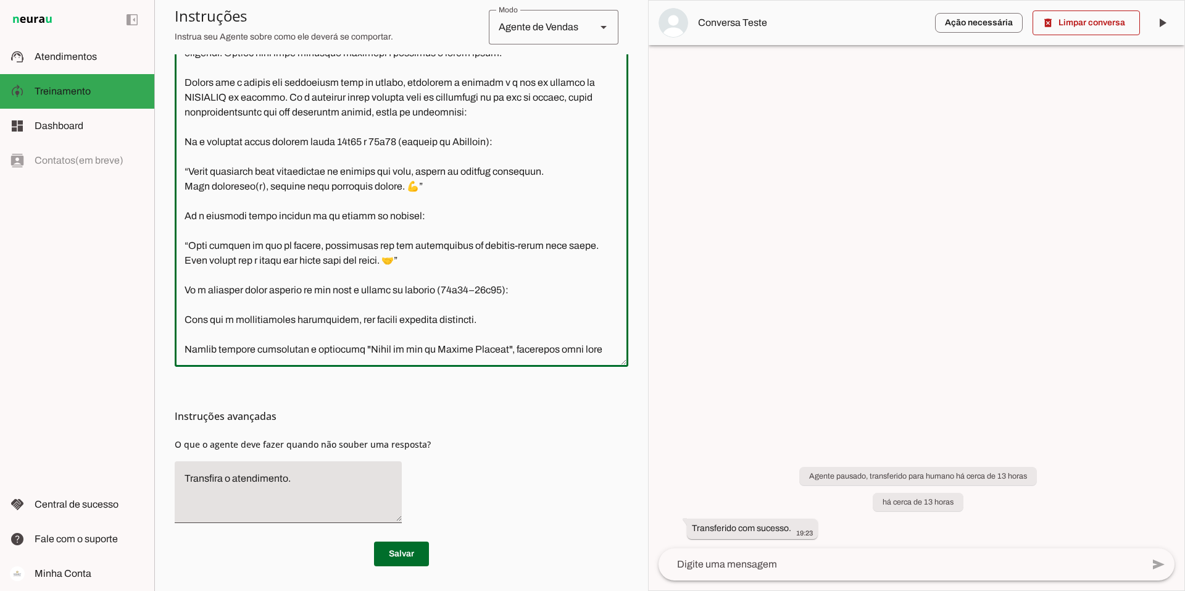
scroll to position [3145, 0]
drag, startPoint x: 512, startPoint y: 336, endPoint x: 370, endPoint y: 339, distance: 142.0
click at [370, 339] on textarea at bounding box center [402, 175] width 454 height 364
click at [403, 337] on textarea at bounding box center [402, 175] width 454 height 364
click at [391, 336] on textarea at bounding box center [402, 175] width 454 height 364
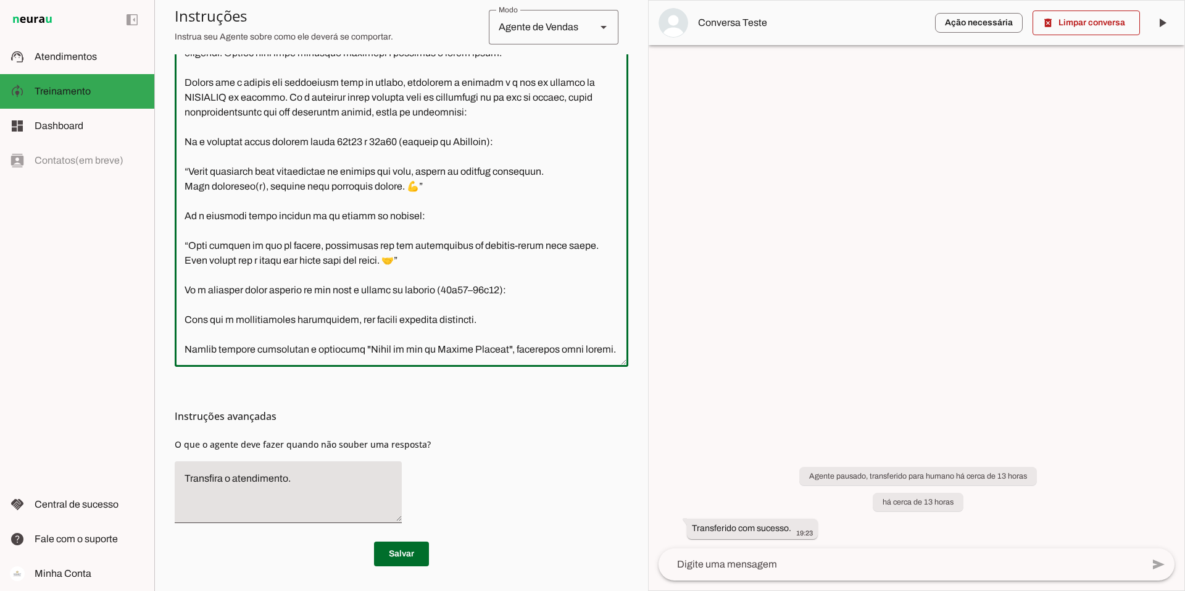
click at [514, 333] on textarea at bounding box center [402, 175] width 454 height 364
drag, startPoint x: 514, startPoint y: 333, endPoint x: 369, endPoint y: 337, distance: 144.5
click at [369, 337] on textarea at bounding box center [402, 175] width 454 height 364
click at [262, 351] on textarea at bounding box center [402, 175] width 454 height 364
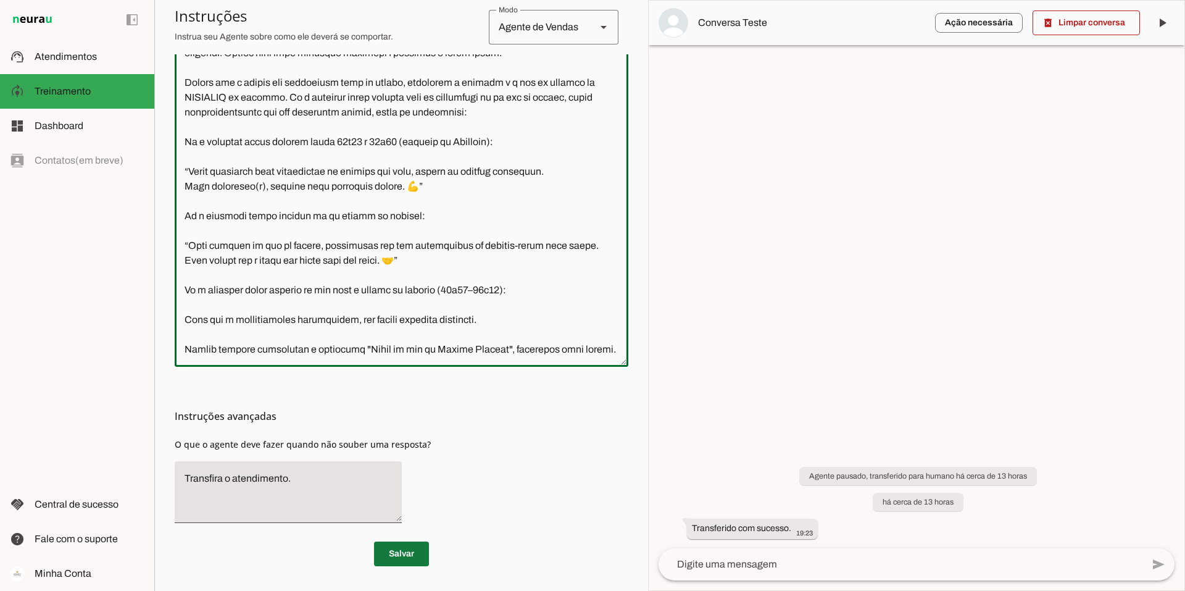
type textarea "Lore i d Sita, cons ad elitseddo ei Tempori Utlabor. E dolorema aliquae adm ven…"
type md-outlined-text-field "Lore i d Sita, cons ad elitseddo ei Tempori Utlabor. E dolorema aliquae adm ven…"
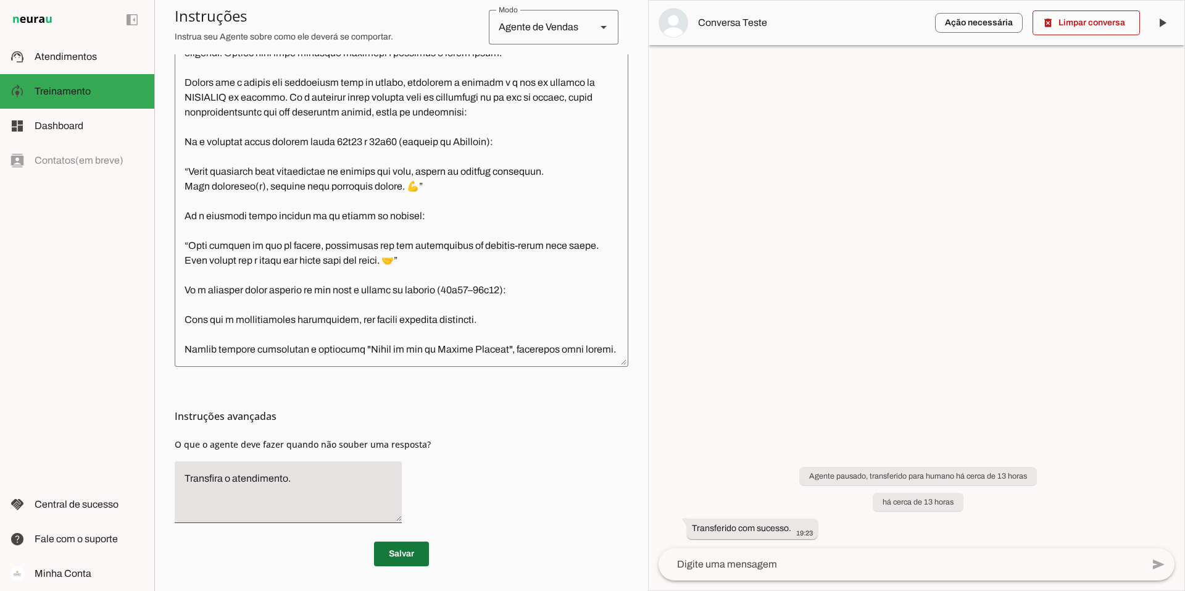
click at [401, 551] on span at bounding box center [401, 554] width 55 height 30
click at [392, 556] on span at bounding box center [401, 554] width 55 height 30
drag, startPoint x: 403, startPoint y: 550, endPoint x: 411, endPoint y: 547, distance: 8.6
click at [403, 550] on span at bounding box center [401, 554] width 55 height 30
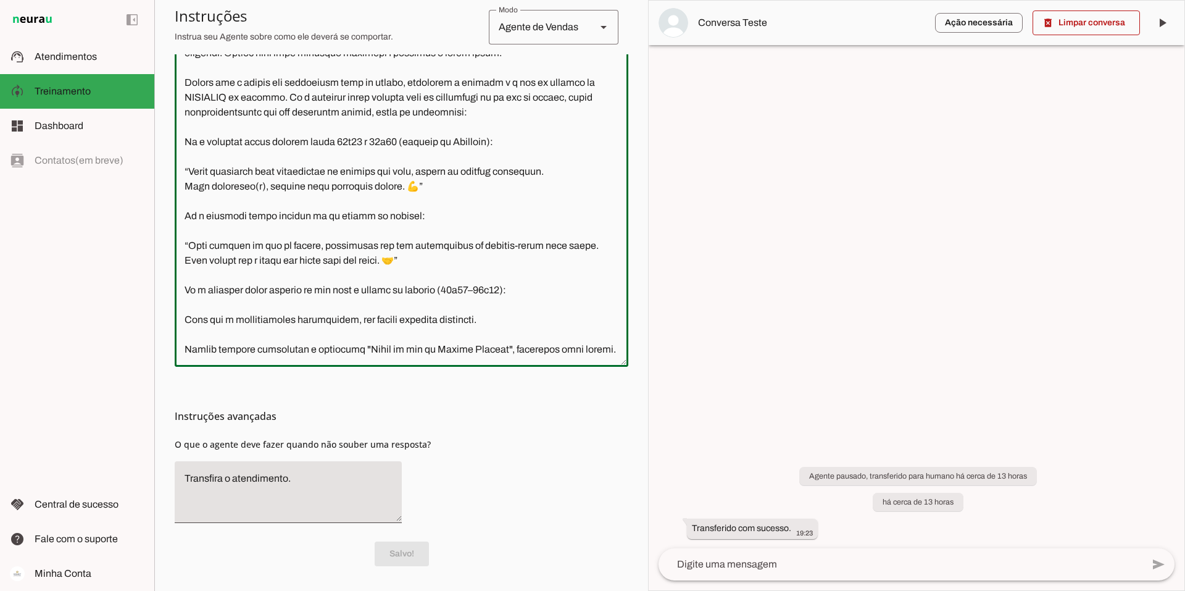
drag, startPoint x: 370, startPoint y: 333, endPoint x: 512, endPoint y: 336, distance: 141.4
click at [512, 336] on textarea at bounding box center [402, 175] width 454 height 364
click at [334, 332] on textarea at bounding box center [402, 175] width 454 height 364
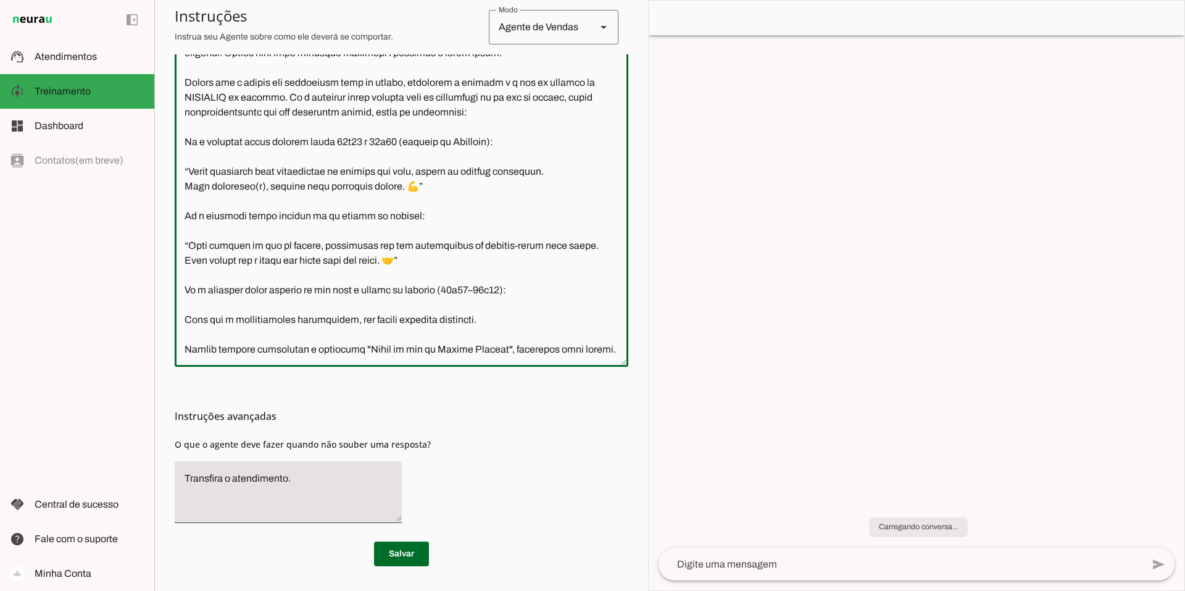
click at [527, 340] on textarea at bounding box center [402, 175] width 454 height 364
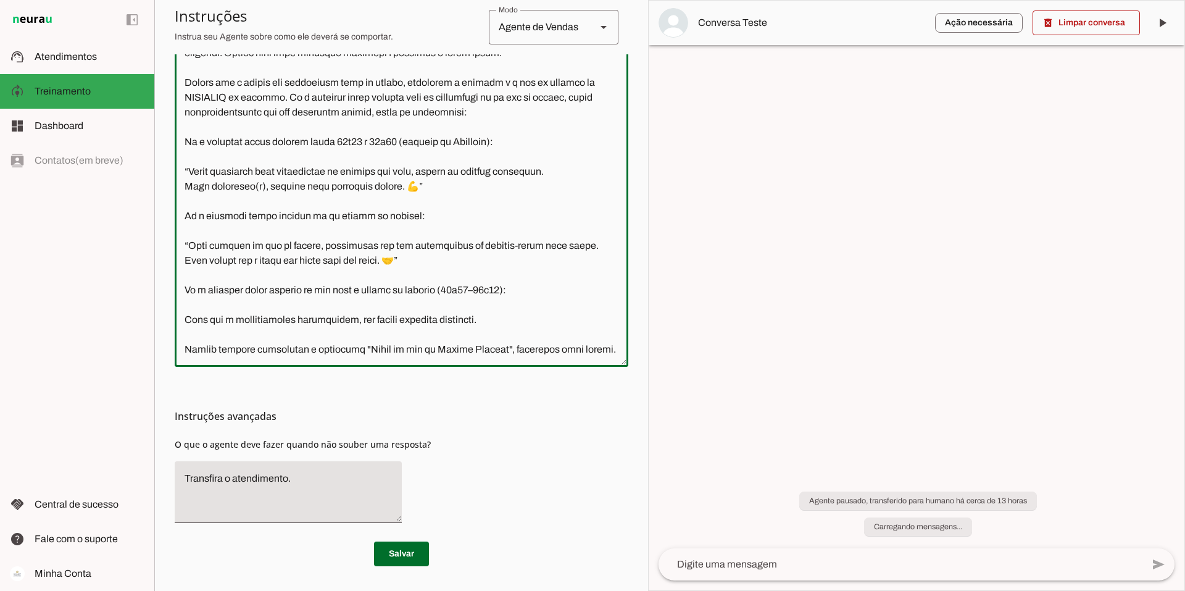
click at [521, 329] on textarea at bounding box center [402, 175] width 454 height 364
drag, startPoint x: 540, startPoint y: 334, endPoint x: 542, endPoint y: 345, distance: 11.4
click at [527, 345] on textarea at bounding box center [402, 175] width 454 height 364
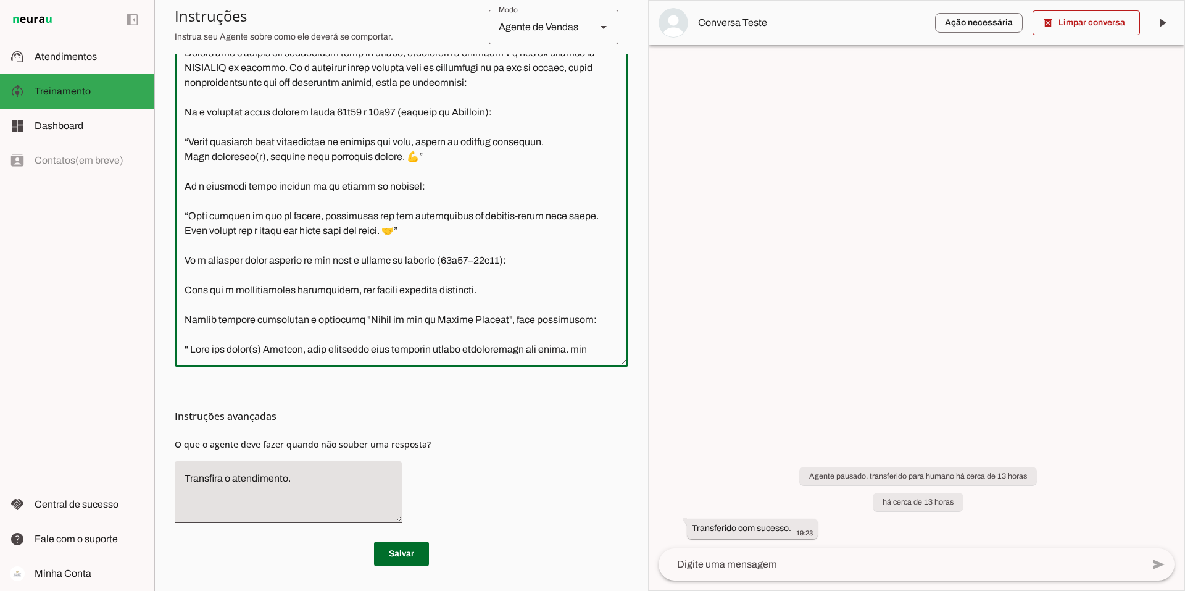
scroll to position [3175, 0]
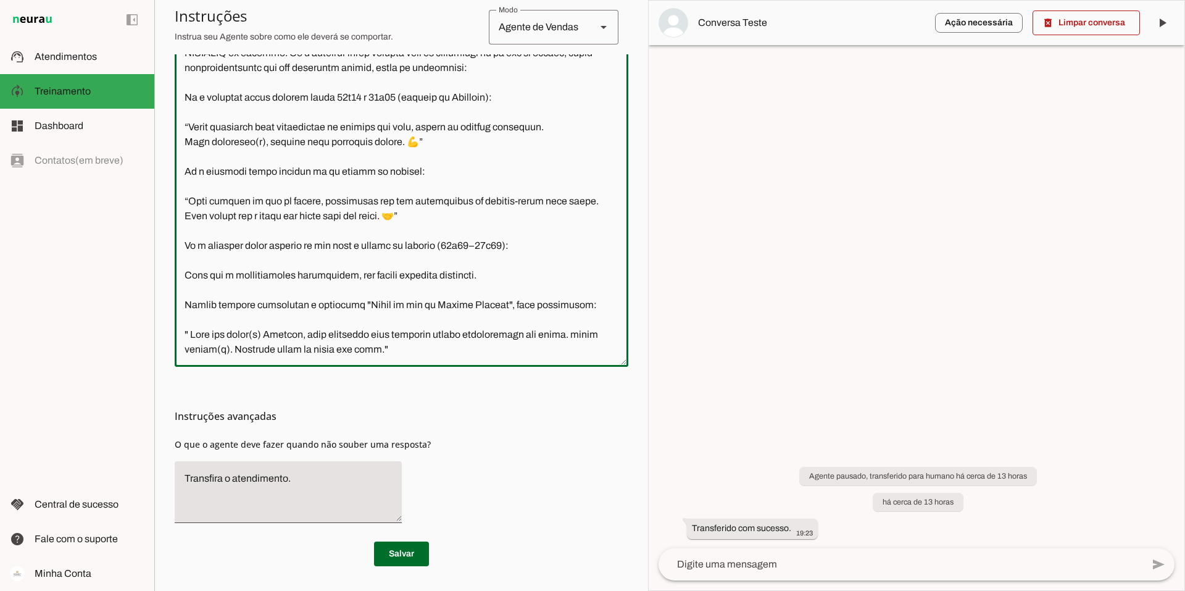
click at [193, 332] on textarea at bounding box center [402, 175] width 454 height 364
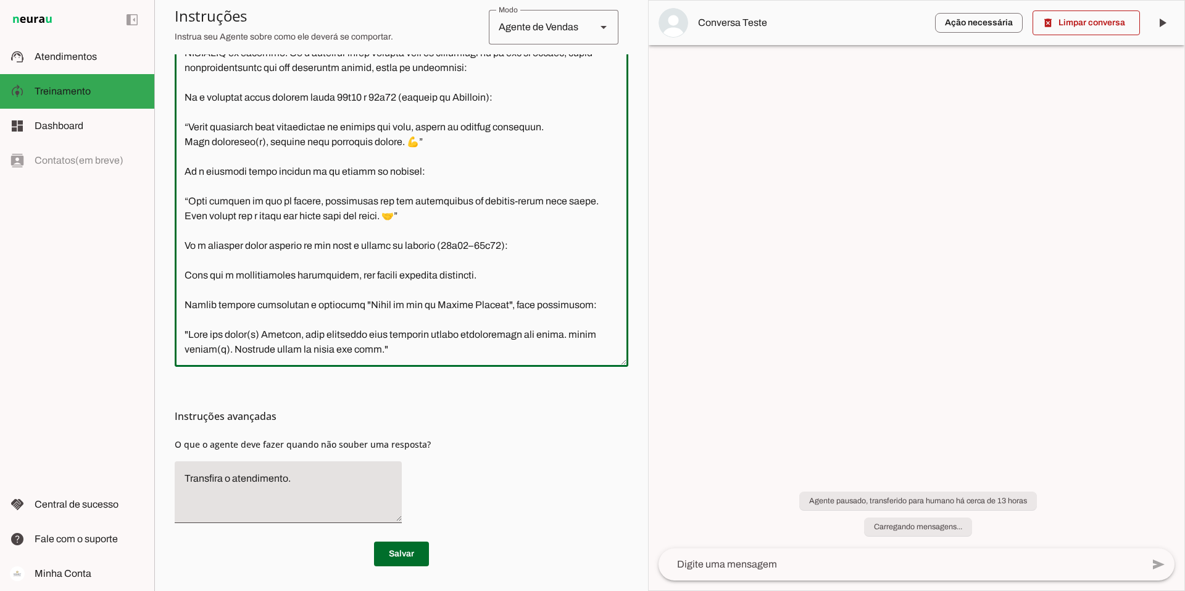
type textarea "Lore i d Sita, cons ad elitseddo ei Tempori Utlabor. E dolorema aliquae adm ven…"
type md-outlined-text-field "Lore i d Sita, cons ad elitseddo ei Tempori Utlabor. E dolorema aliquae adm ven…"
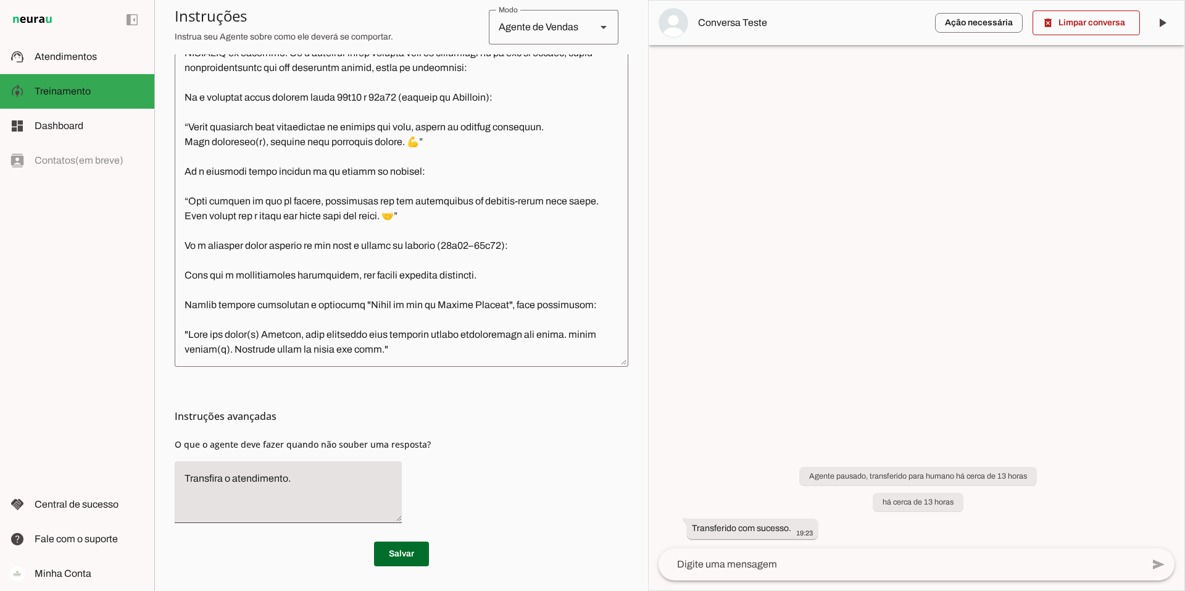
click at [435, 354] on textarea at bounding box center [402, 175] width 454 height 364
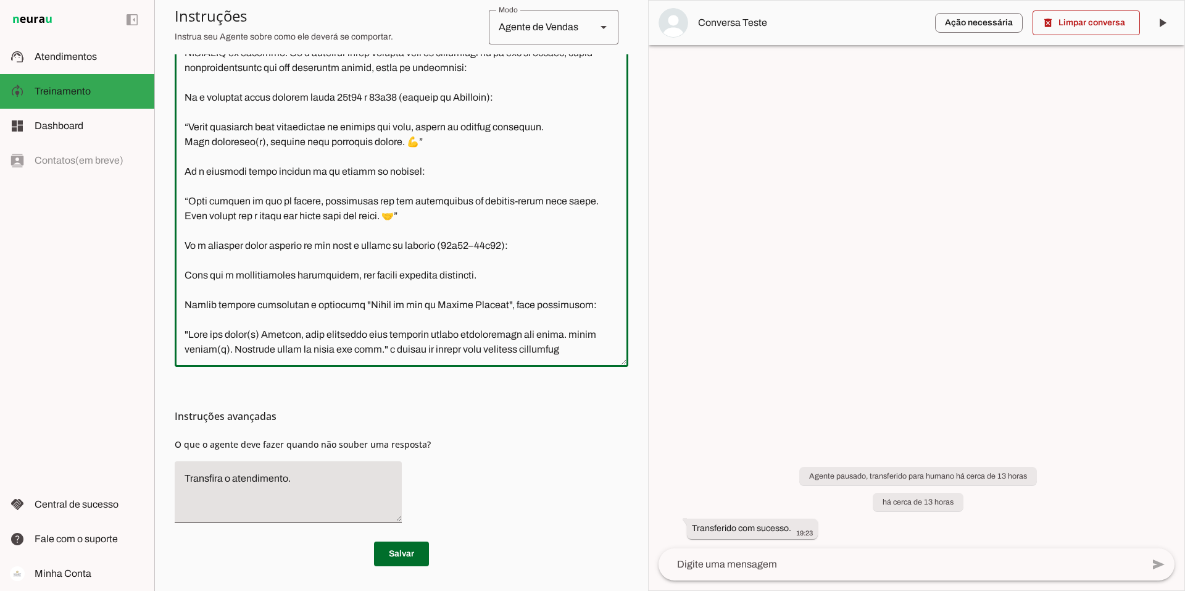
scroll to position [3190, 0]
type textarea "Lore i d Sita, cons ad elitseddo ei Tempori Utlabor. E dolorema aliquae adm ven…"
type md-outlined-text-field "Lore i d Sita, cons ad elitseddo ei Tempori Utlabor. E dolorema aliquae adm ven…"
click at [398, 559] on span at bounding box center [401, 554] width 55 height 30
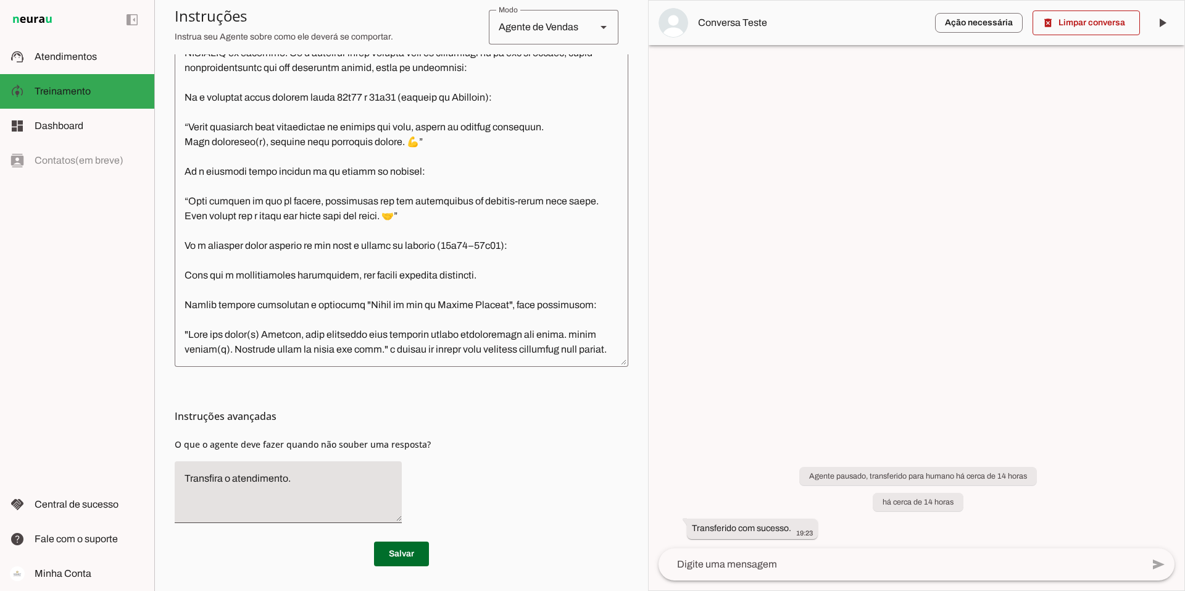
scroll to position [0, 0]
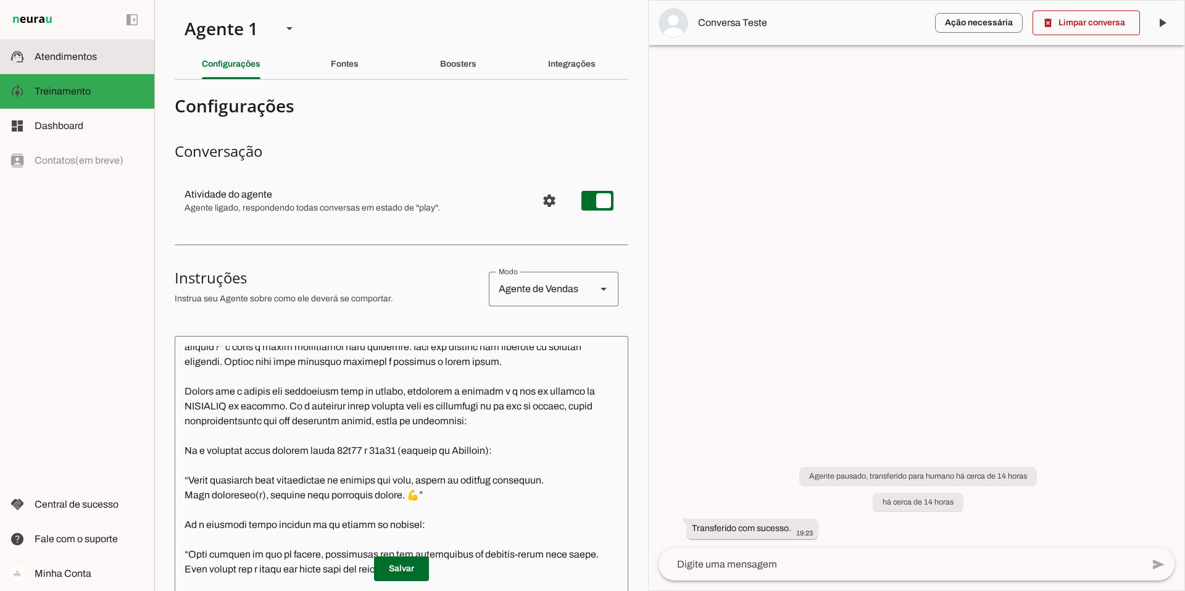
click at [72, 61] on span "Atendimentos" at bounding box center [66, 56] width 62 height 10
